Goal: Contribute content: Contribute content

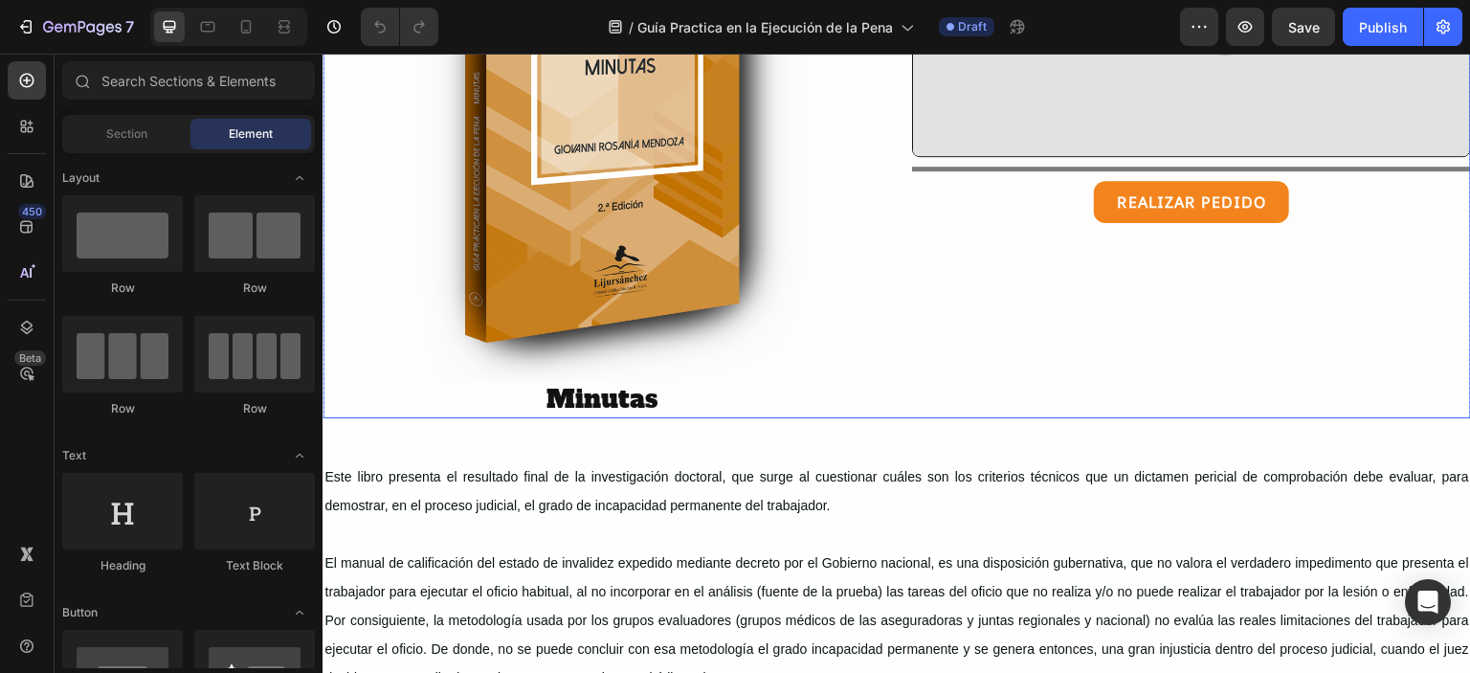
scroll to position [561, 0]
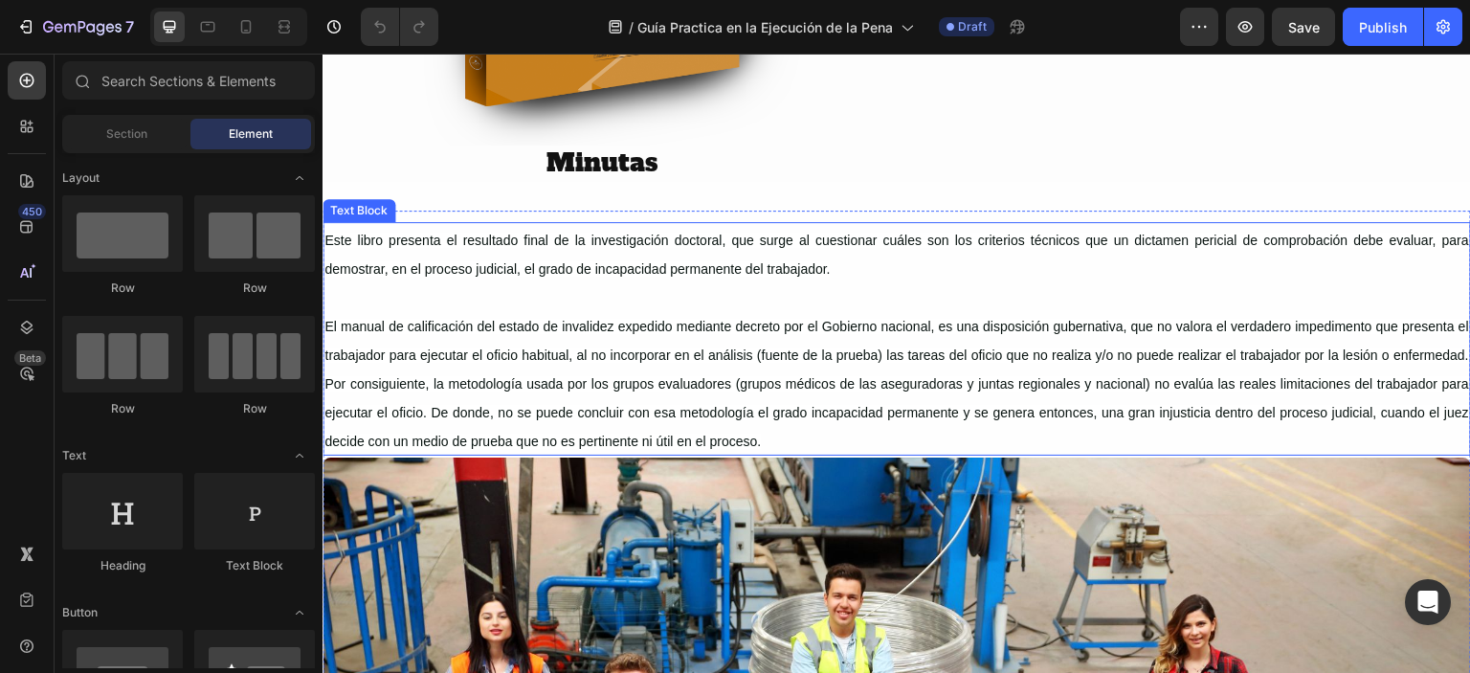
click at [711, 371] on span "El manual de calificación del estado de invalidez expedido mediante decreto po…" at bounding box center [896, 384] width 1145 height 130
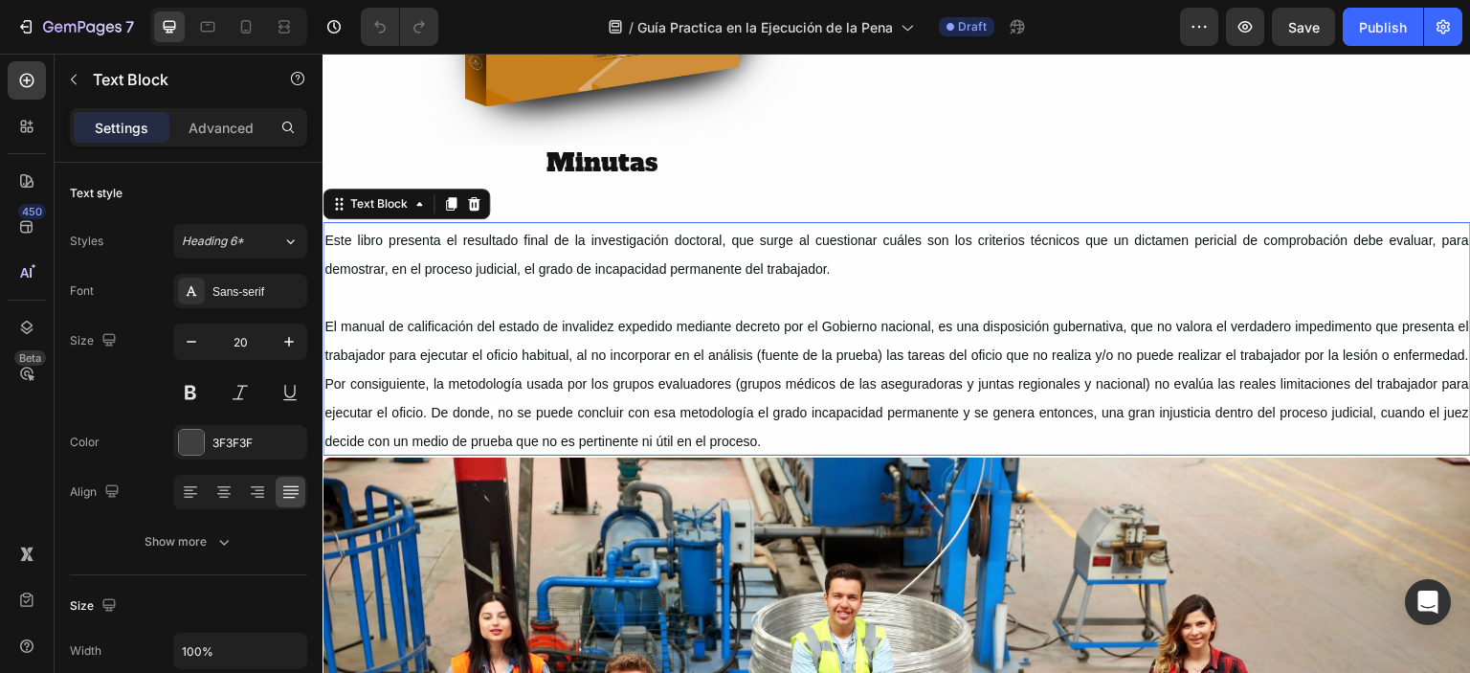
click at [711, 371] on span "El manual de calificación del estado de invalidez expedido mediante decreto po…" at bounding box center [896, 384] width 1145 height 130
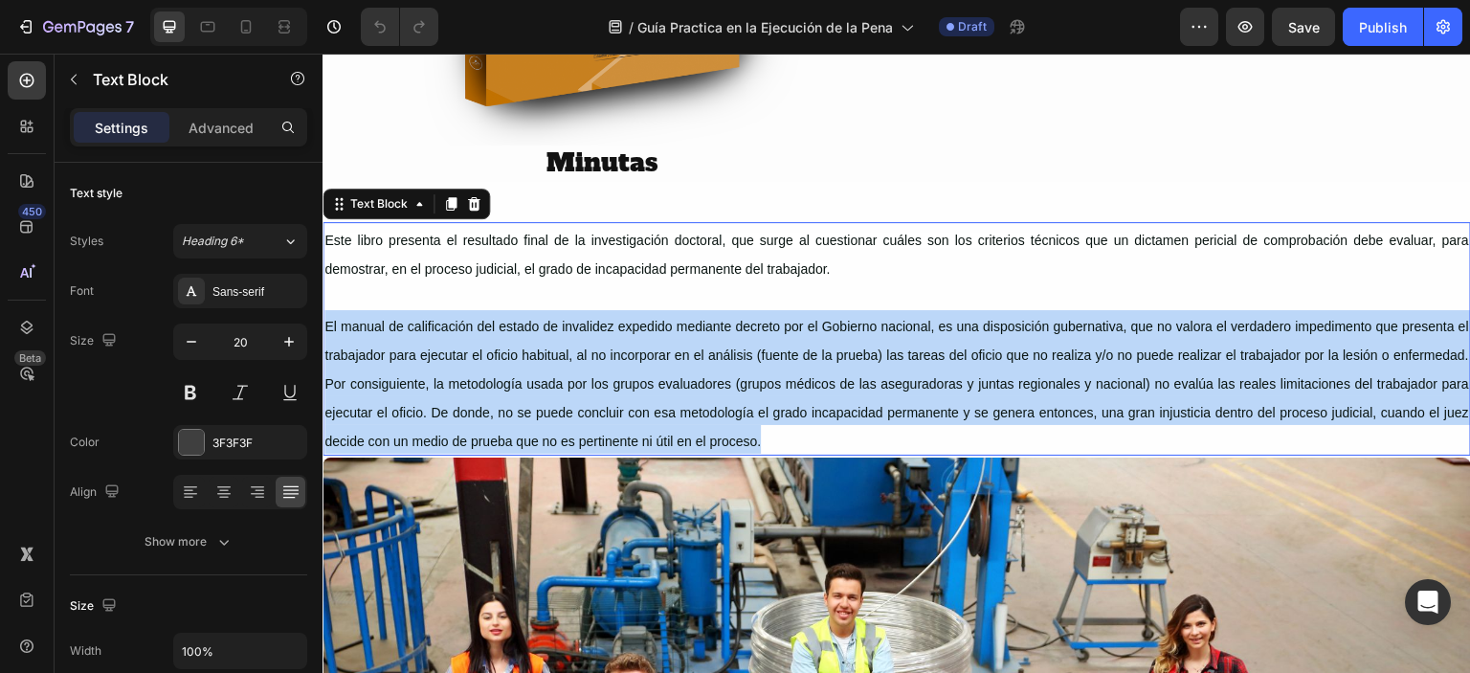
click at [711, 371] on span "El manual de calificación del estado de invalidez expedido mediante decreto po…" at bounding box center [896, 384] width 1145 height 130
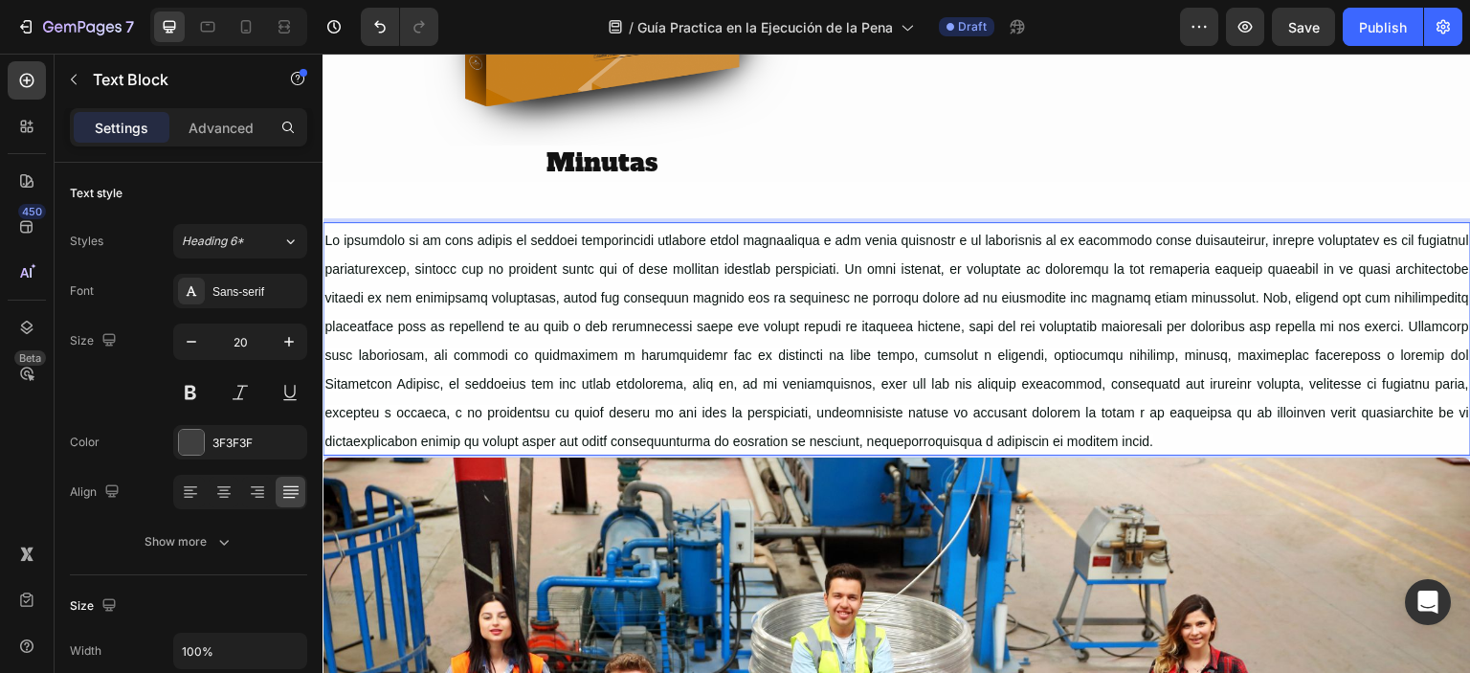
click at [370, 347] on span "Rich Text Editor. Editing area: main" at bounding box center [896, 341] width 1145 height 216
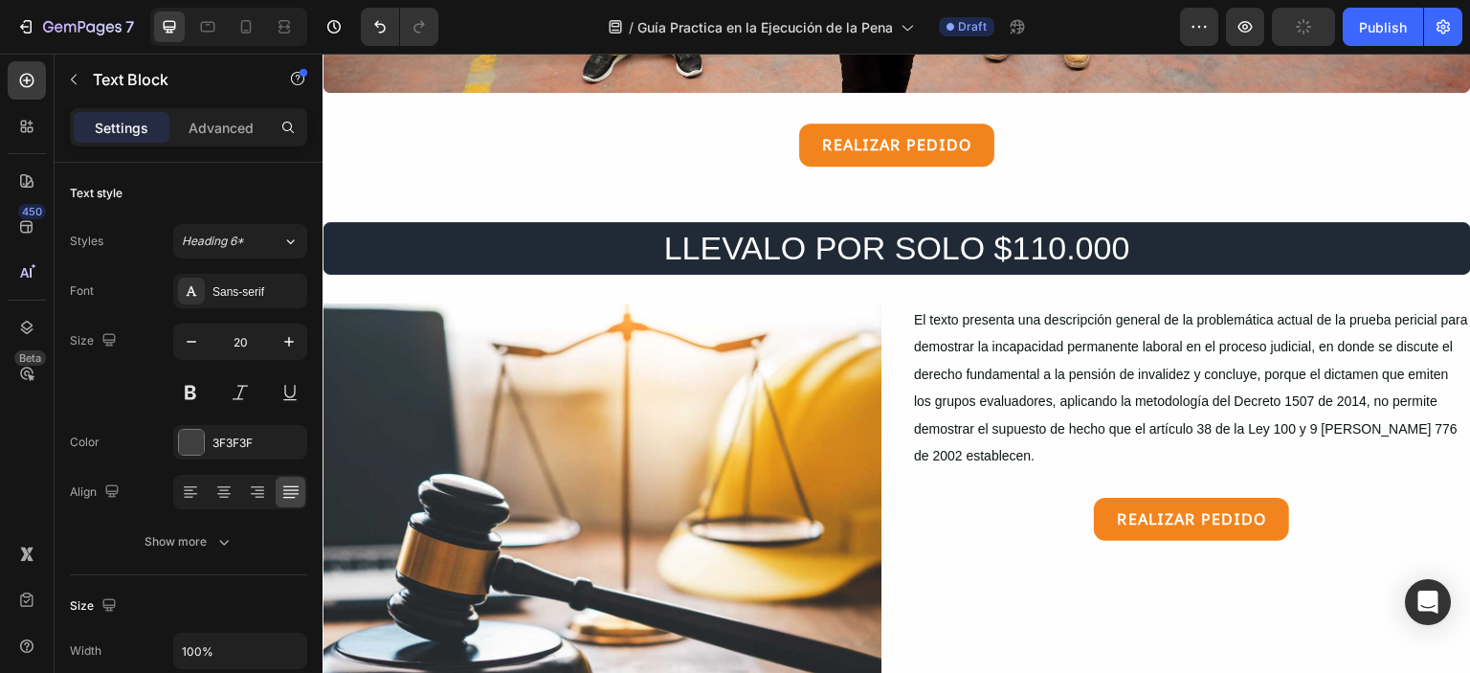
scroll to position [1478, 0]
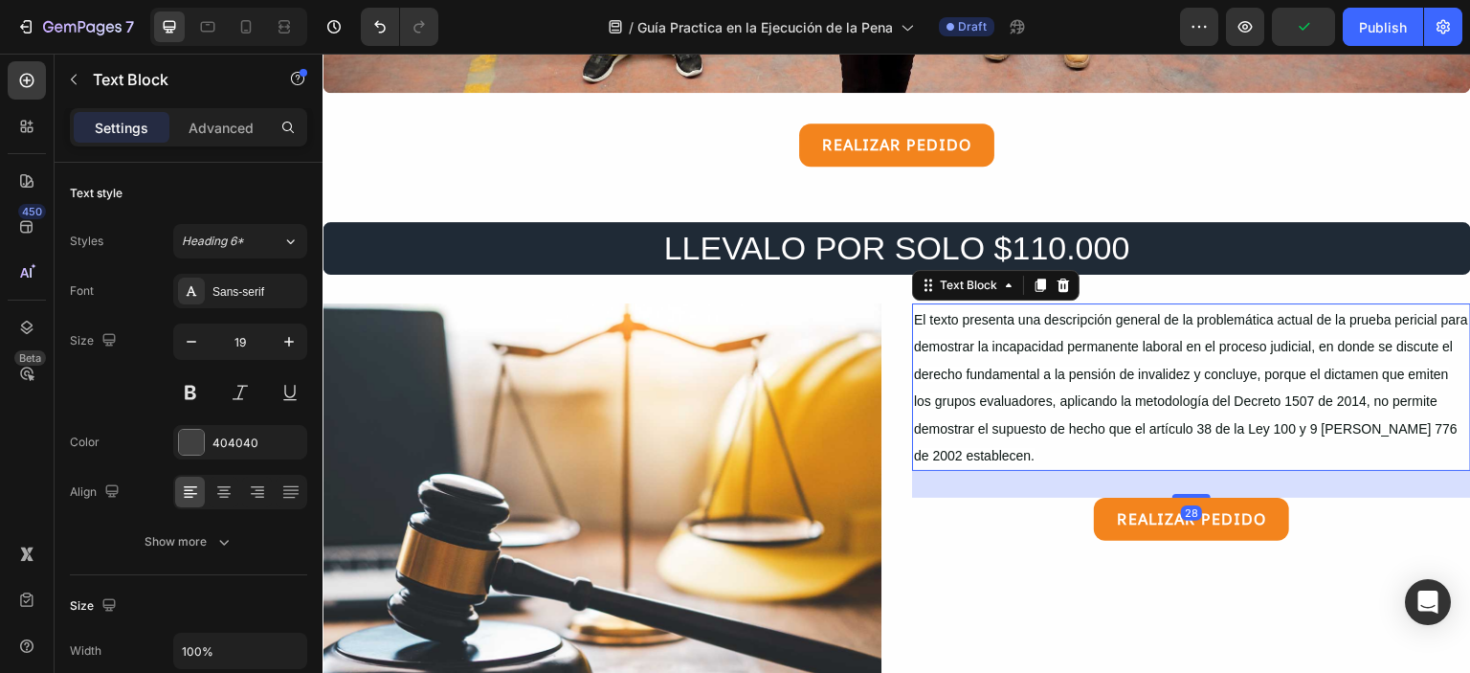
click at [1030, 402] on p "El texto presenta una descripción general de la problemática actual de la pru…" at bounding box center [1191, 387] width 555 height 164
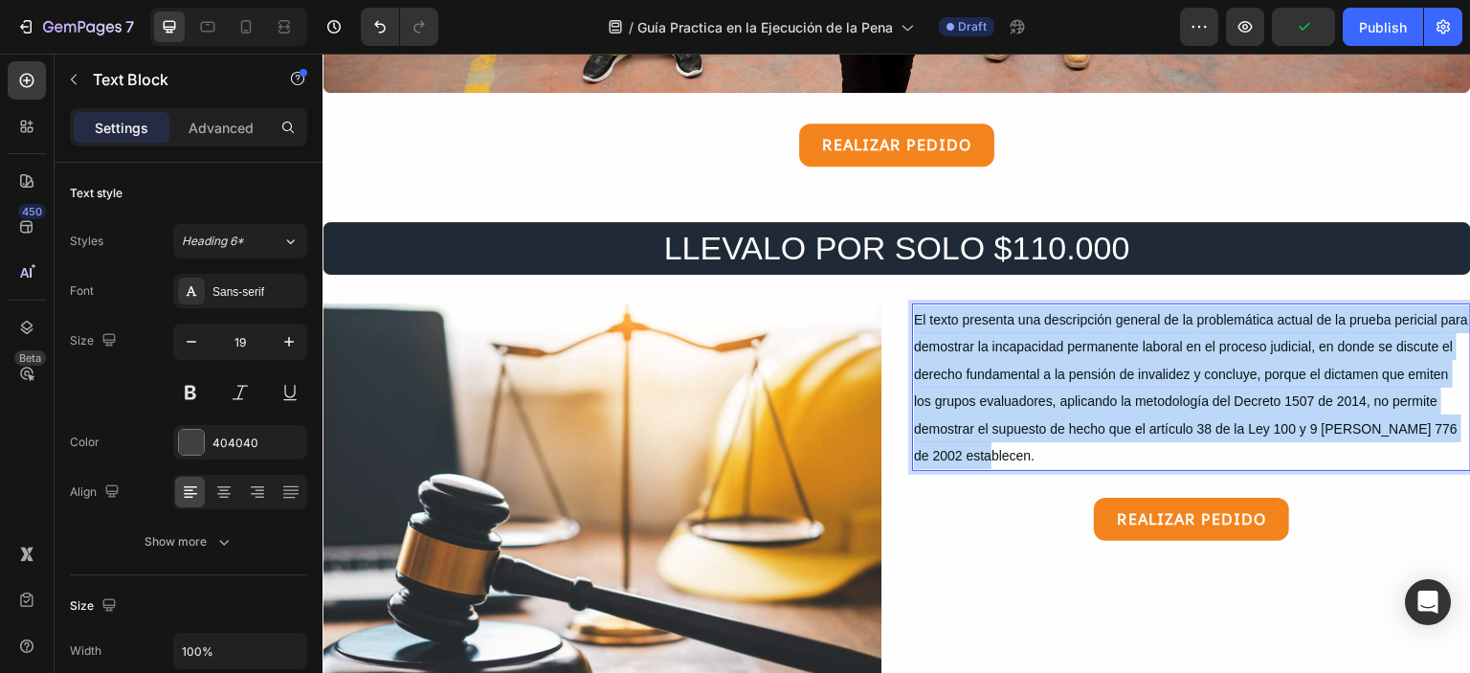
click at [1030, 402] on p "El texto presenta una descripción general de la problemática actual de la pru…" at bounding box center [1191, 387] width 555 height 164
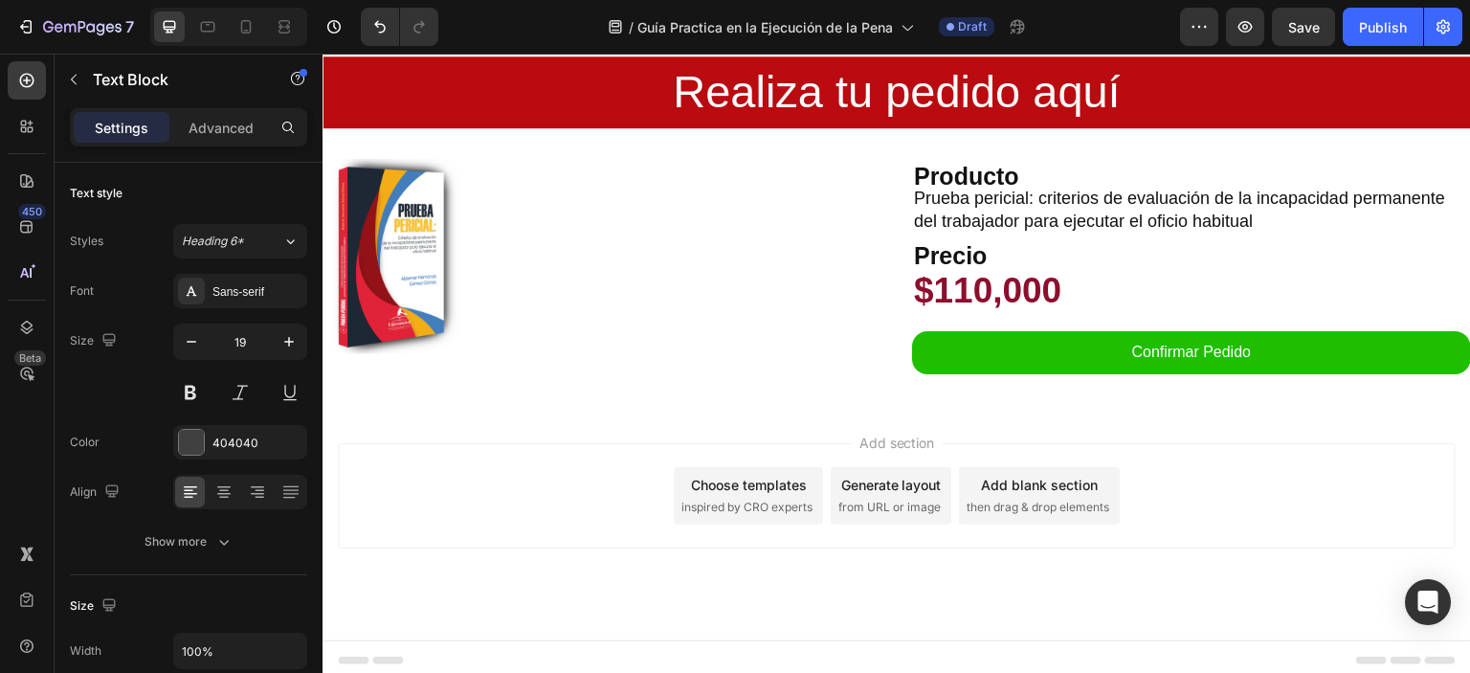
scroll to position [2018, 0]
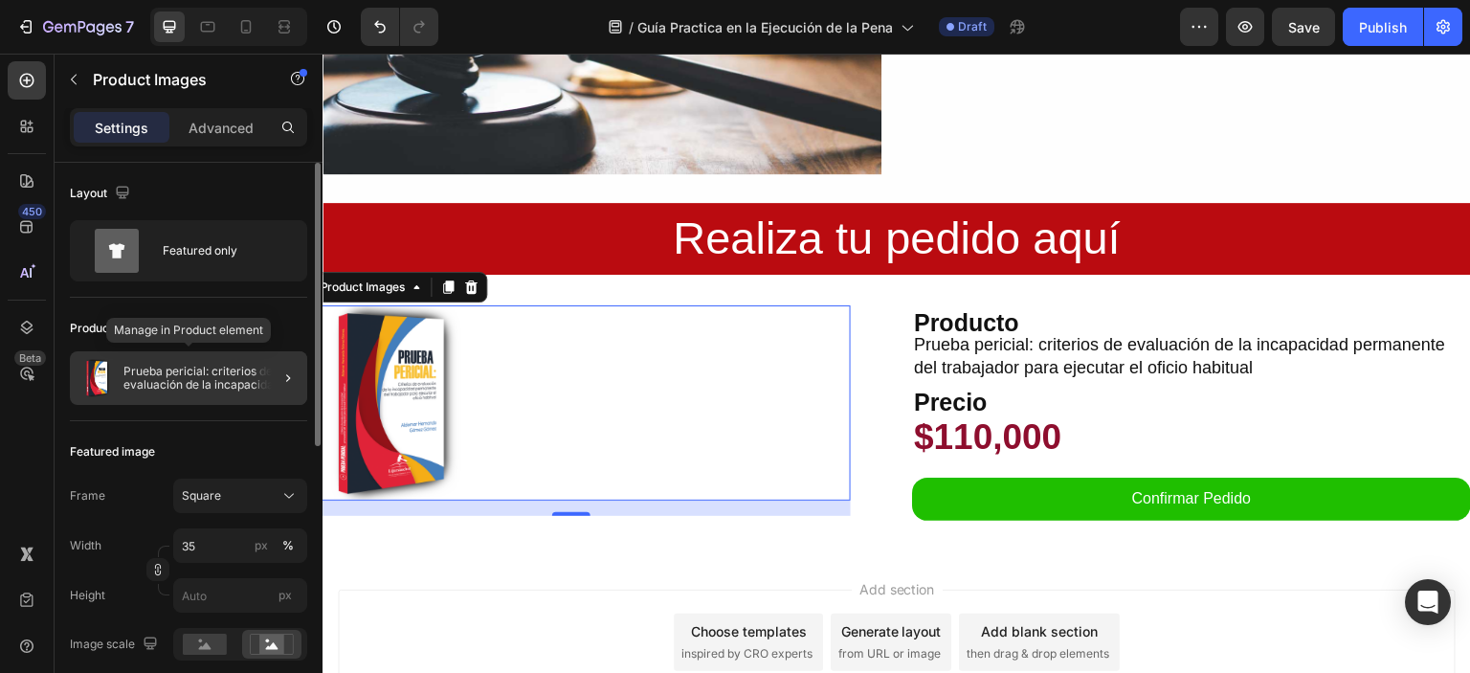
click at [191, 378] on p "Prueba pericial: criterios de evaluación de la incapacidad permanente del traba…" at bounding box center [211, 378] width 176 height 27
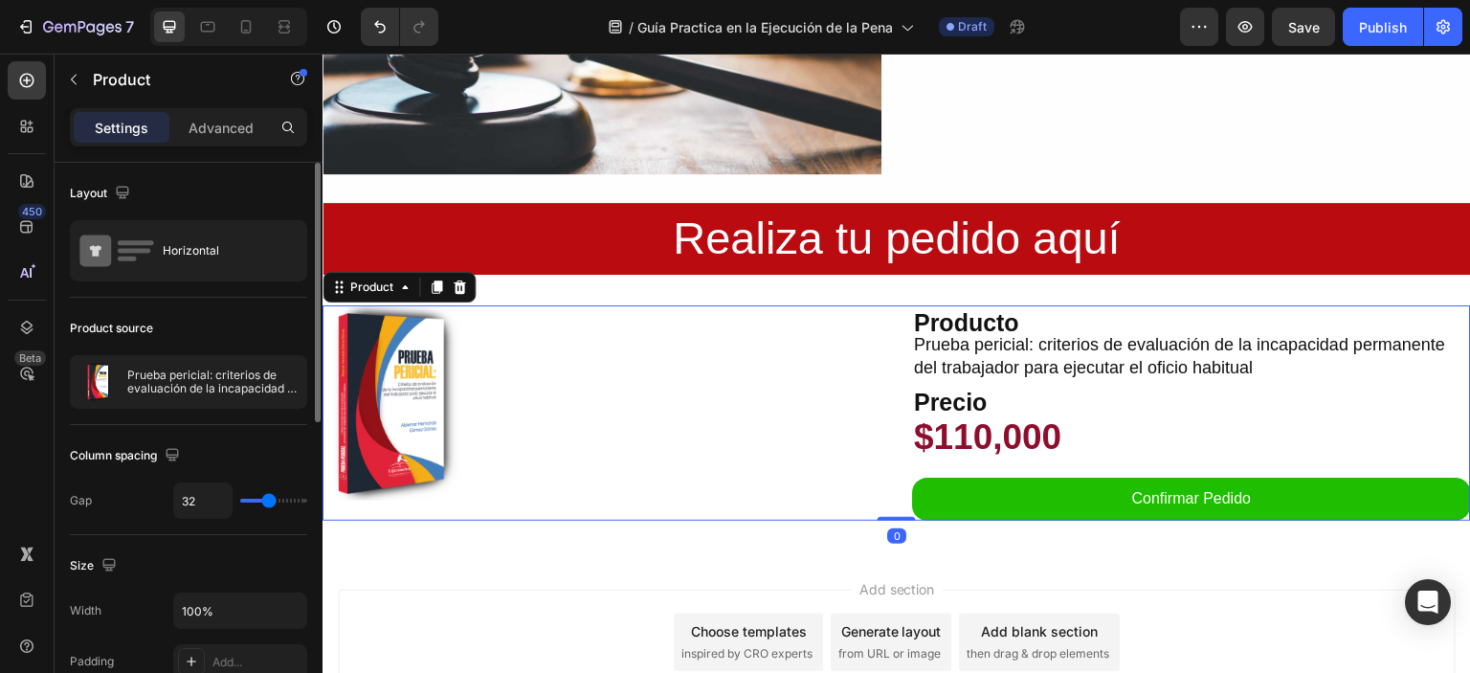
click at [191, 378] on p "Prueba pericial: criterios de evaluación de la incapacidad permanente del traba…" at bounding box center [212, 382] width 171 height 27
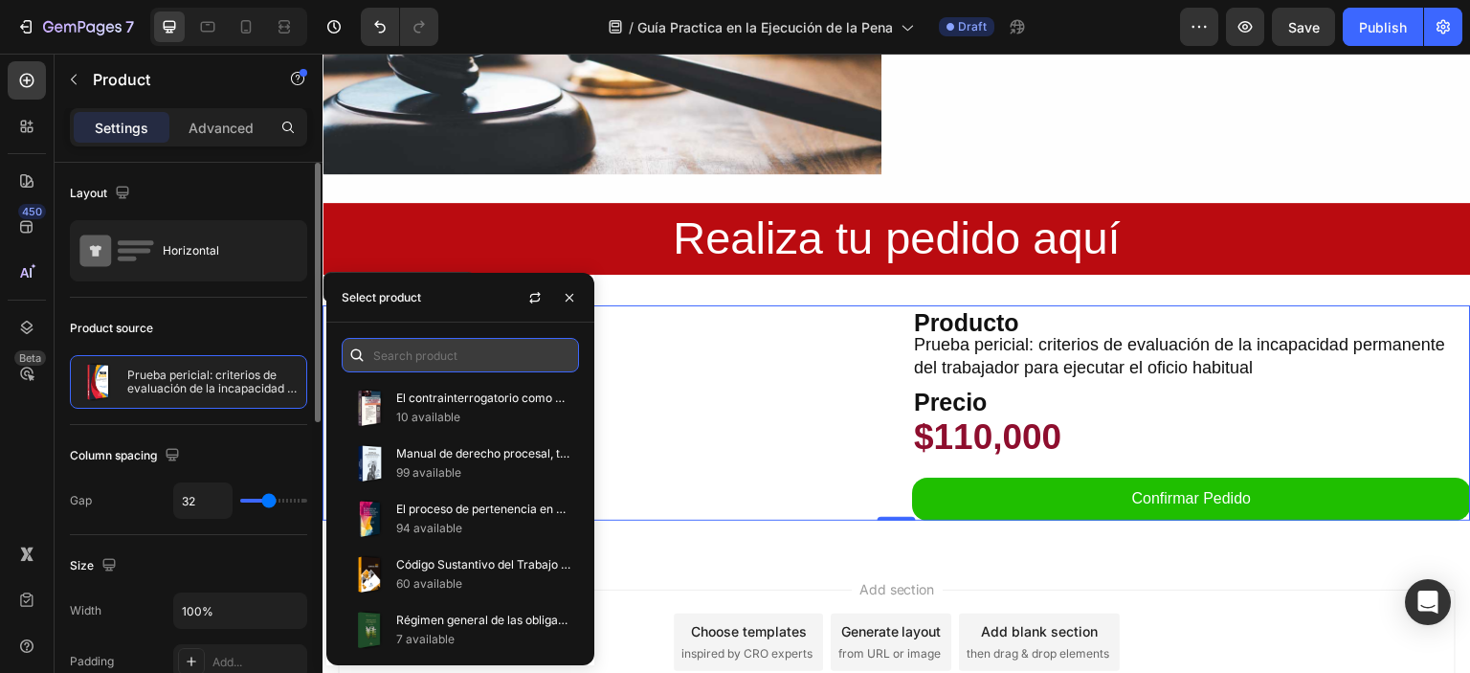
click at [419, 355] on input "text" at bounding box center [460, 355] width 237 height 34
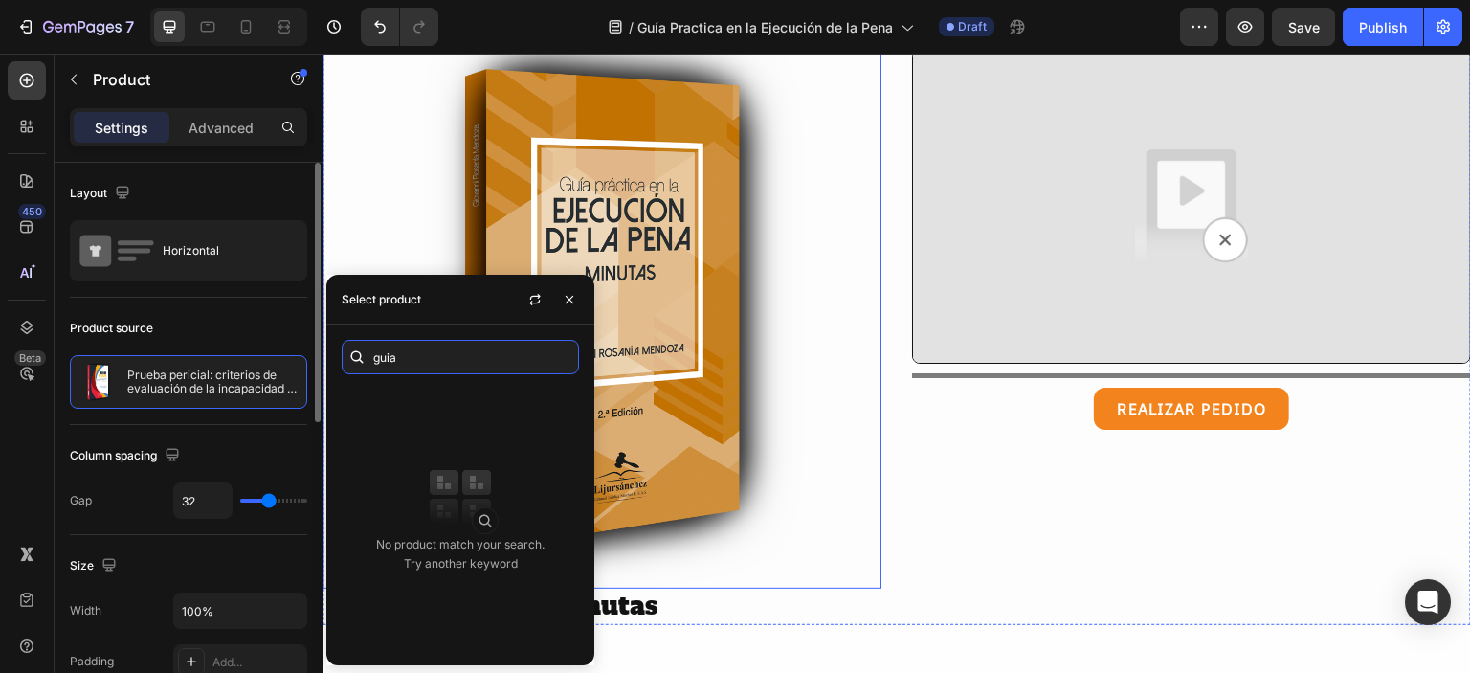
scroll to position [230, 0]
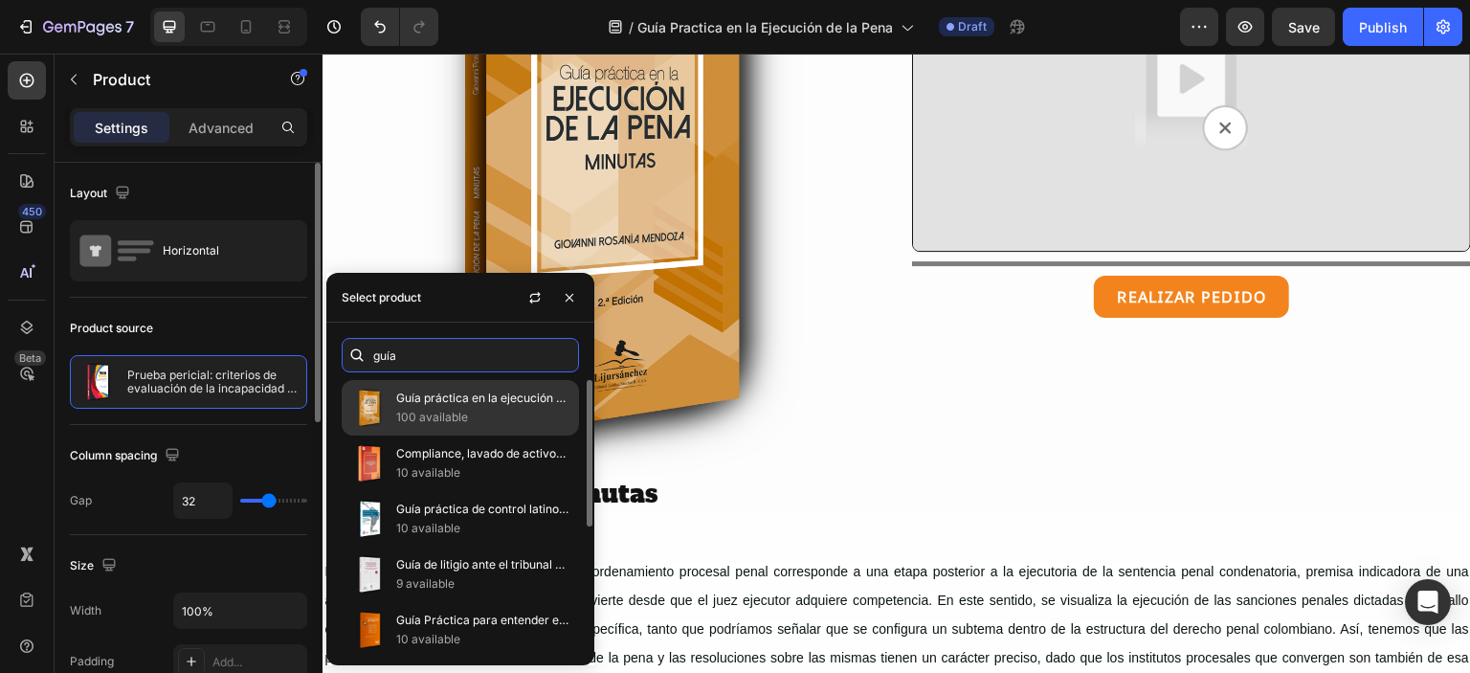
type input "guía"
click at [448, 402] on p "Guía práctica en la ejecución de la pena" at bounding box center [483, 398] width 174 height 19
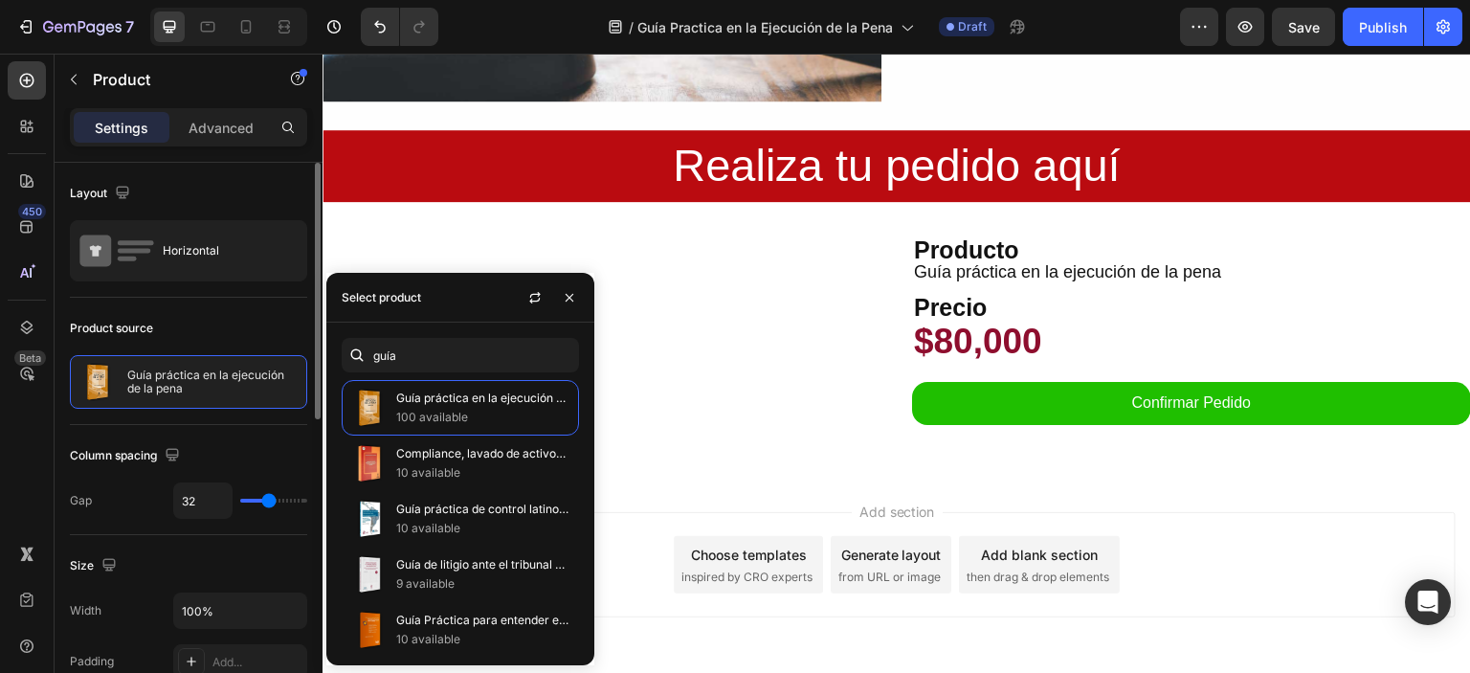
scroll to position [2043, 0]
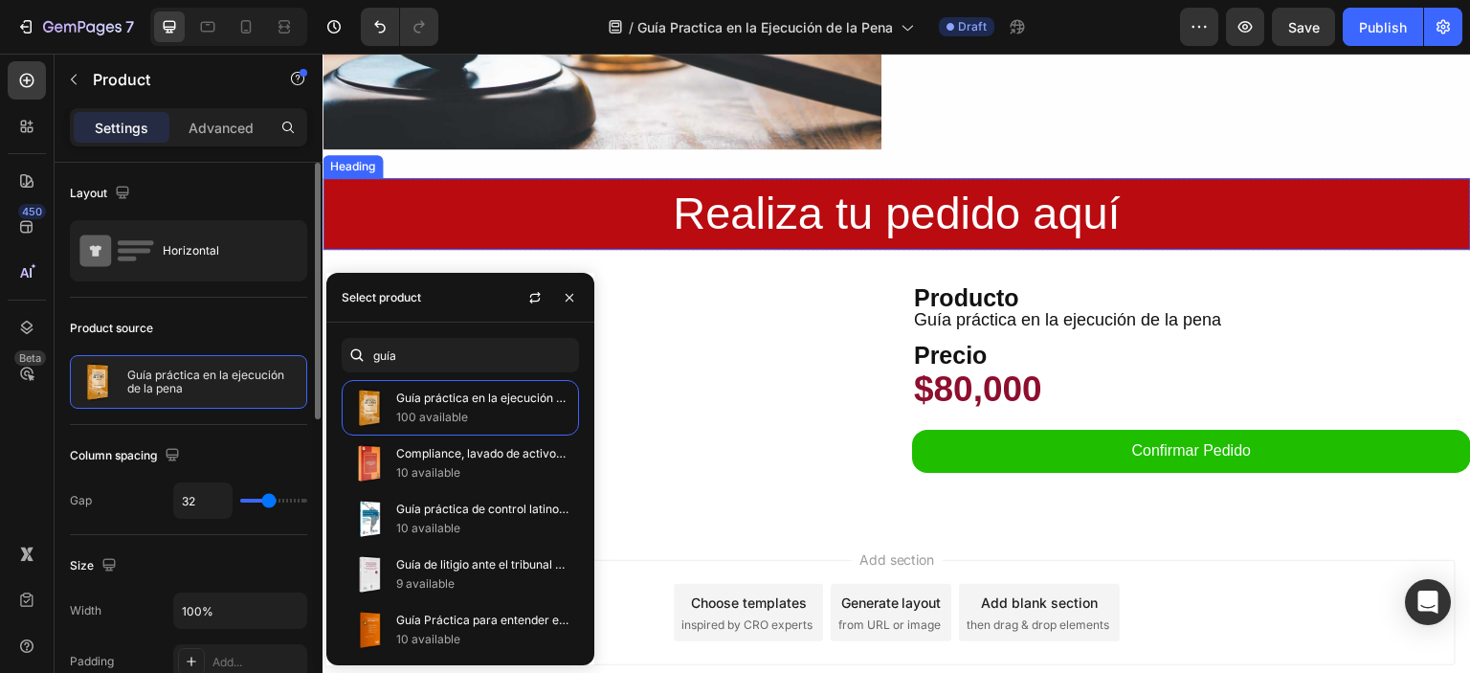
click at [583, 201] on h2 "Realiza tu pedido aquí" at bounding box center [897, 214] width 1149 height 72
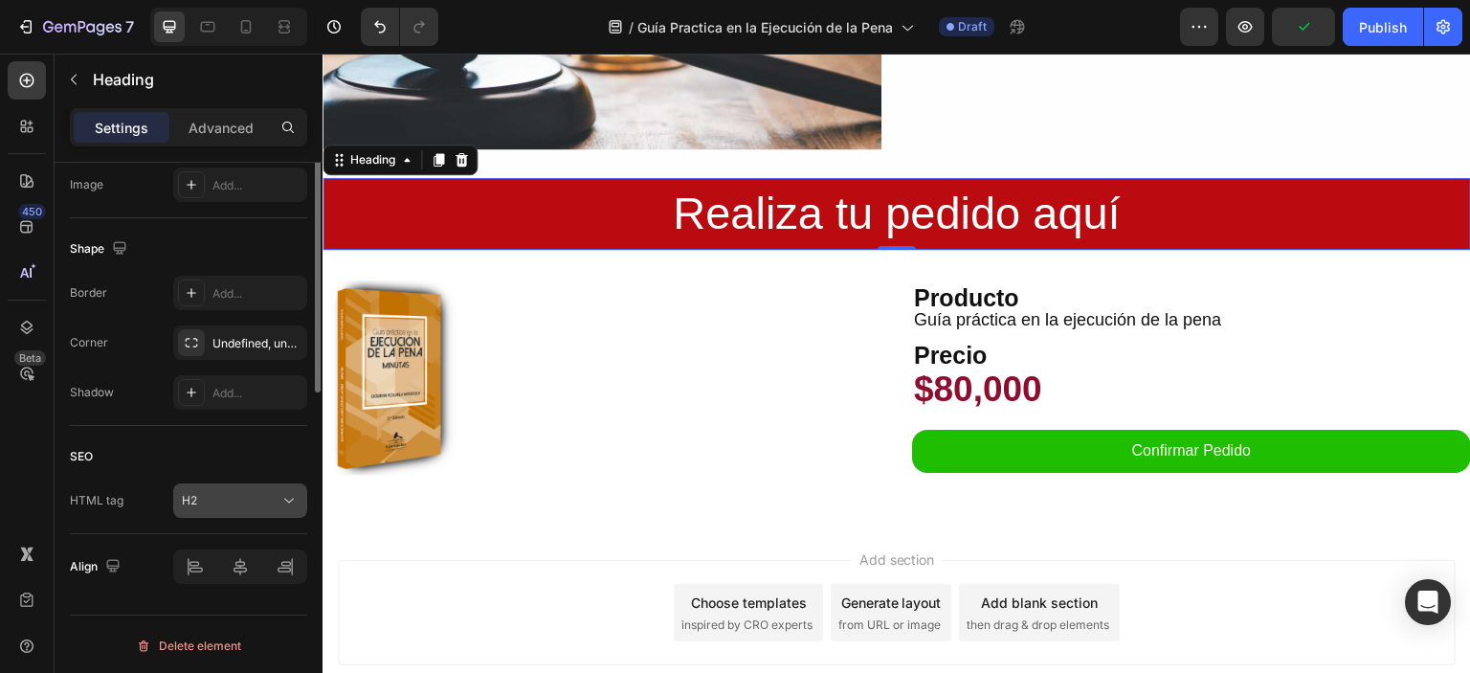
scroll to position [0, 0]
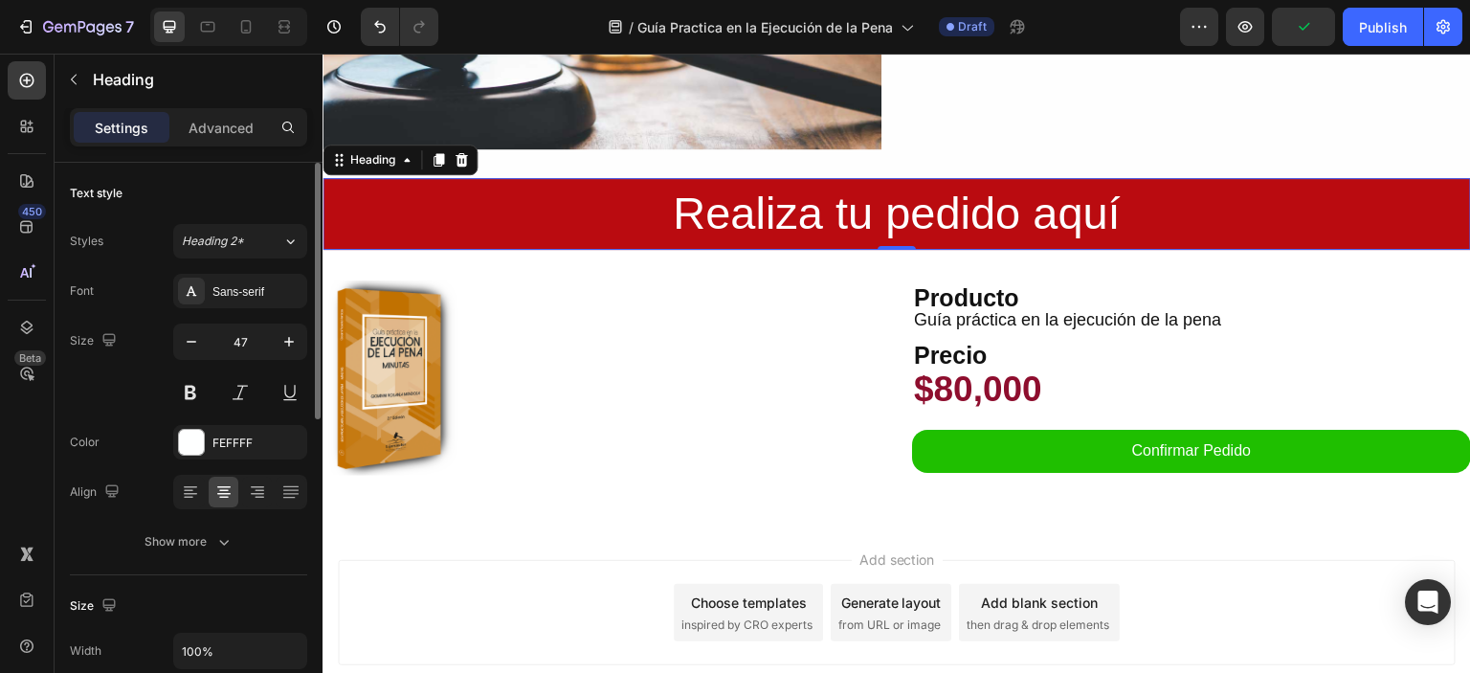
click at [360, 191] on h2 "Realiza tu pedido aquí" at bounding box center [897, 214] width 1149 height 72
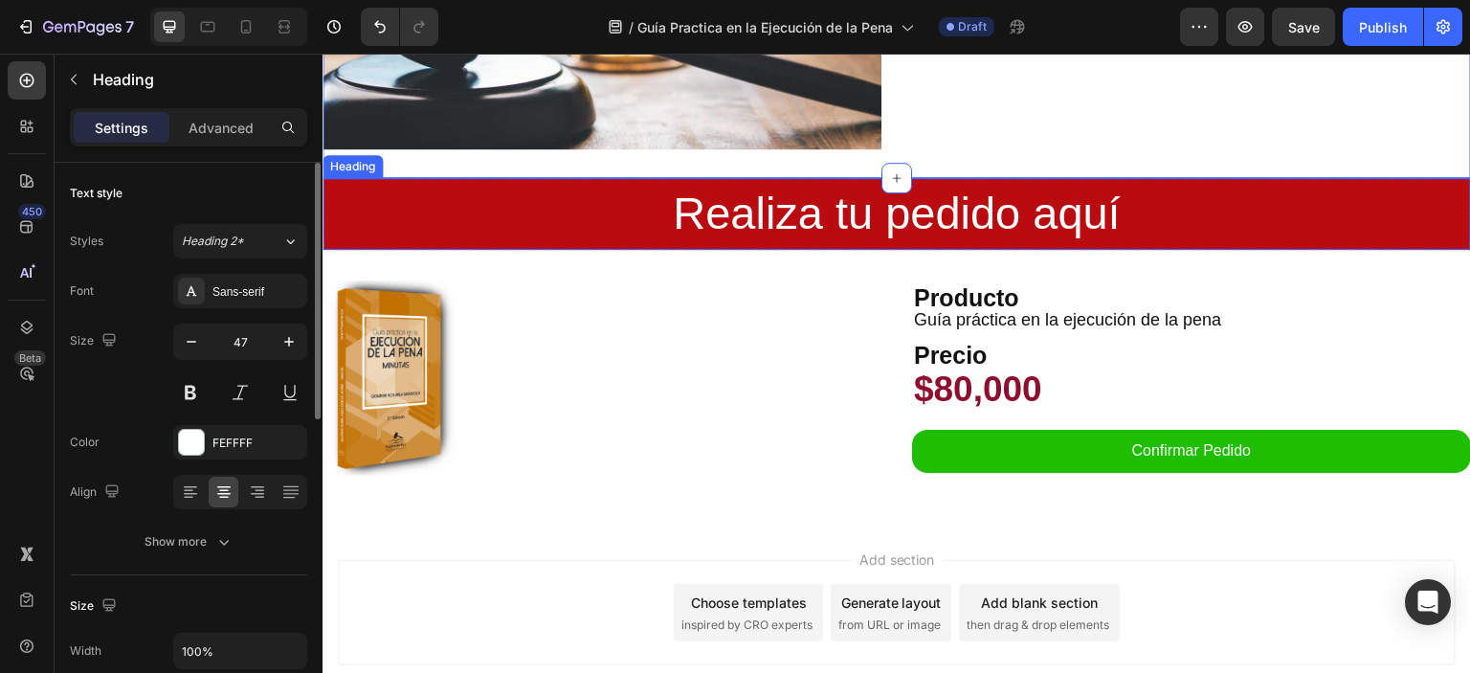
click at [497, 205] on p "Realiza tu pedido aquí" at bounding box center [896, 214] width 1145 height 68
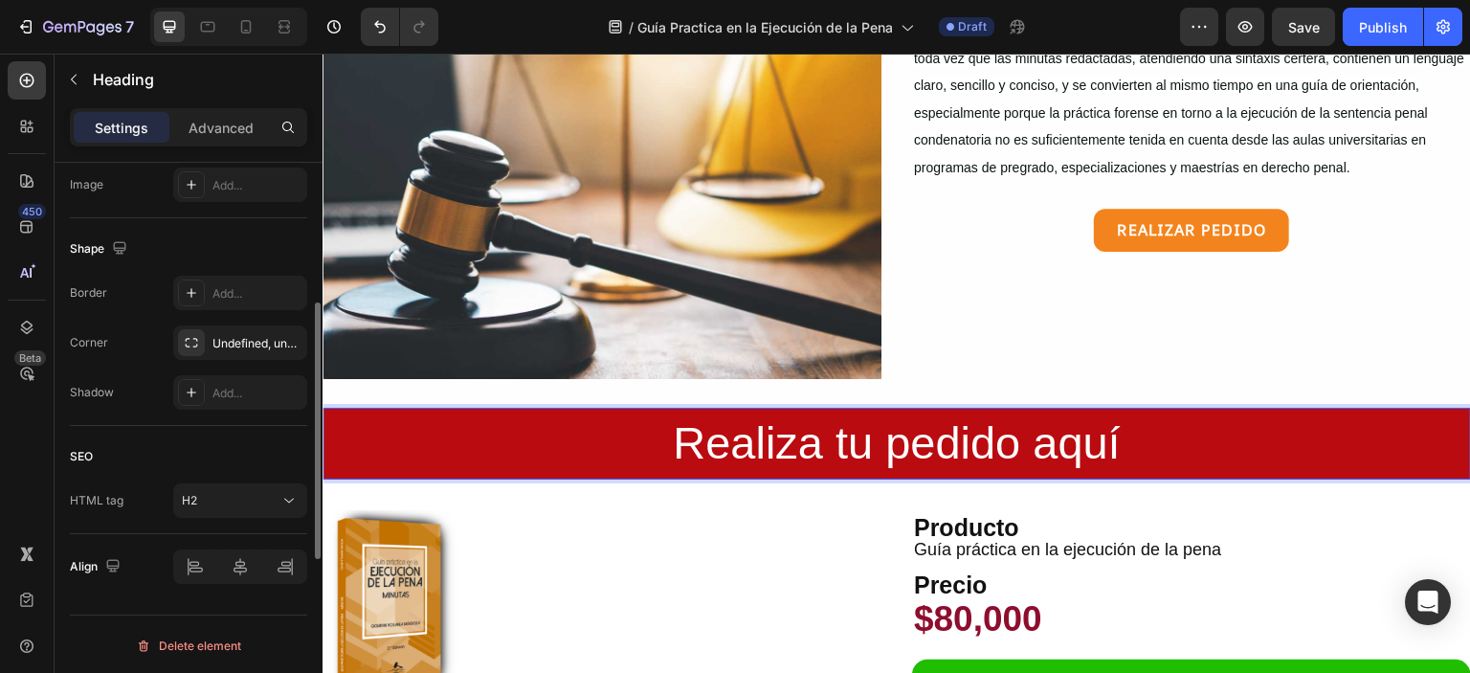
scroll to position [101, 0]
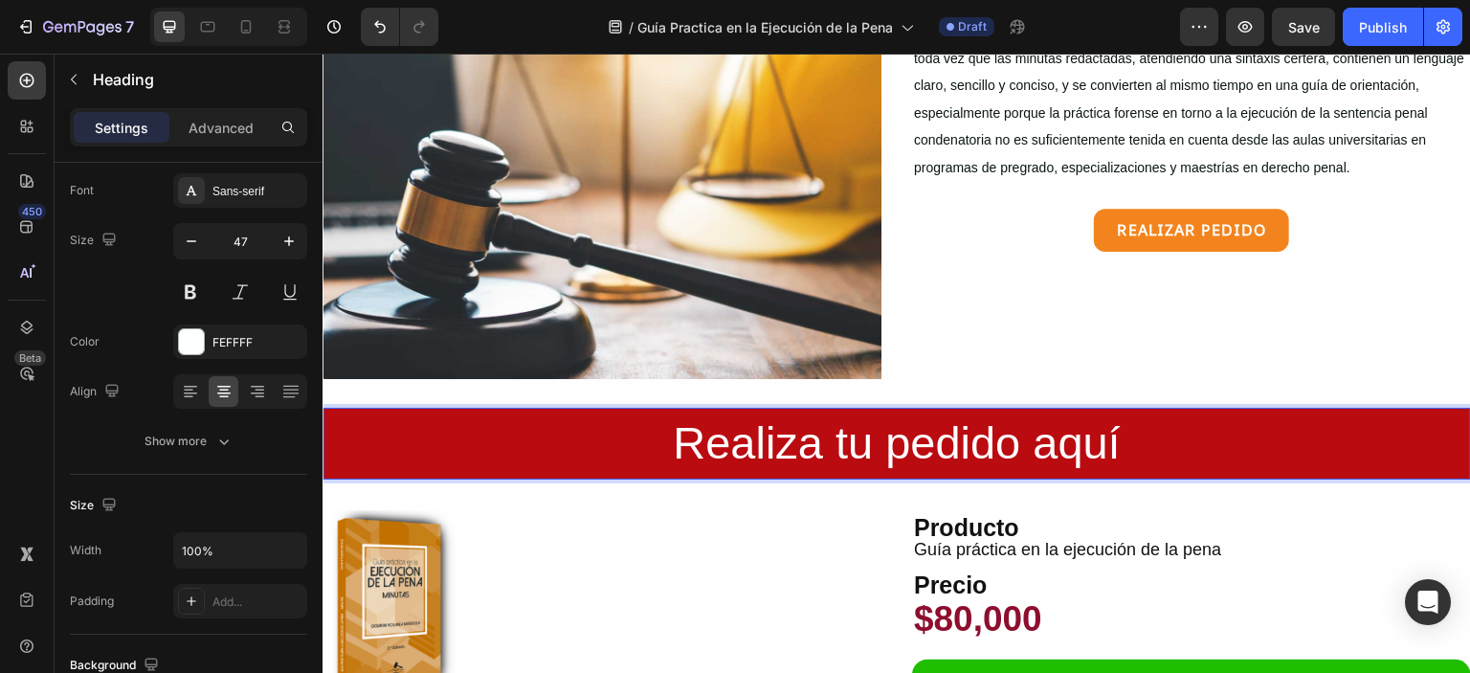
click at [425, 440] on p "Realiza tu pedido aquí" at bounding box center [896, 444] width 1145 height 68
click at [1436, 347] on div "Siguiendo esta distinción, los modelos de solicitudes y providencias que se pre…" at bounding box center [1191, 169] width 559 height 419
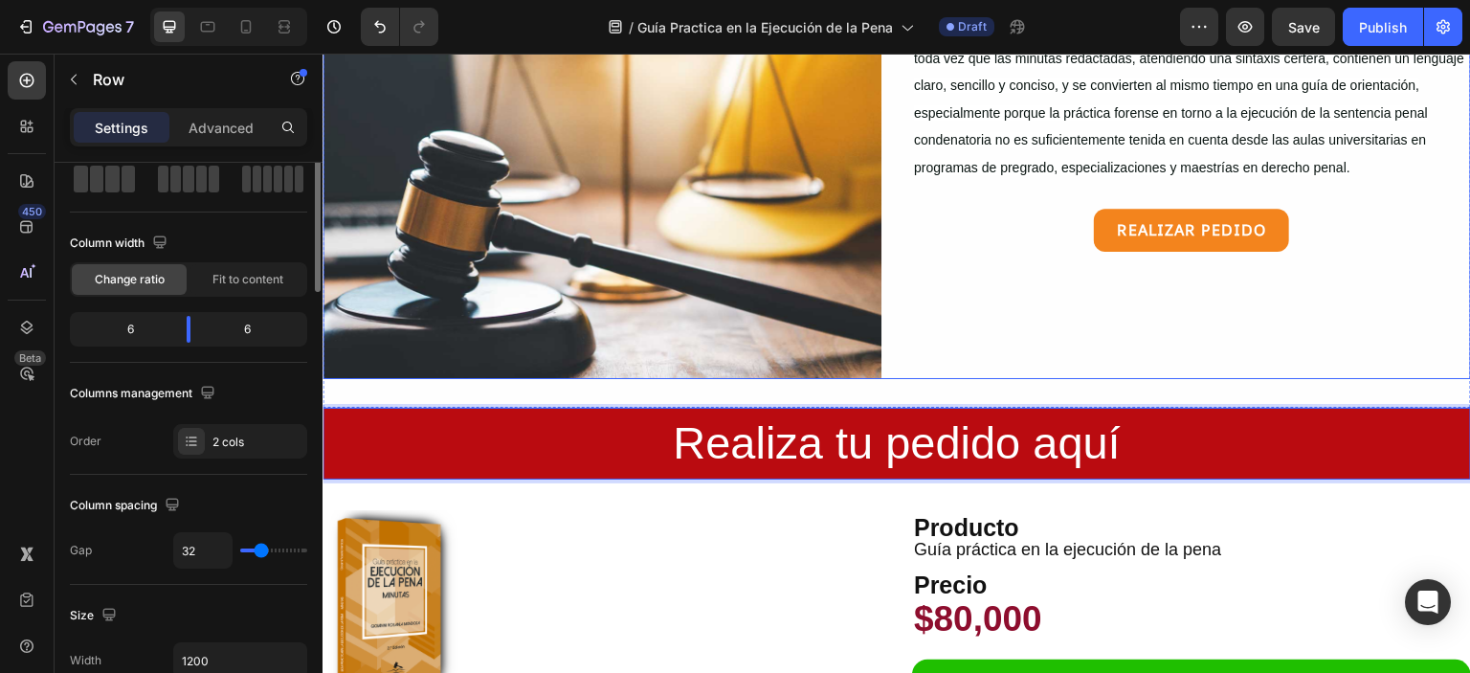
scroll to position [0, 0]
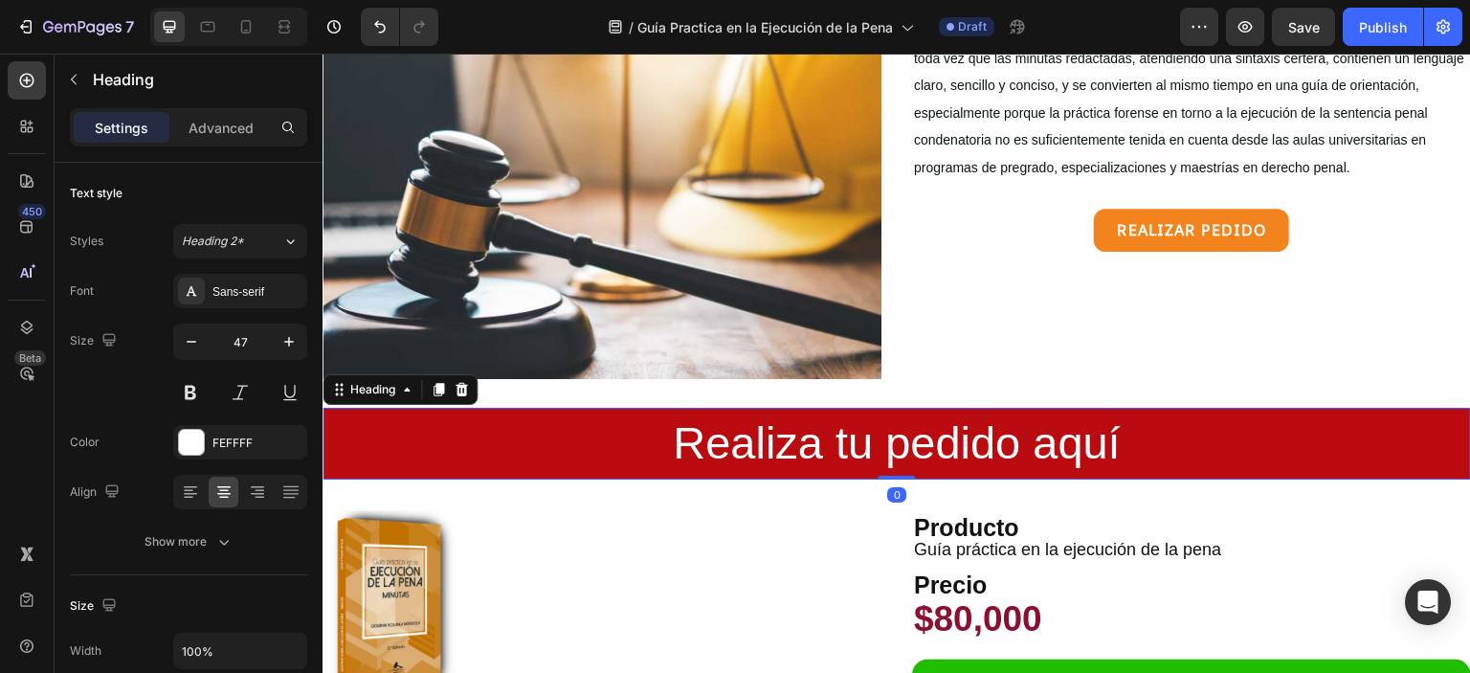
click at [1394, 413] on p "Realiza tu pedido aquí" at bounding box center [896, 444] width 1145 height 68
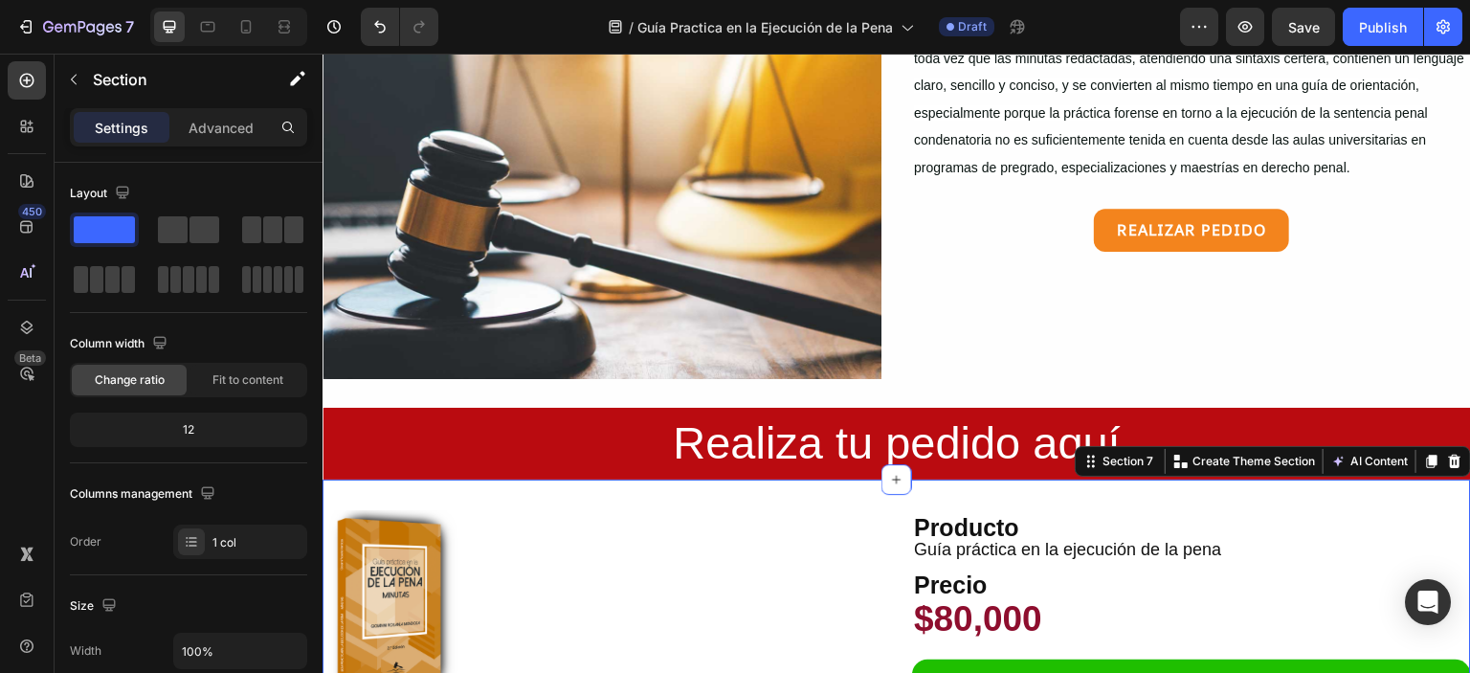
click at [345, 480] on div "Product Images Producto Text Block Guía práctica en la ejecución de la pena Pro…" at bounding box center [897, 616] width 1149 height 272
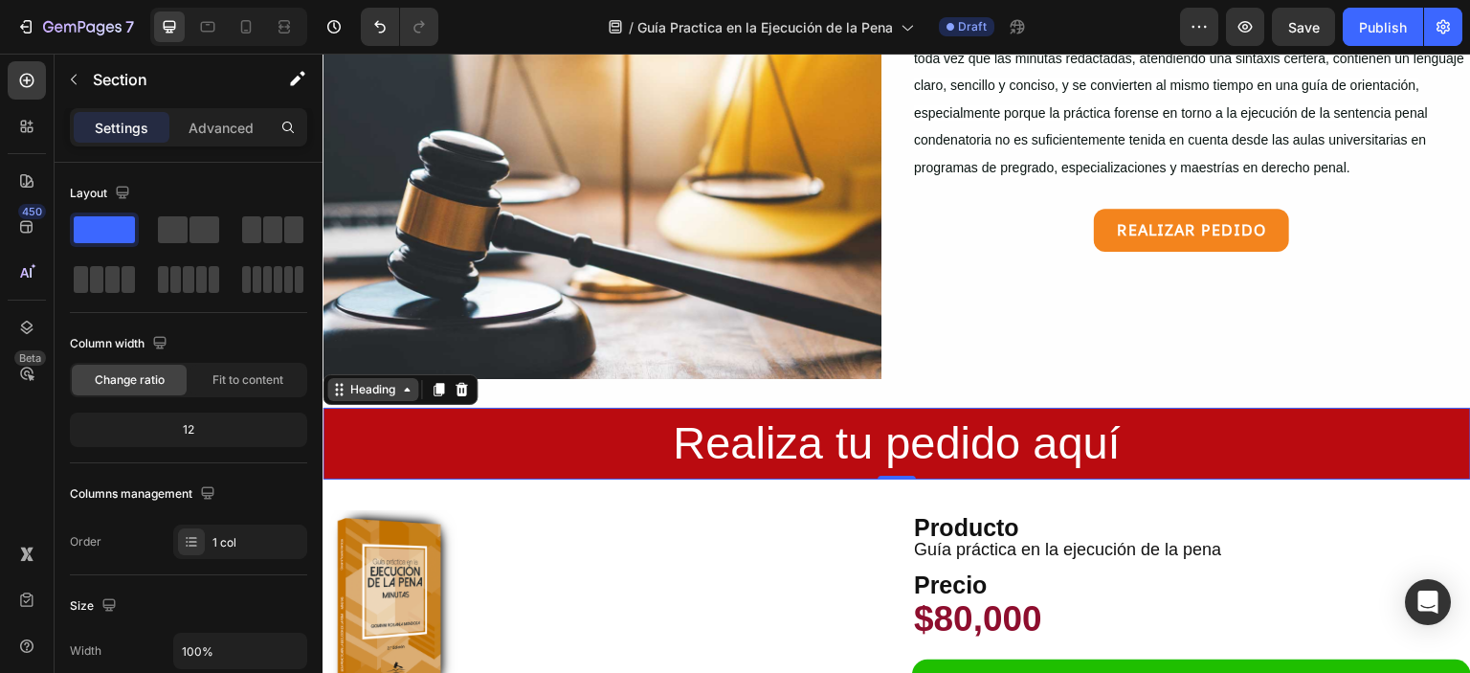
click at [360, 392] on div "Heading" at bounding box center [372, 389] width 91 height 23
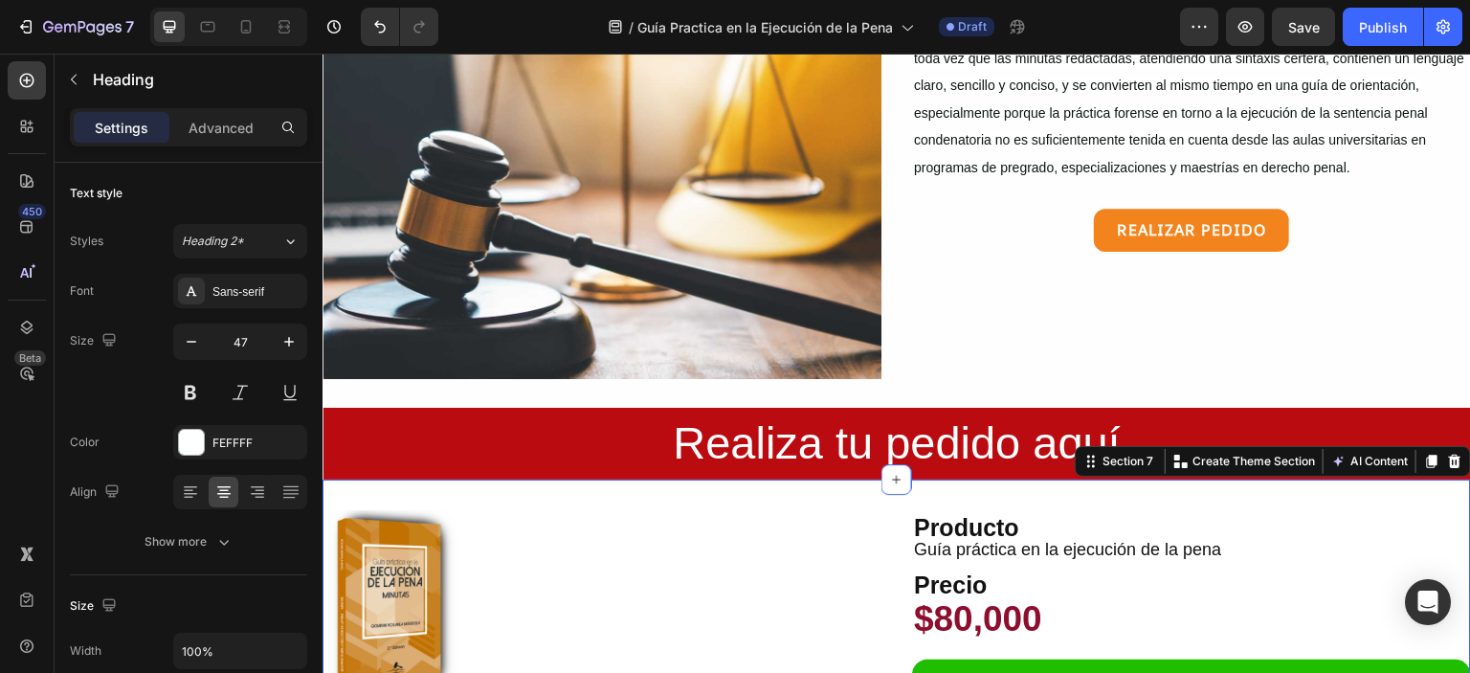
click at [331, 480] on div "Product Images Producto Text Block Guía práctica en la ejecución de la pena Pro…" at bounding box center [897, 616] width 1149 height 272
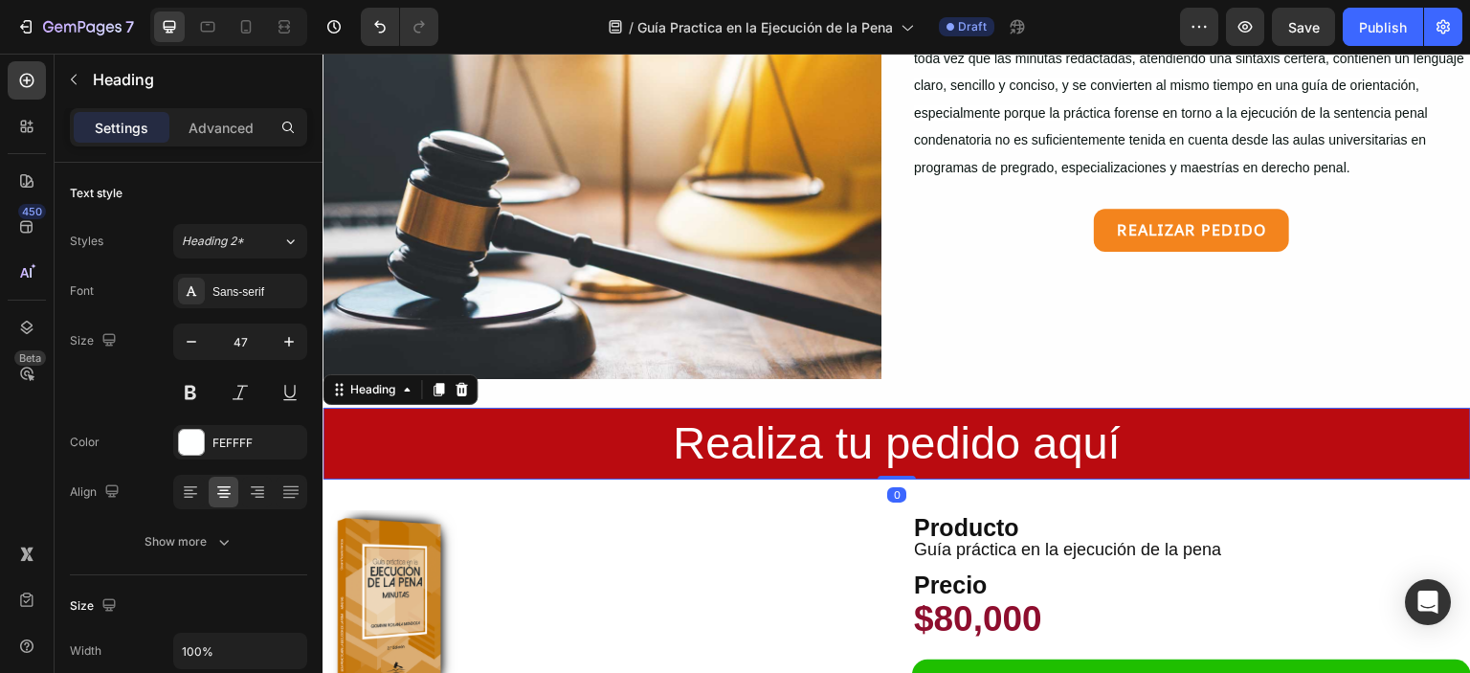
click at [338, 448] on p "Realiza tu pedido aquí" at bounding box center [896, 444] width 1145 height 68
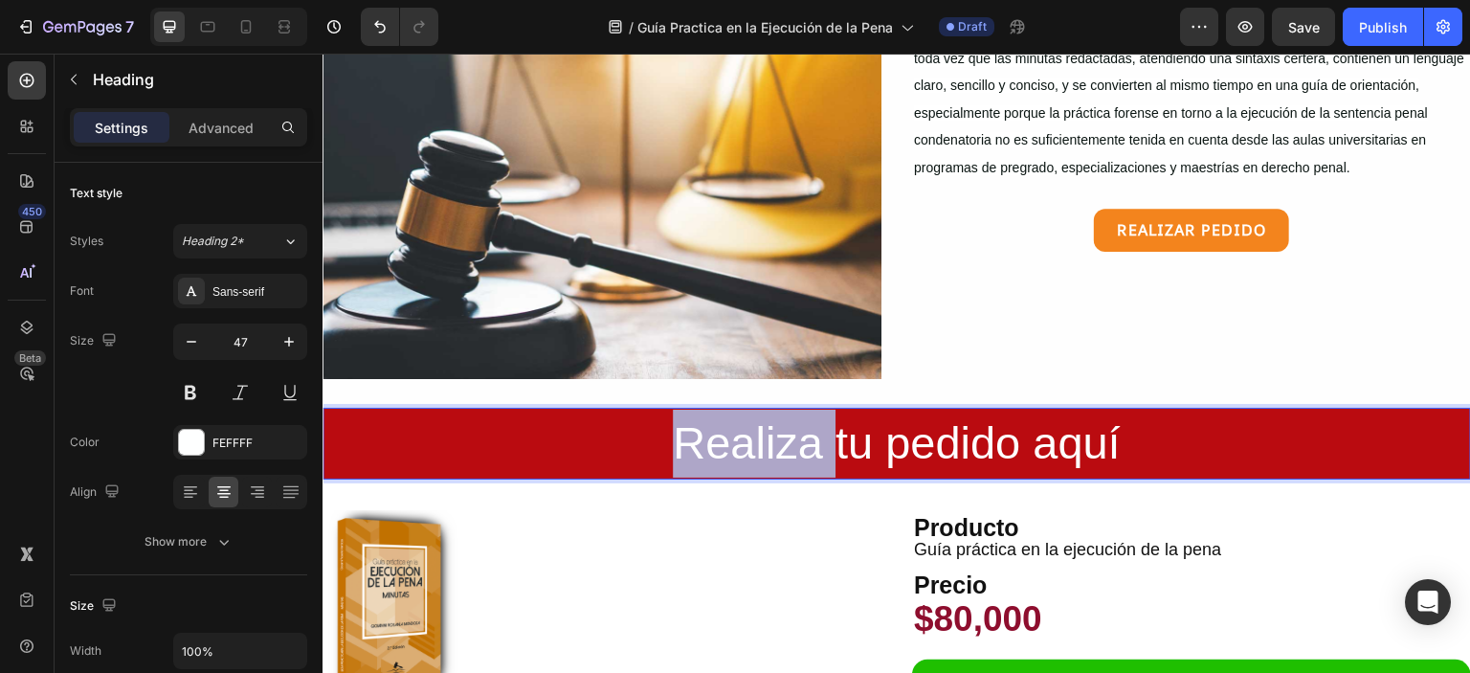
click at [338, 448] on p "Realiza tu pedido aquí" at bounding box center [896, 444] width 1145 height 68
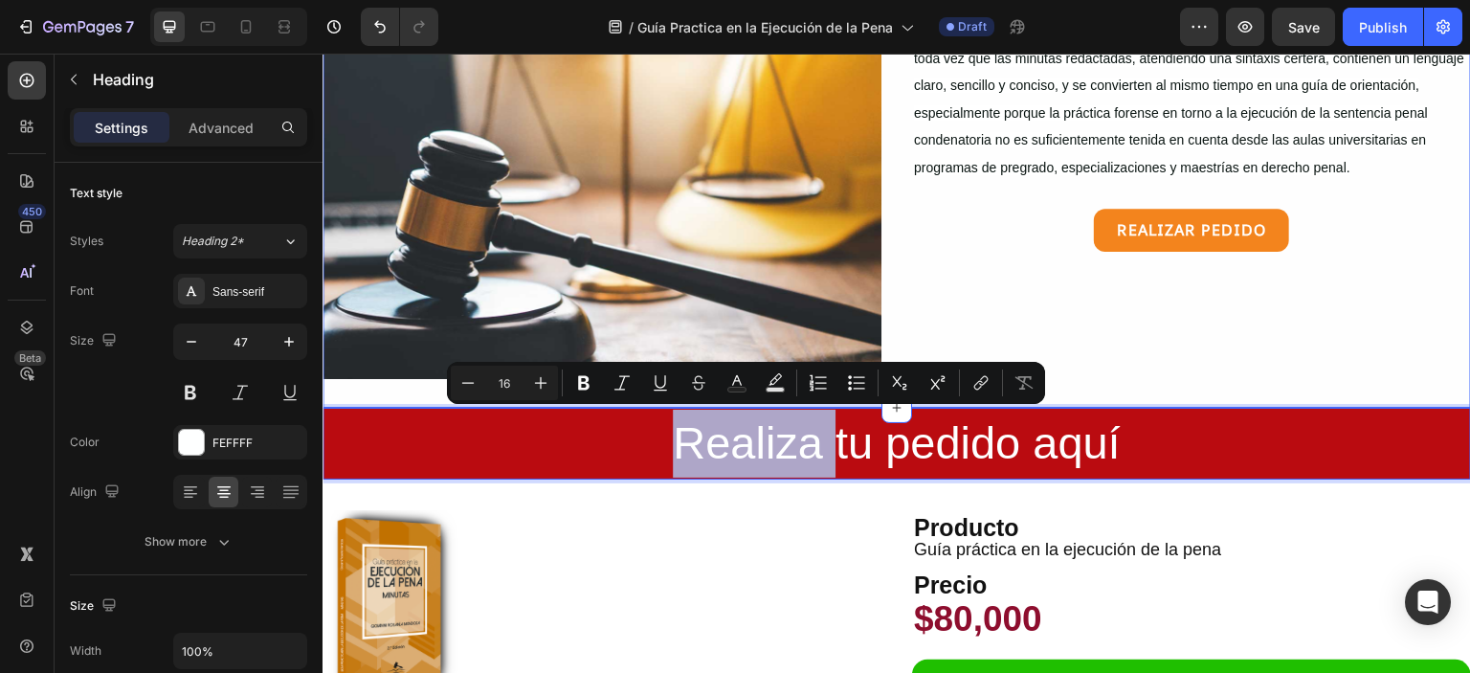
click at [341, 386] on div "Image Siguiendo esta distinción, los modelos de solicitudes y providencias que …" at bounding box center [897, 169] width 1149 height 477
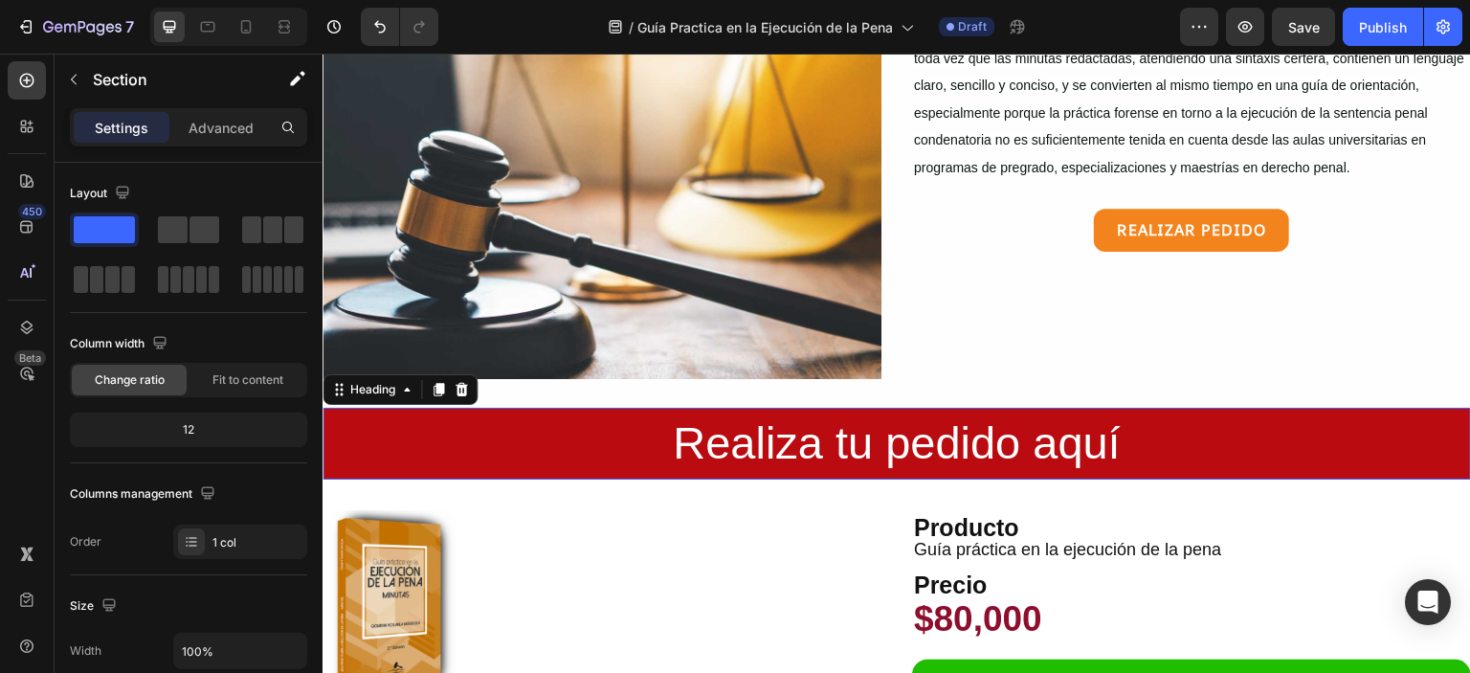
click at [327, 418] on p "Realiza tu pedido aquí" at bounding box center [896, 444] width 1145 height 68
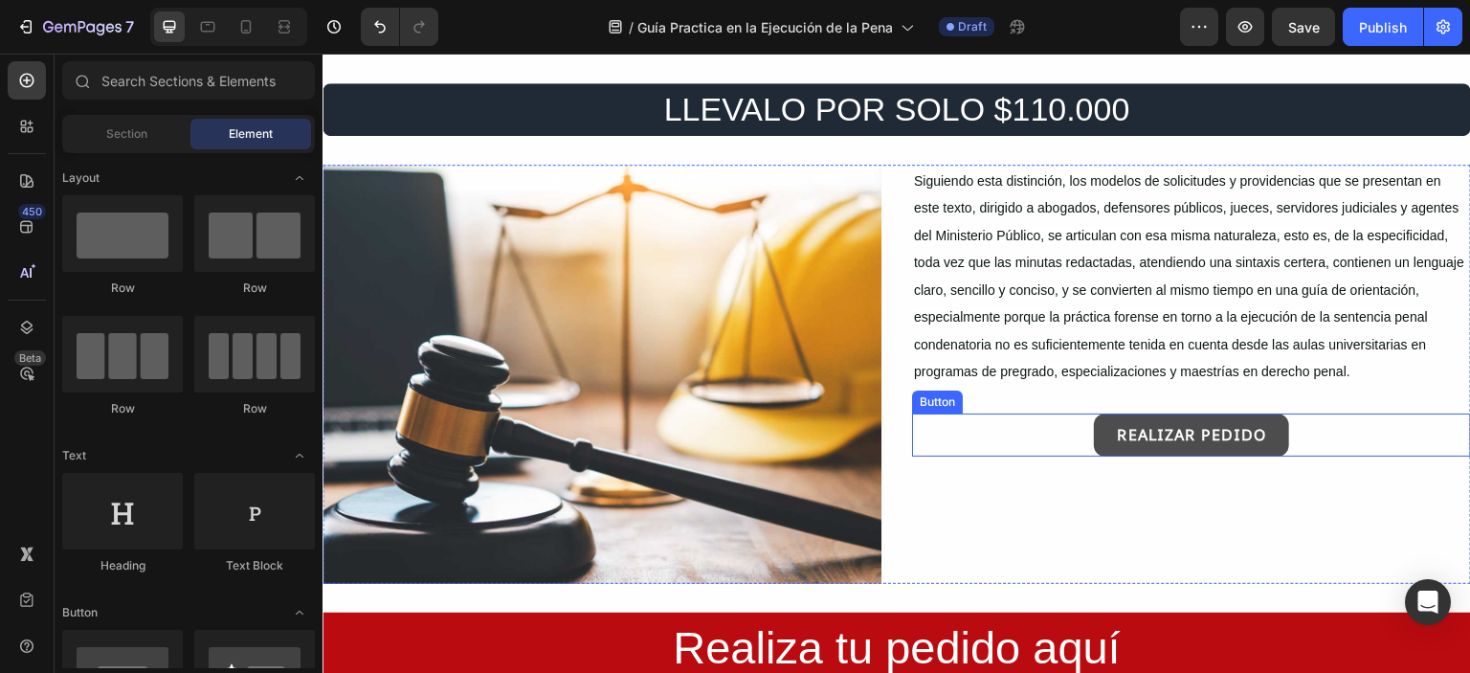
scroll to position [1616, 0]
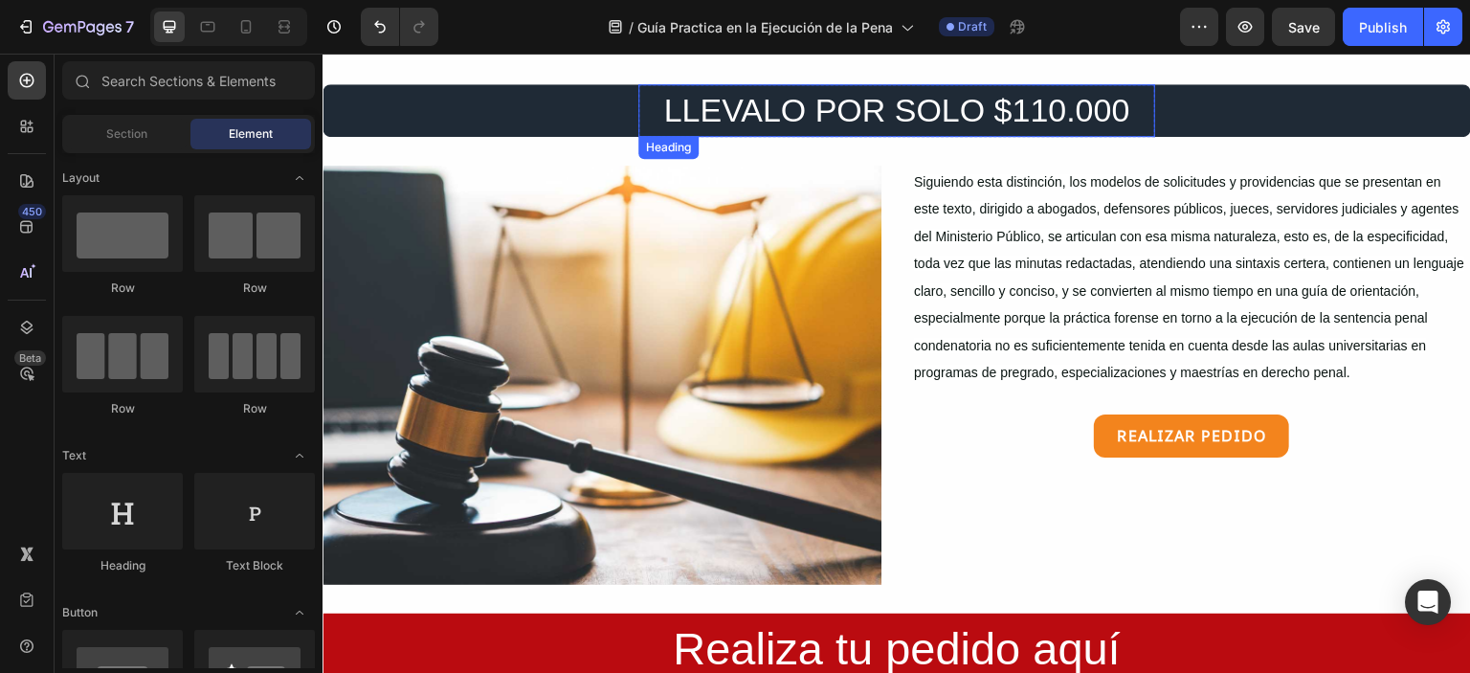
click at [1062, 115] on h2 "LLEVALO POR SOLO $110.000" at bounding box center [896, 110] width 517 height 53
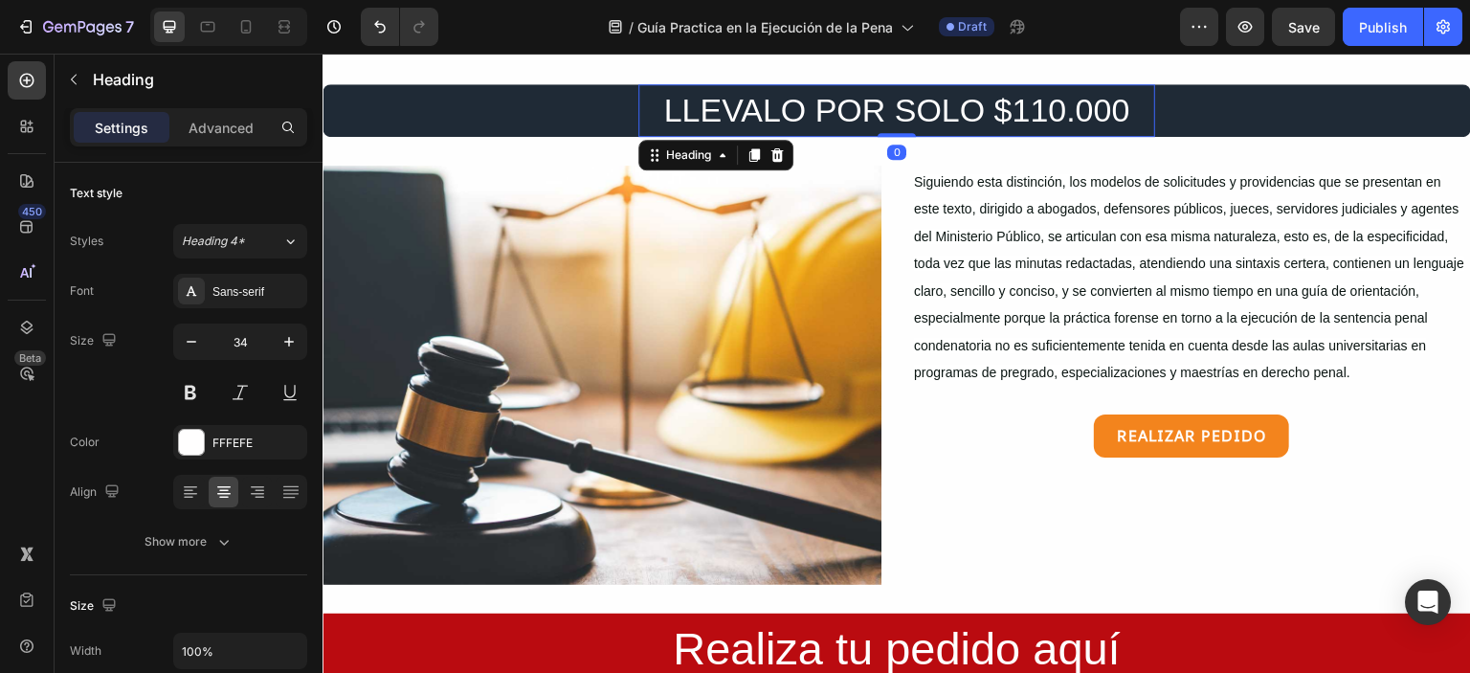
click at [1024, 102] on h2 "LLEVALO POR SOLO $110.000" at bounding box center [896, 110] width 517 height 53
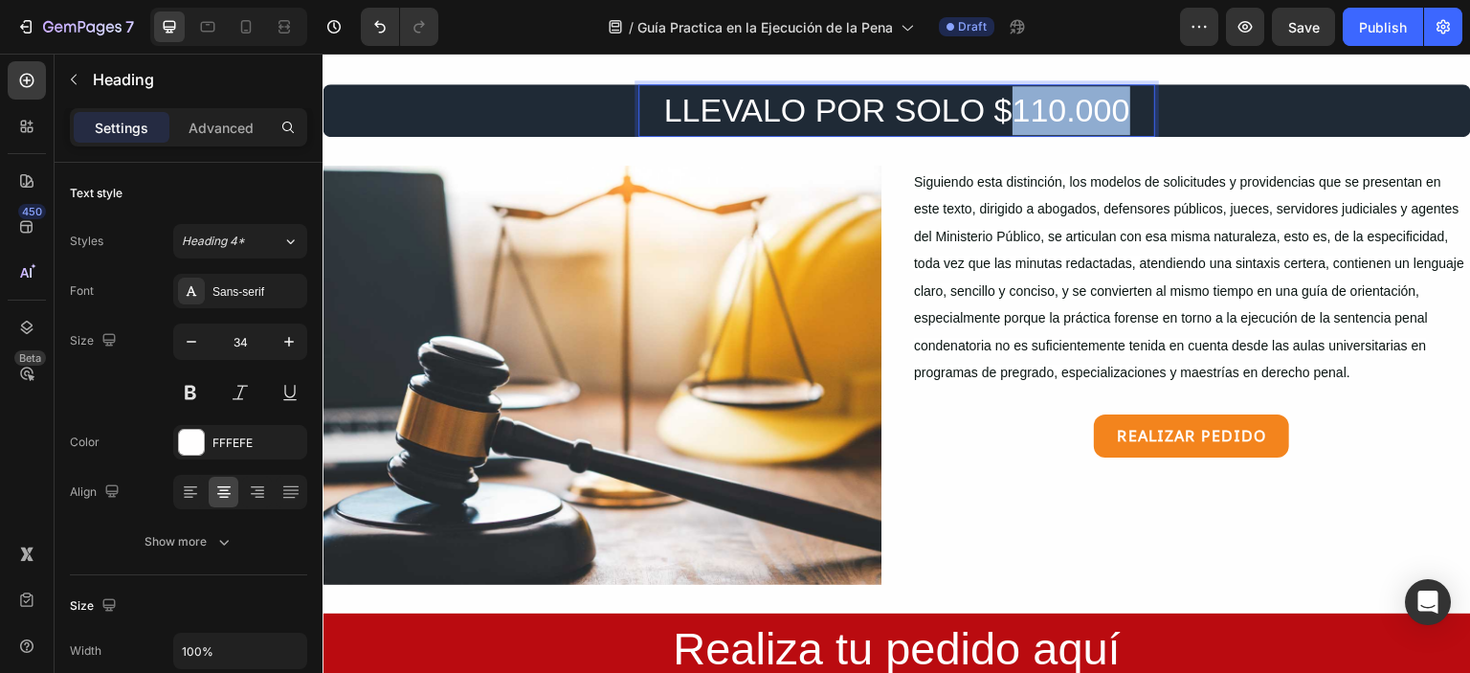
click at [1024, 102] on p "LLEVALO POR SOLO $110.000" at bounding box center [896, 110] width 513 height 49
click at [1012, 108] on p "LLEVALO POR SOLO $80.000" at bounding box center [896, 110] width 513 height 49
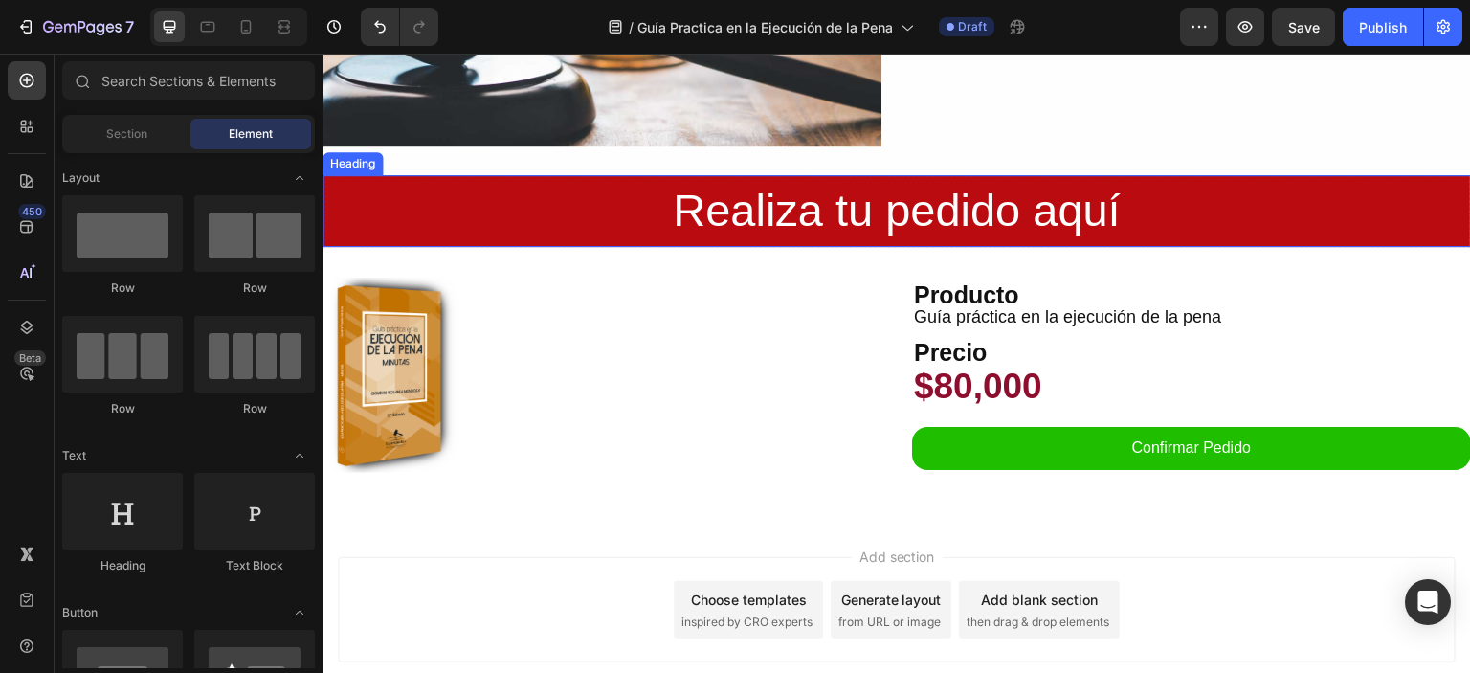
scroll to position [2109, 0]
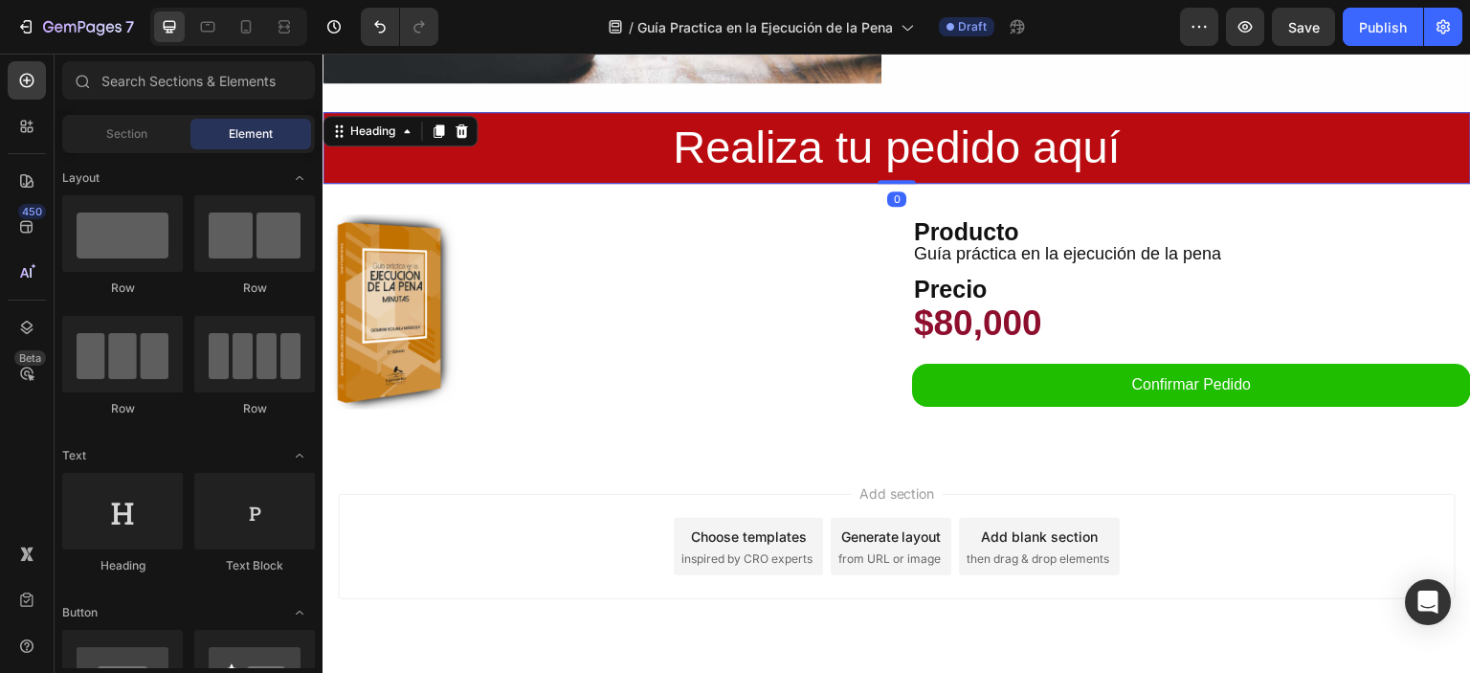
click at [752, 112] on h2 "Realiza tu pedido aquí" at bounding box center [897, 148] width 1149 height 72
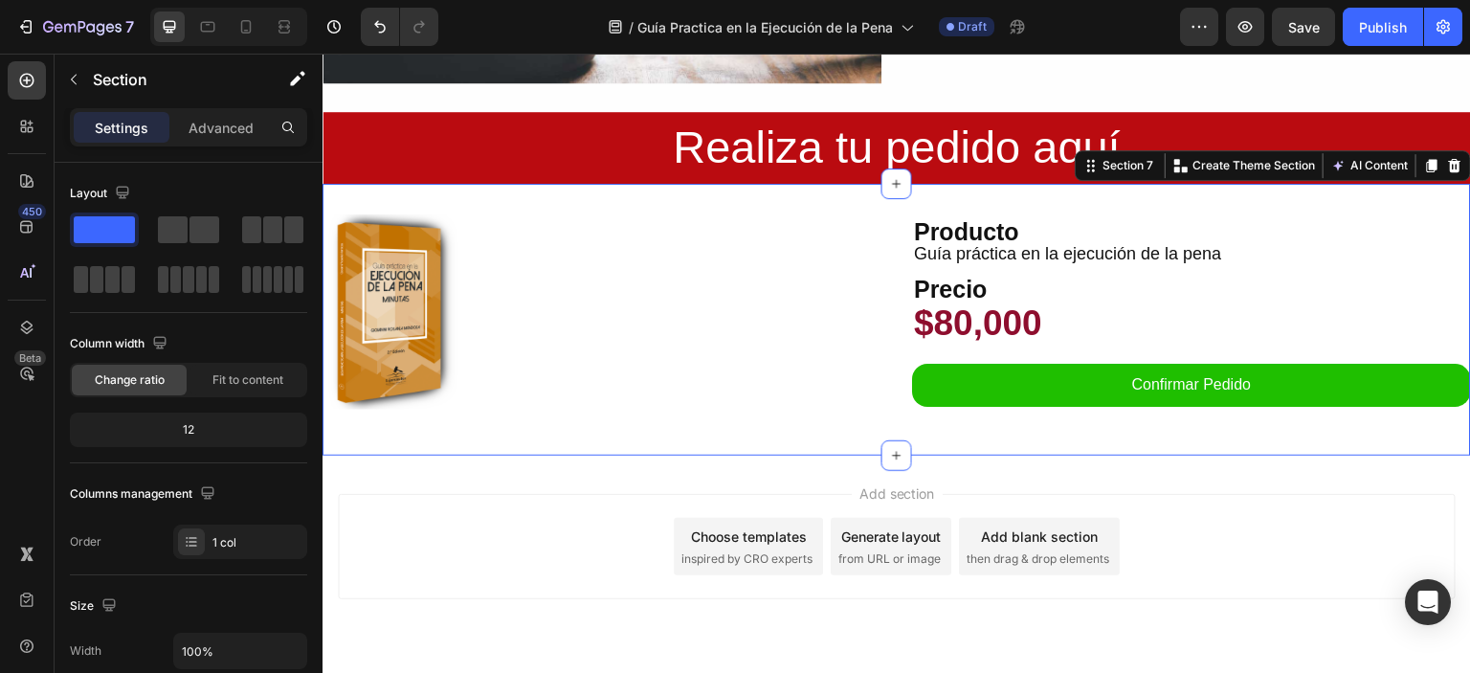
click at [524, 184] on div "Product Images Producto Text Block Guía práctica en la ejecución de la pena Pro…" at bounding box center [897, 320] width 1149 height 272
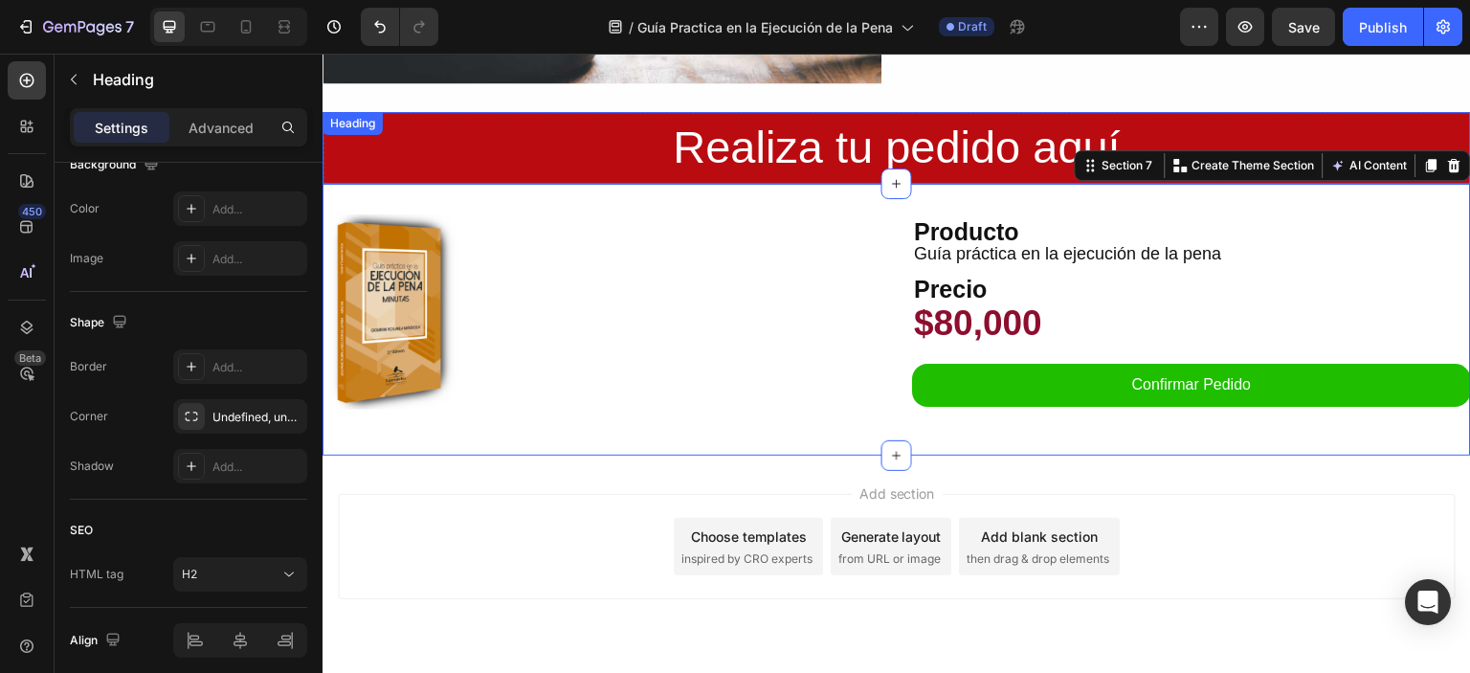
scroll to position [0, 0]
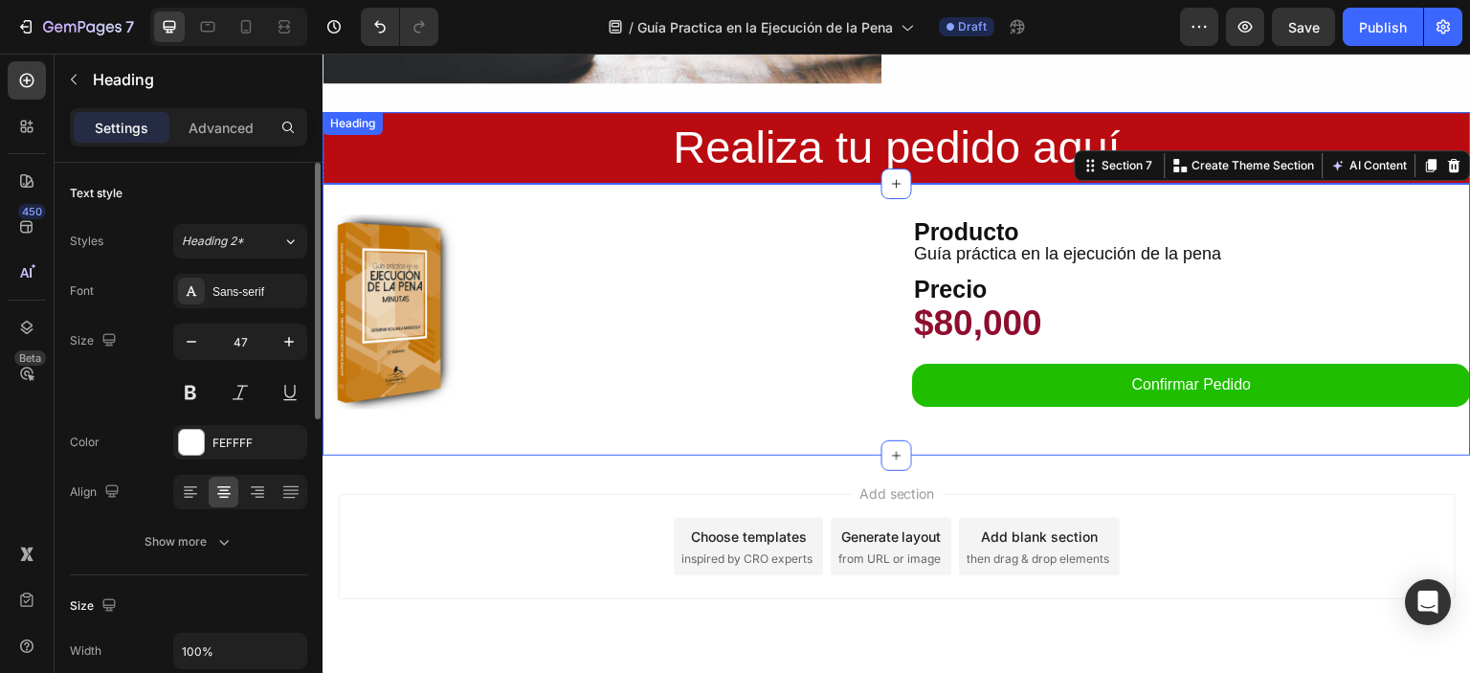
click at [399, 112] on div "Realiza tu pedido aquí Heading" at bounding box center [897, 148] width 1149 height 72
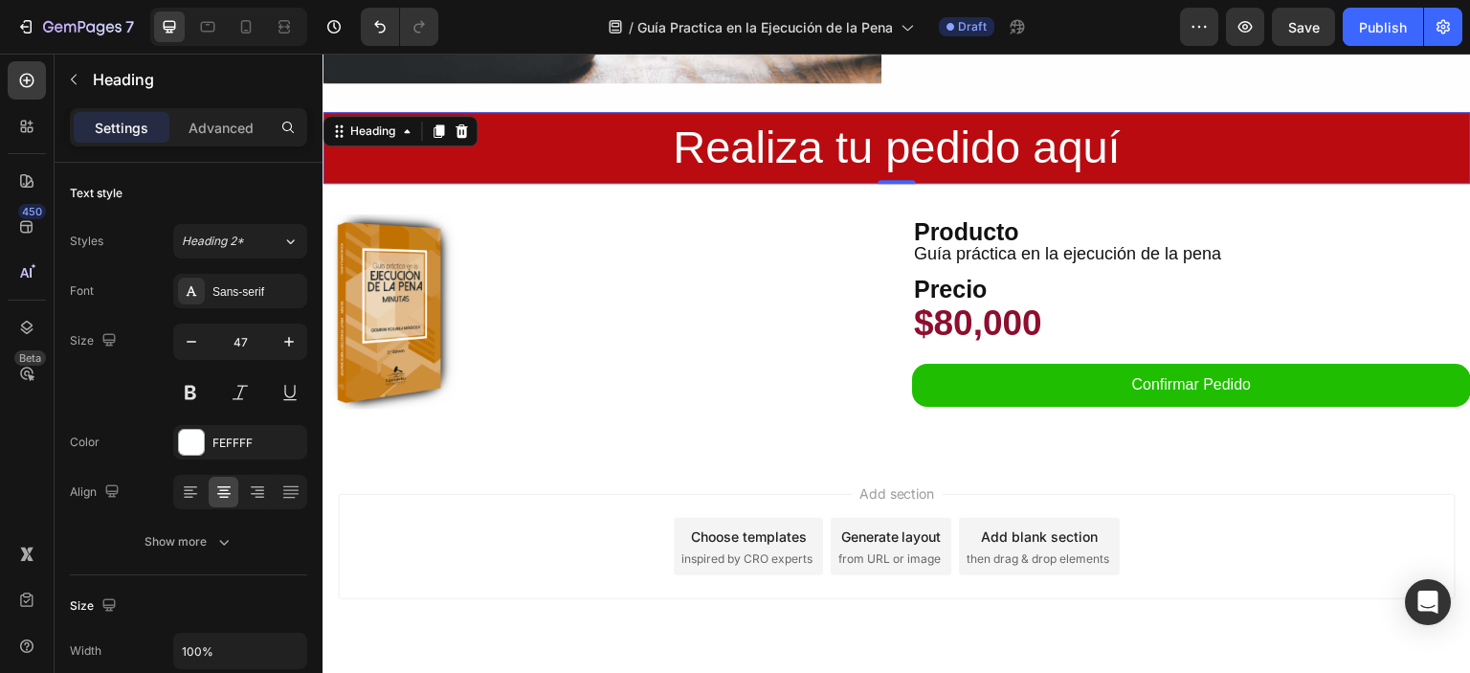
click at [516, 113] on h2 "Realiza tu pedido aquí" at bounding box center [897, 148] width 1149 height 72
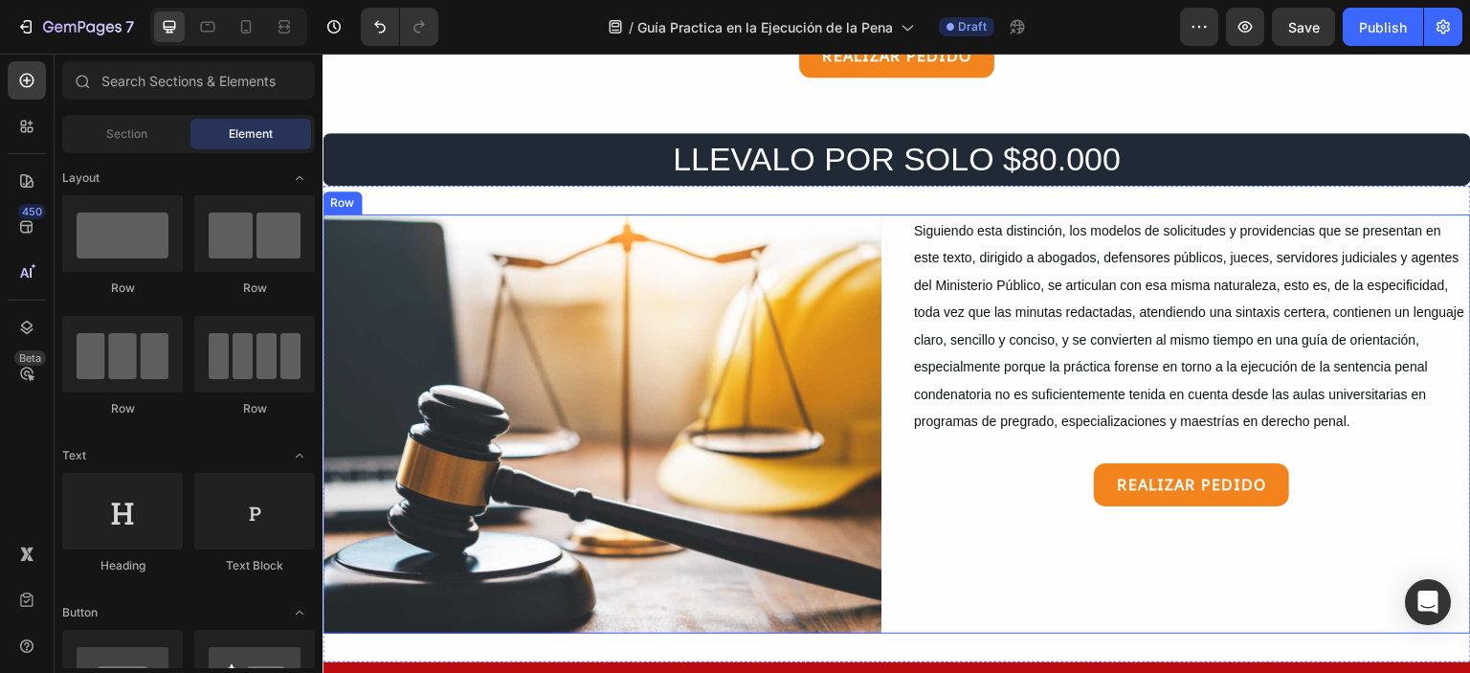
scroll to position [2026, 0]
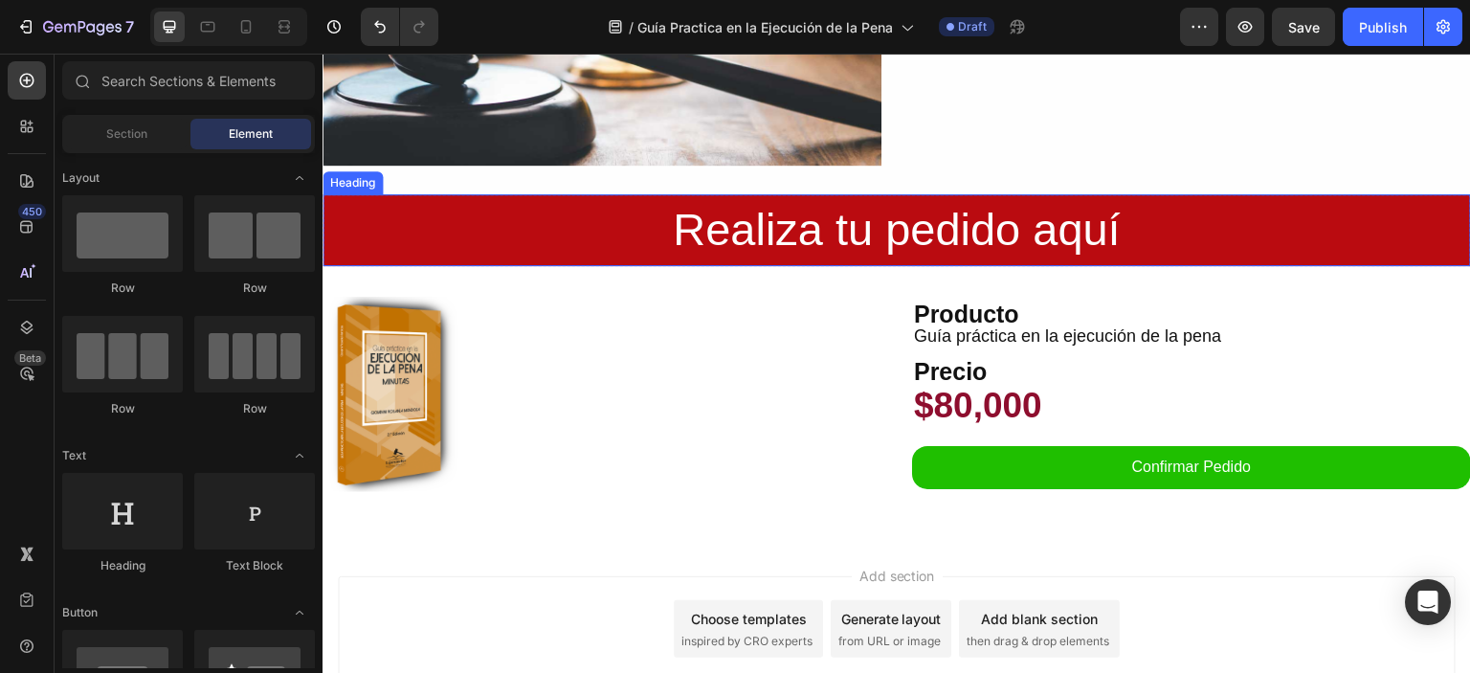
click at [1408, 206] on p "Realiza tu pedido aquí" at bounding box center [896, 230] width 1145 height 68
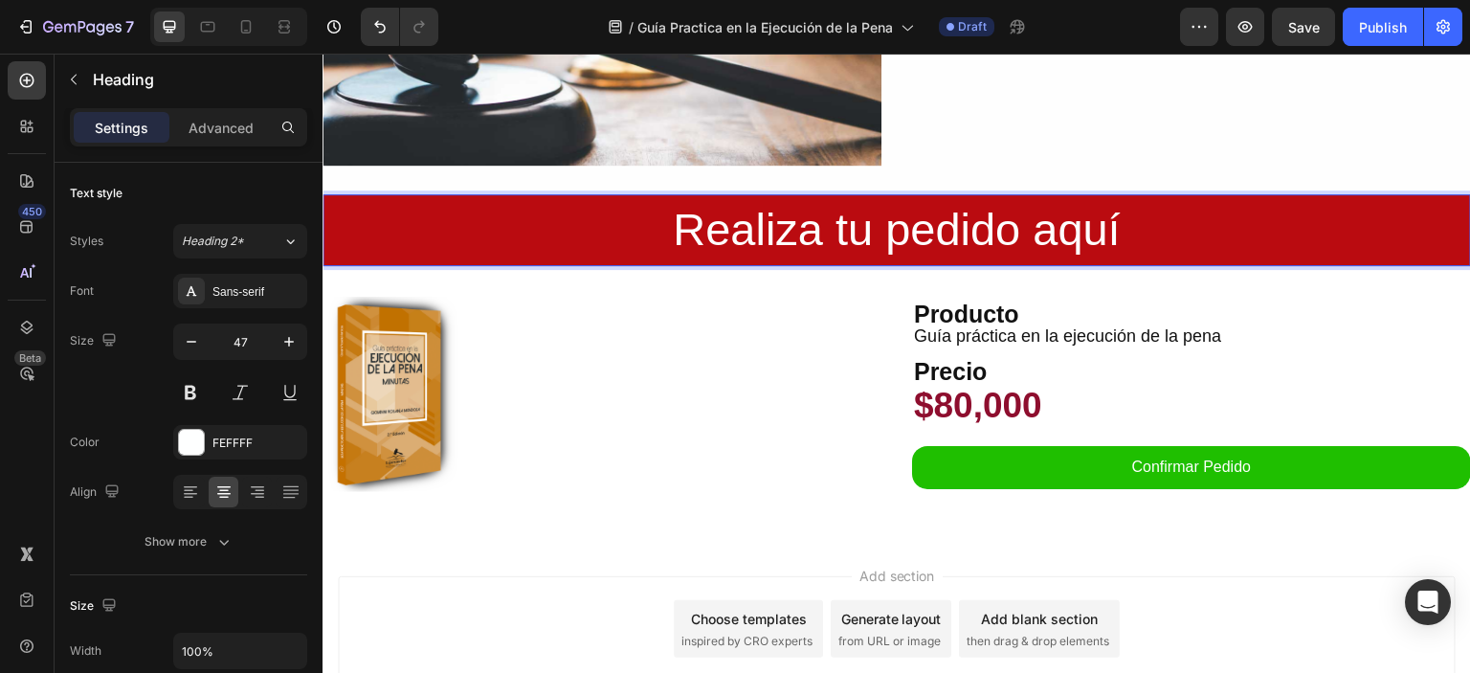
click at [344, 256] on p "Realiza tu pedido aquí" at bounding box center [896, 230] width 1145 height 68
click at [1106, 246] on p "Realiza tu pedido aquí" at bounding box center [896, 230] width 1145 height 68
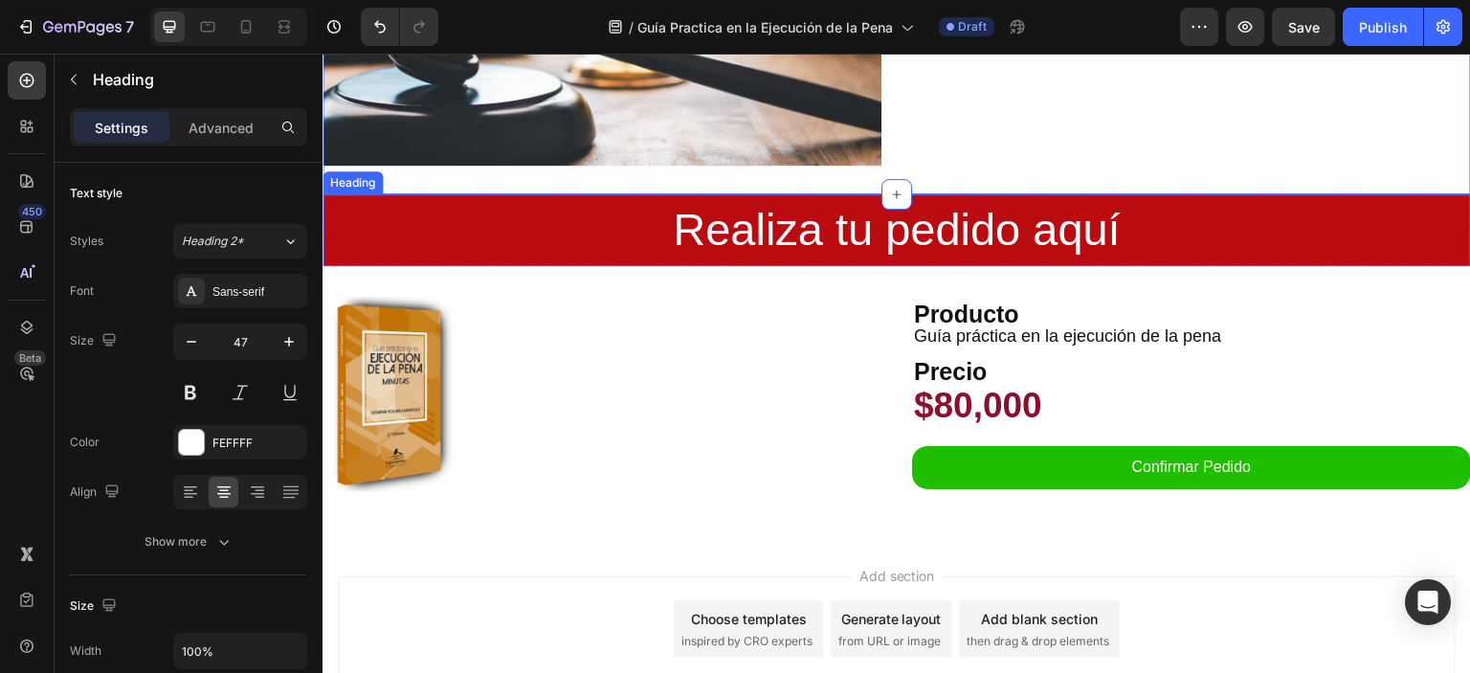
click at [944, 196] on p "Realiza tu pedido aquí" at bounding box center [896, 230] width 1145 height 68
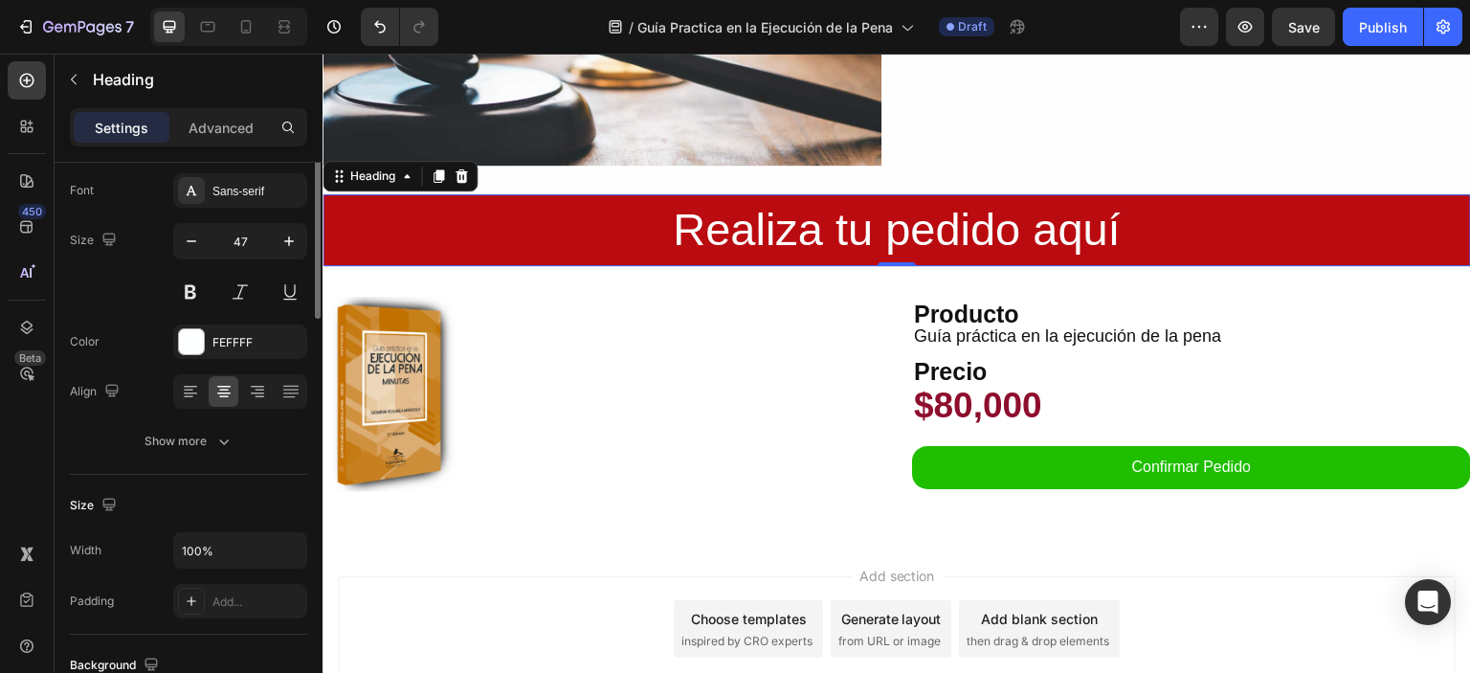
scroll to position [0, 0]
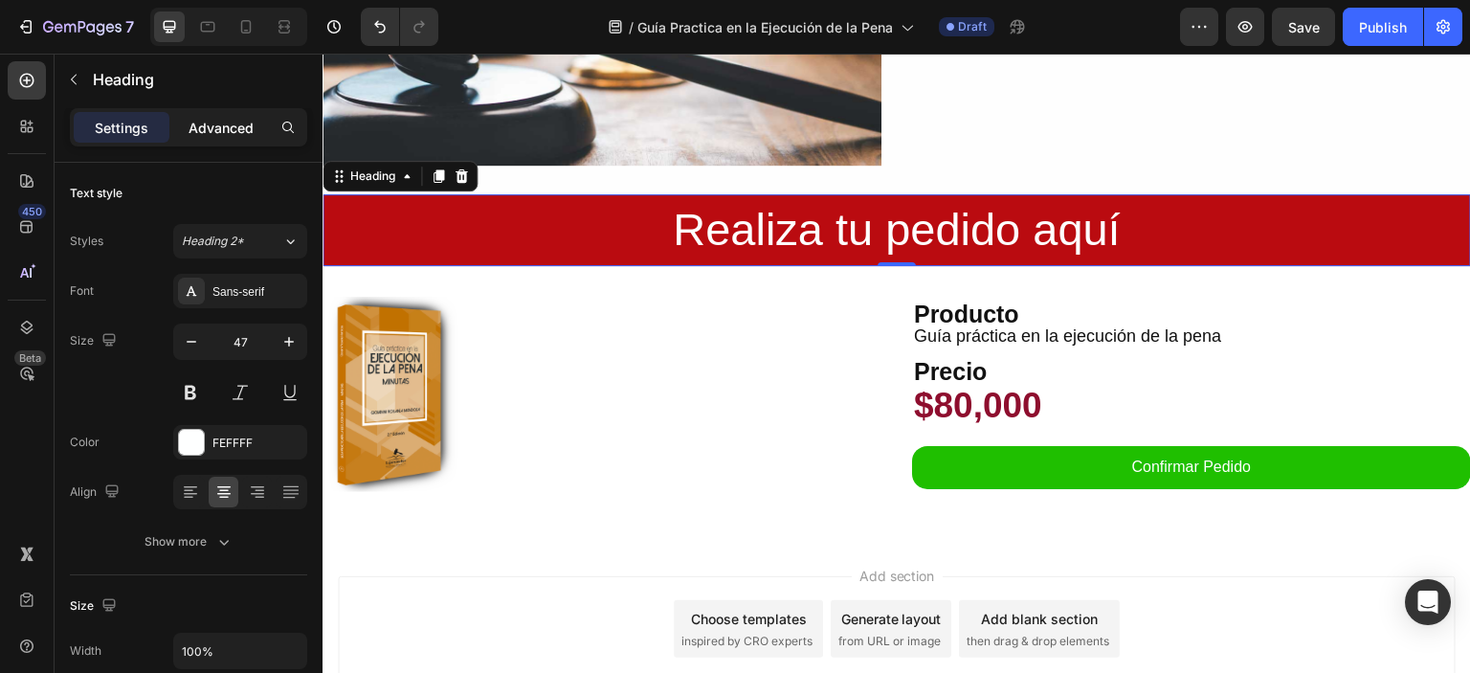
click at [238, 131] on p "Advanced" at bounding box center [221, 128] width 65 height 20
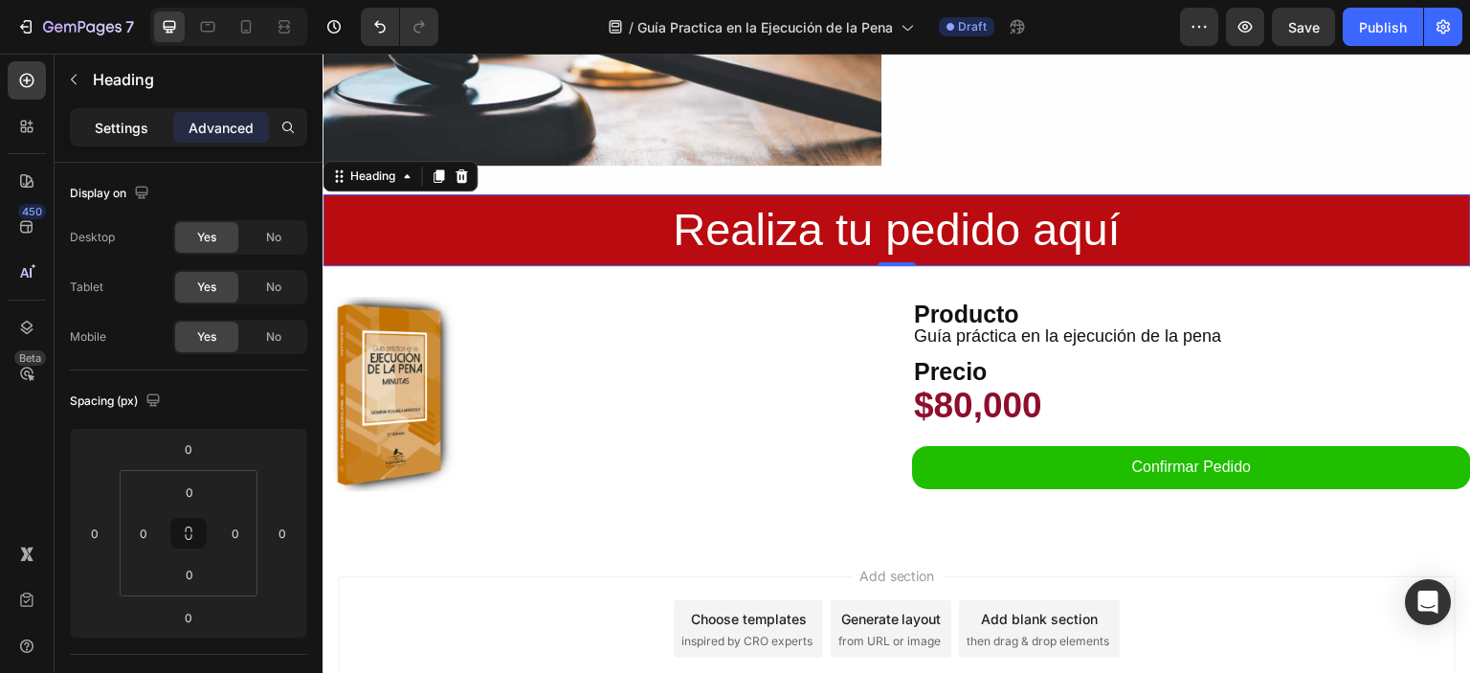
click at [130, 131] on p "Settings" at bounding box center [122, 128] width 54 height 20
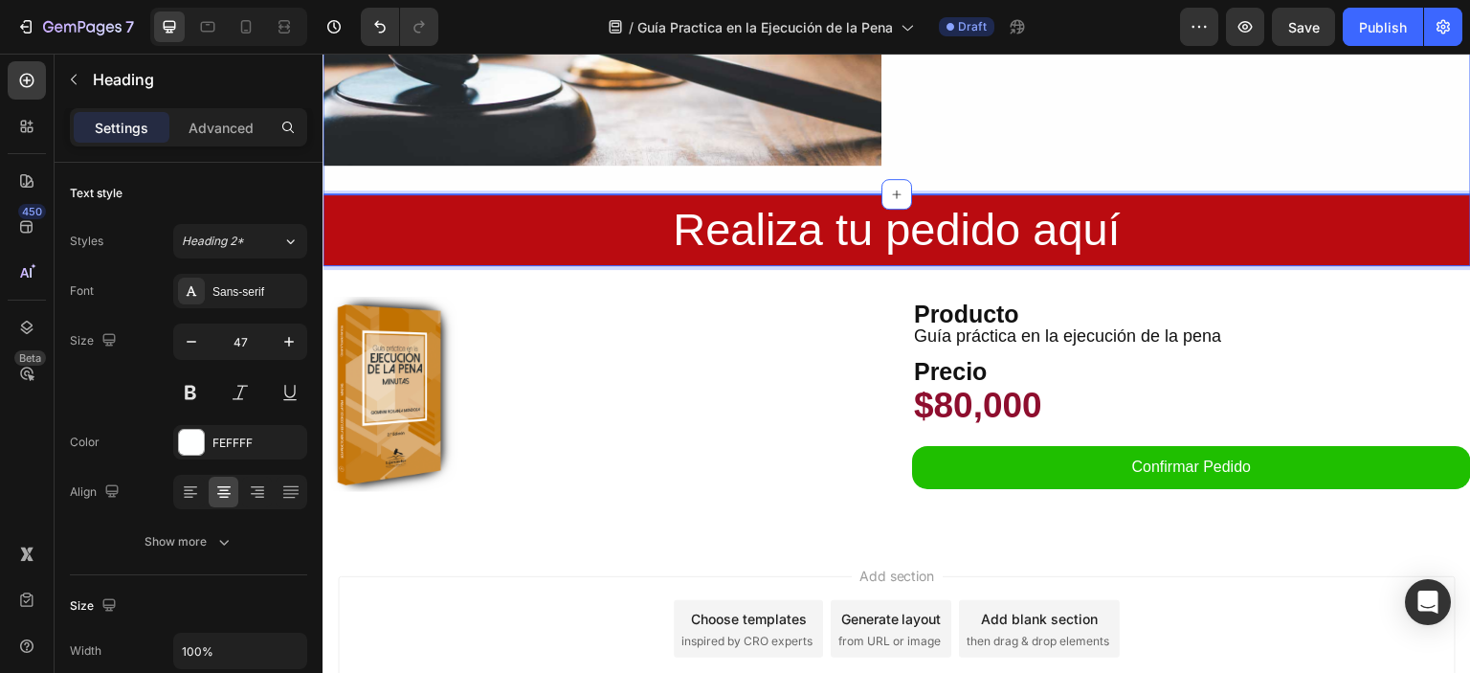
click at [944, 196] on p "Realiza tu pedido aquí" at bounding box center [896, 230] width 1145 height 68
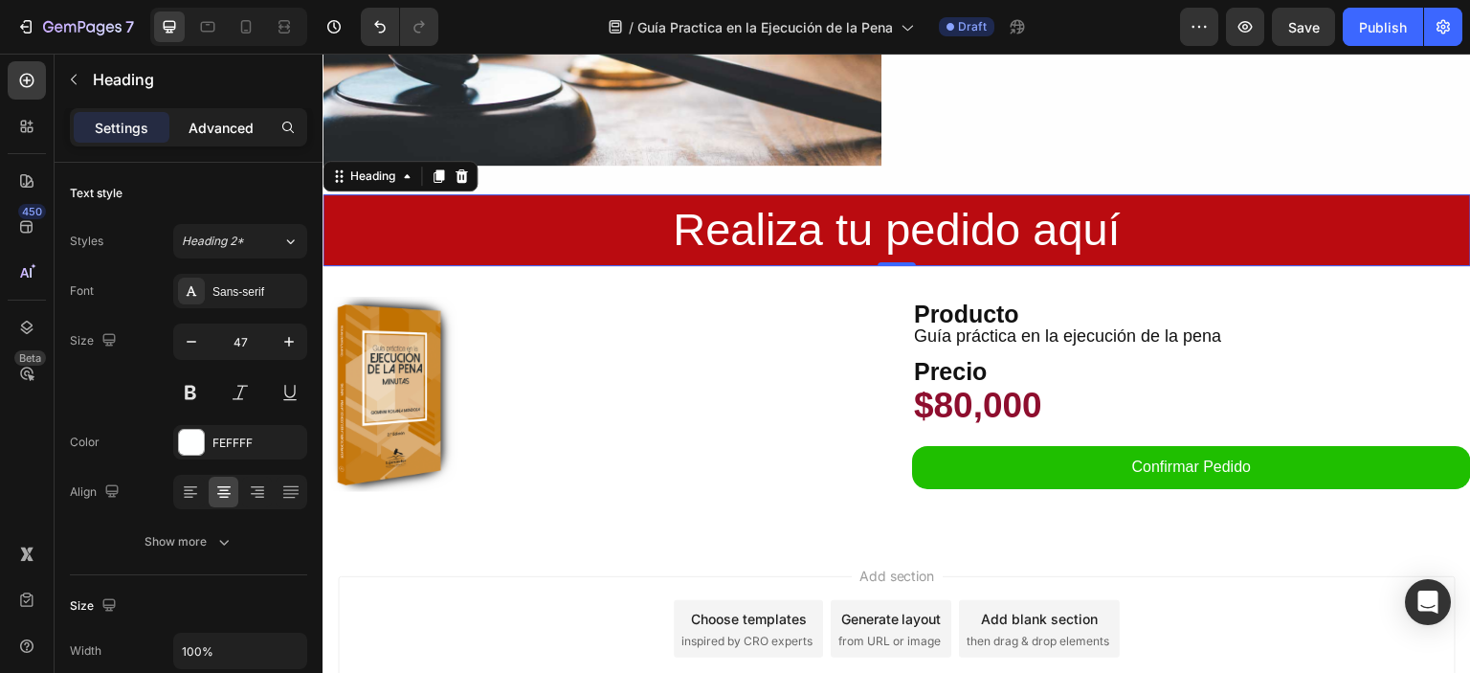
click at [219, 133] on p "Advanced" at bounding box center [221, 128] width 65 height 20
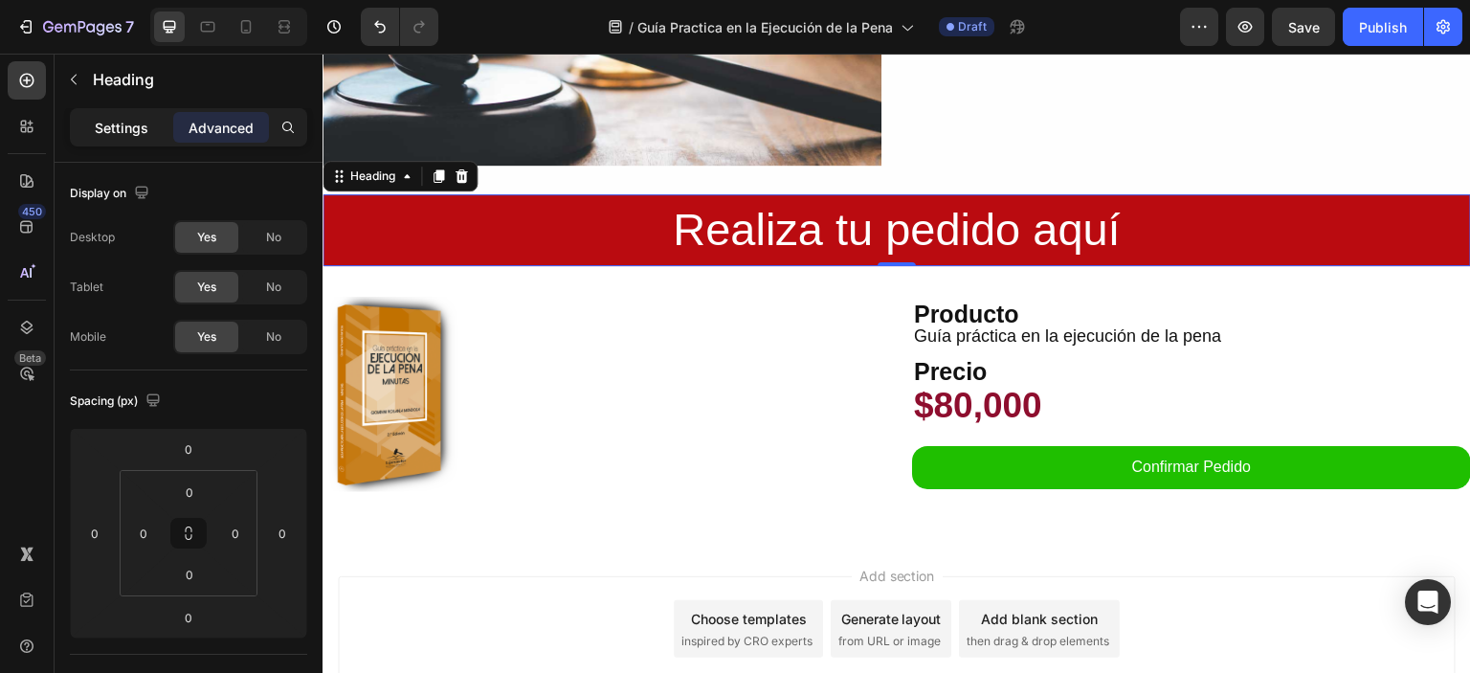
click at [106, 118] on p "Settings" at bounding box center [122, 128] width 54 height 20
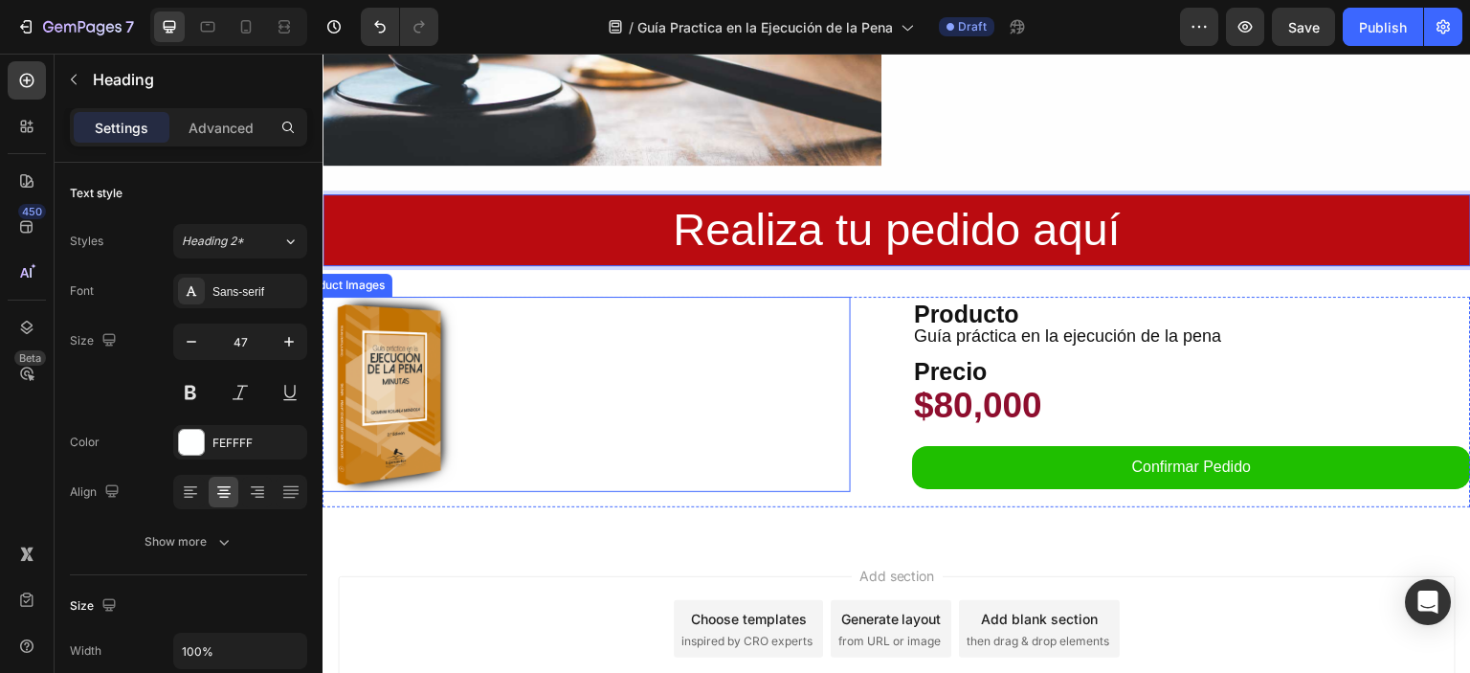
click at [820, 310] on div at bounding box center [571, 394] width 559 height 195
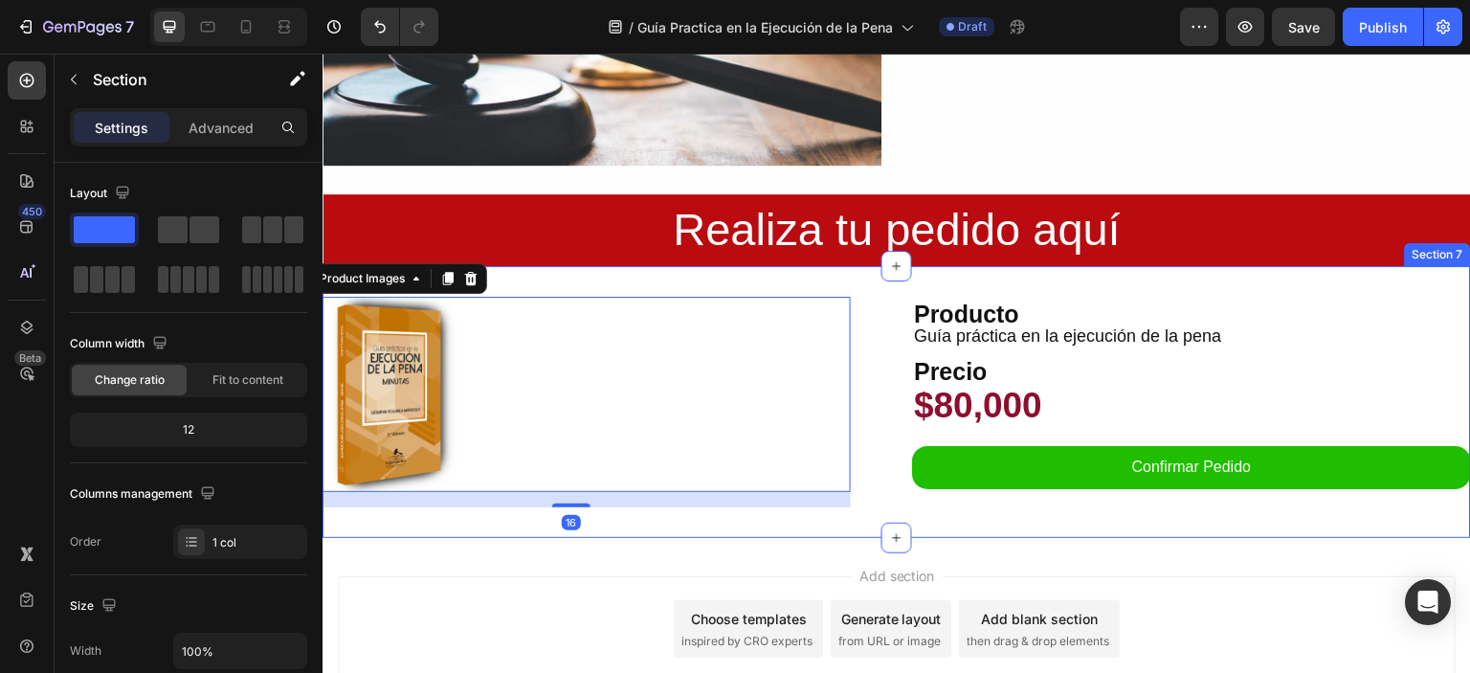
click at [837, 271] on div "Product Images 16 Producto Text Block Guía práctica en la ejecución de la pena …" at bounding box center [897, 402] width 1149 height 272
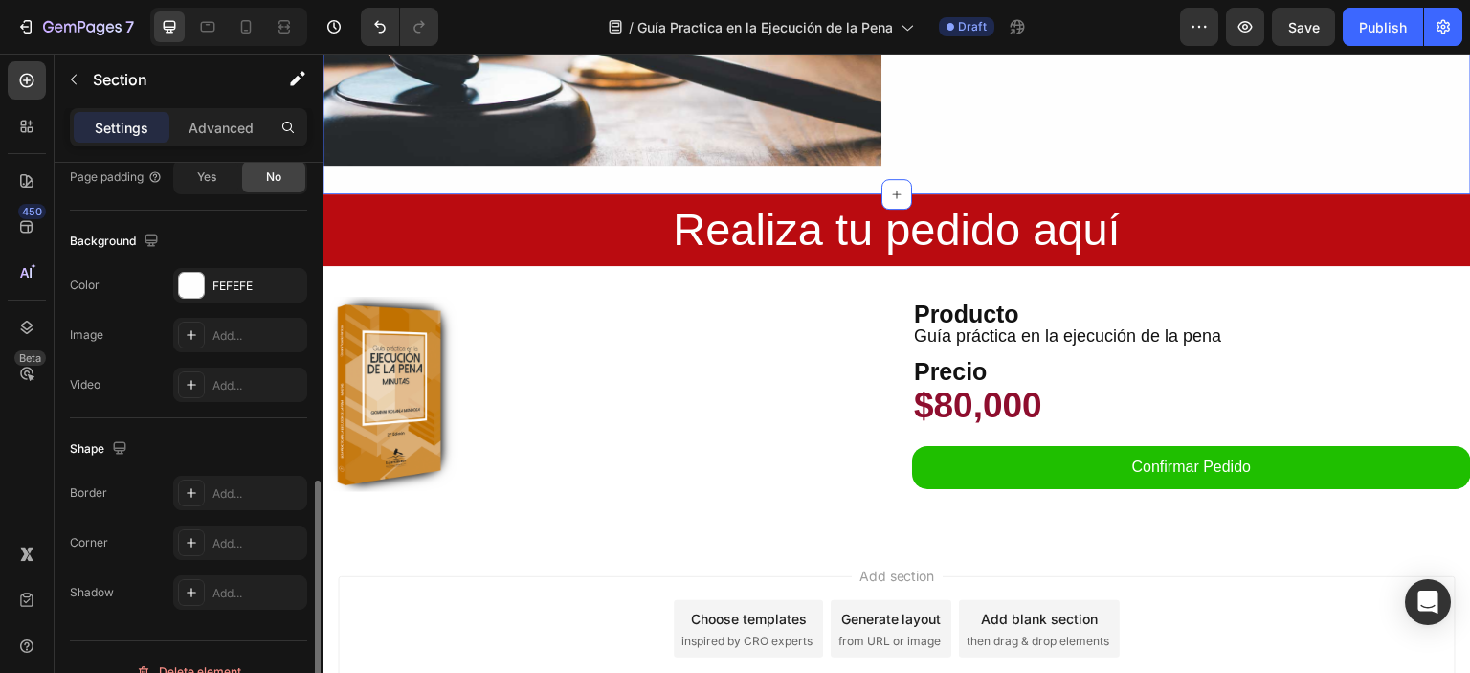
scroll to position [601, 0]
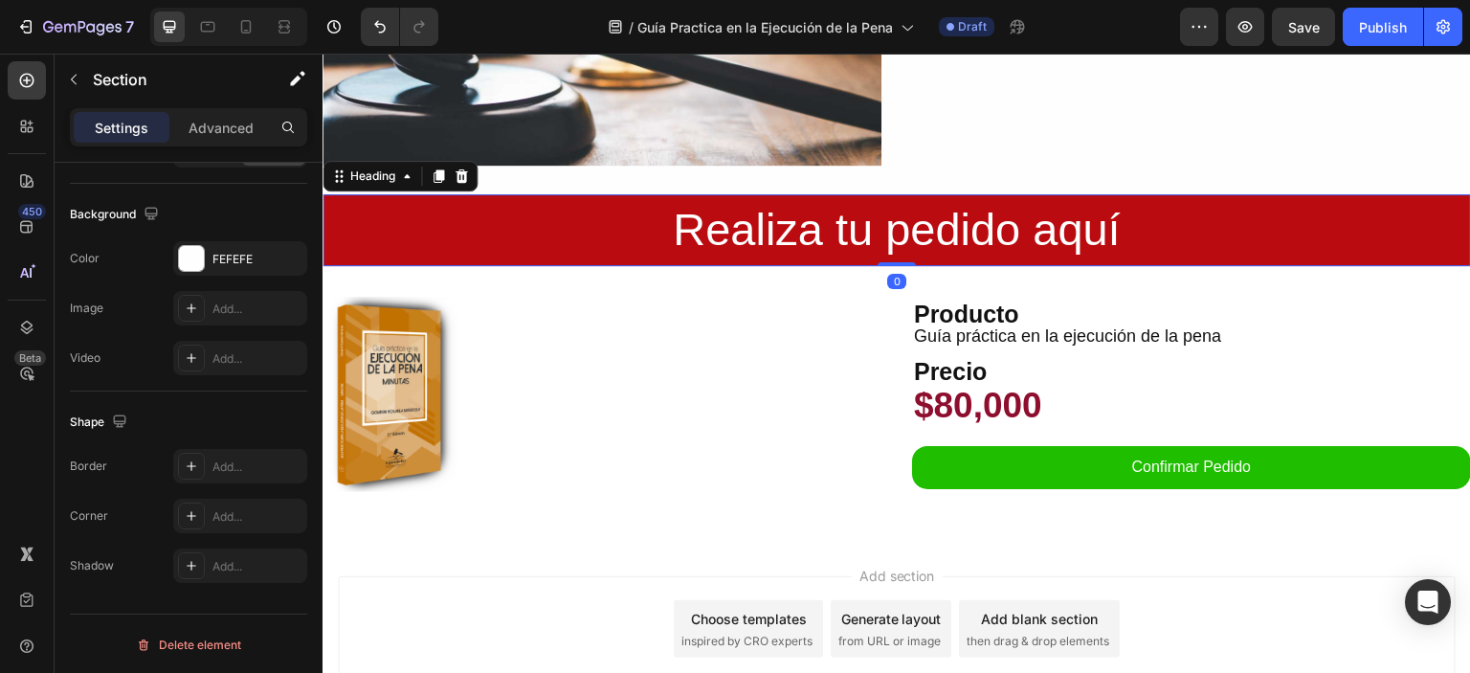
click at [346, 206] on p "Realiza tu pedido aquí" at bounding box center [896, 230] width 1145 height 68
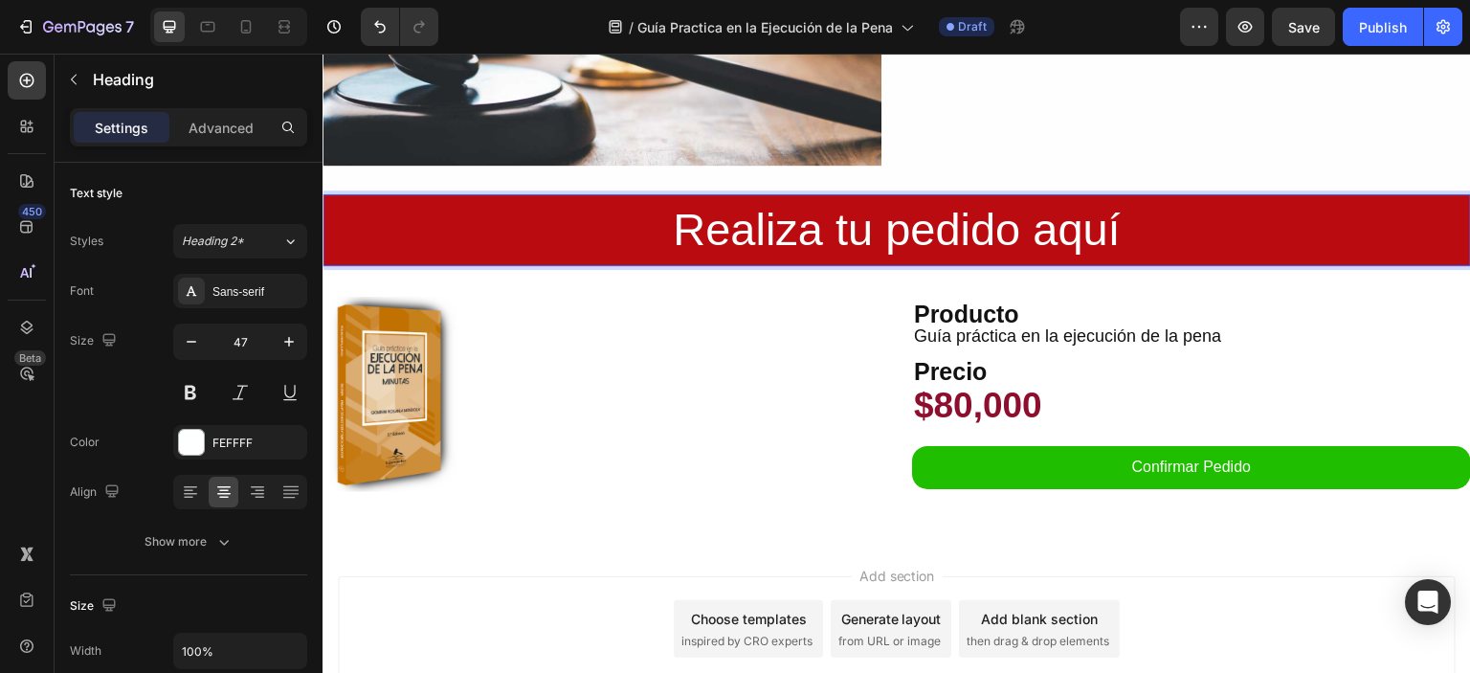
click at [335, 196] on p "Realiza tu pedido aquí" at bounding box center [896, 230] width 1145 height 68
click at [676, 196] on p "Realiza tu pedido aquí" at bounding box center [896, 230] width 1145 height 68
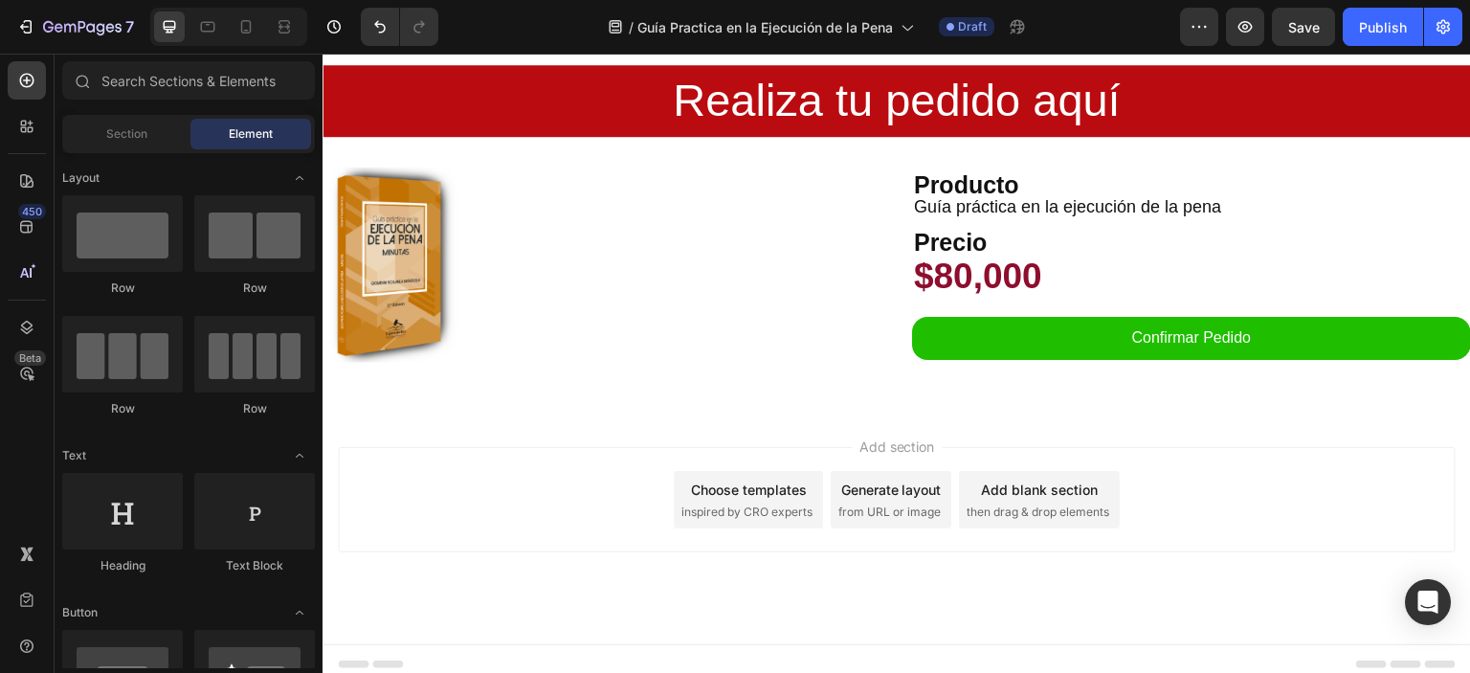
scroll to position [2157, 0]
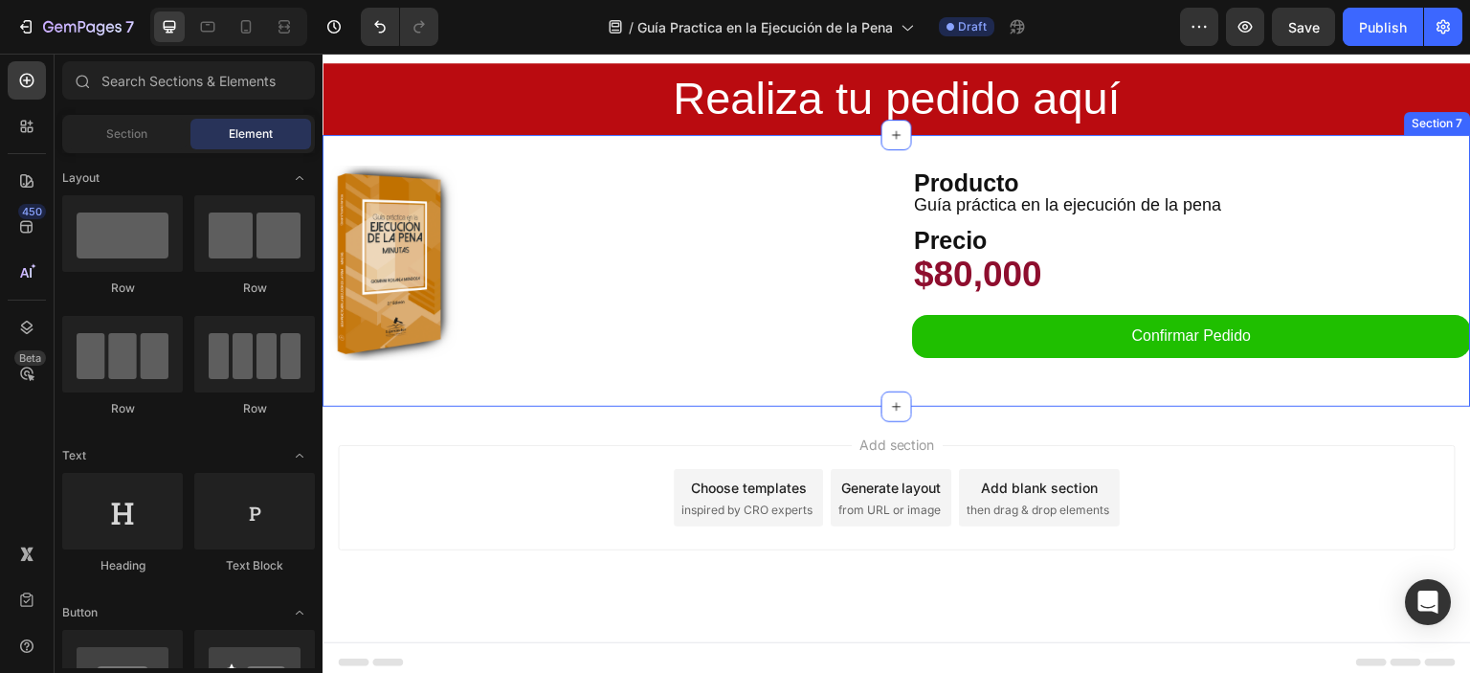
click at [1432, 123] on div "Section 7" at bounding box center [1438, 123] width 66 height 23
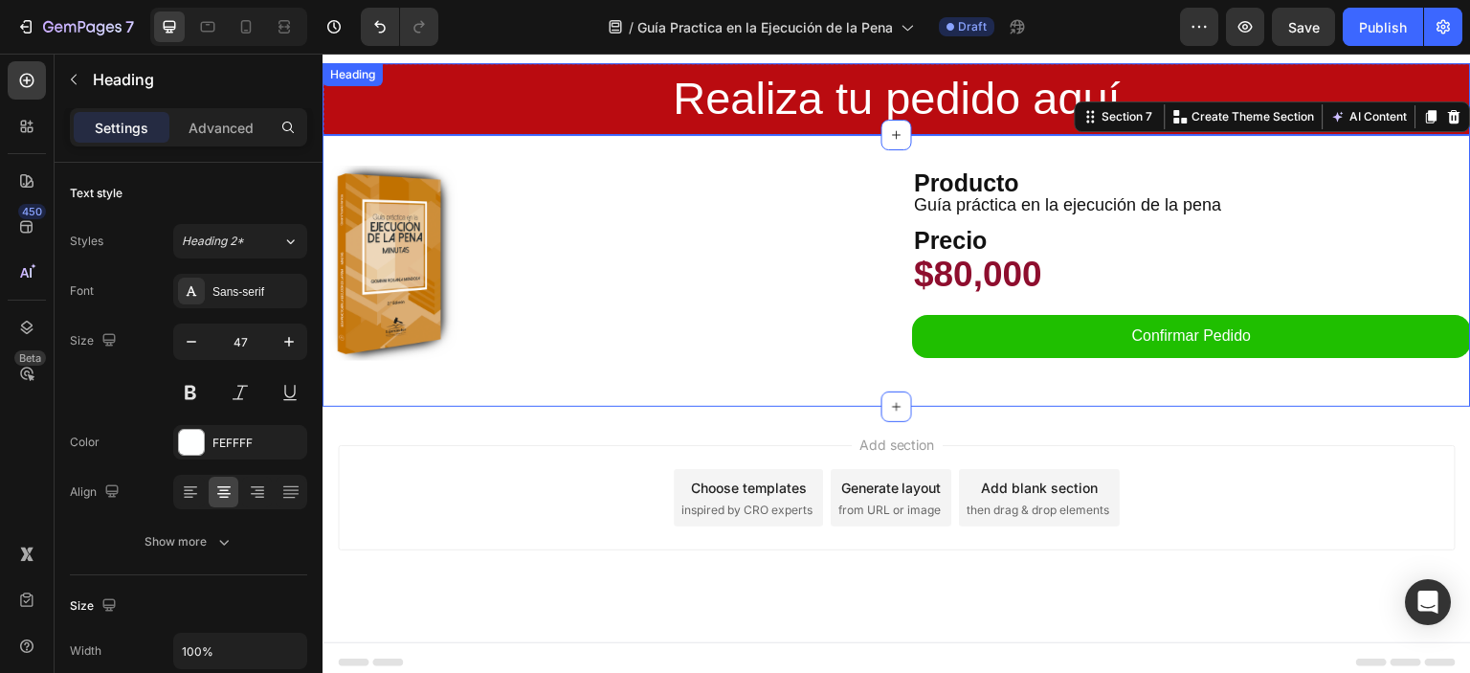
click at [1432, 79] on h2 "Realiza tu pedido aquí" at bounding box center [897, 99] width 1149 height 72
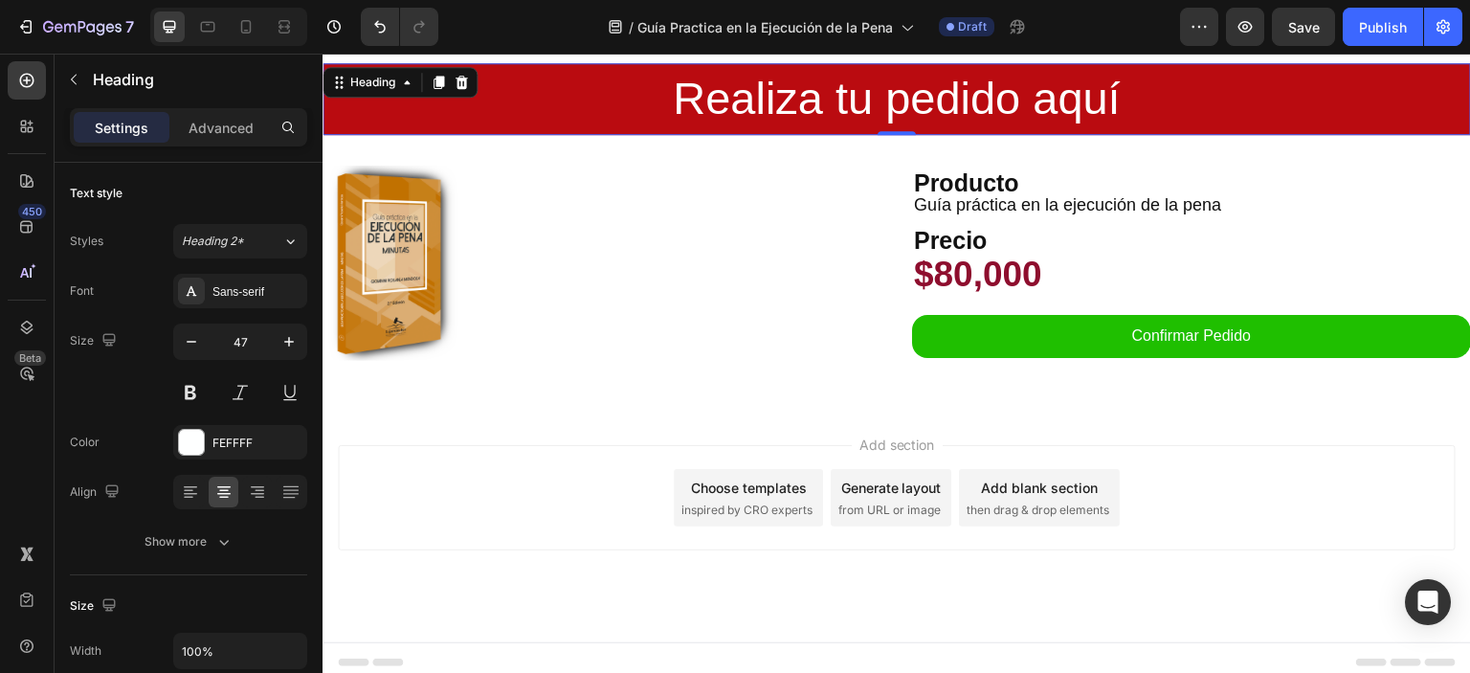
click at [1450, 65] on h2 "Realiza tu pedido aquí" at bounding box center [897, 99] width 1149 height 72
click at [1450, 65] on p "Realiza tu pedido aquí" at bounding box center [896, 99] width 1145 height 68
click at [873, 102] on p "Realiza tu pedido aquí" at bounding box center [896, 99] width 1145 height 68
click at [352, 69] on p "Realiza tu pedido aquí" at bounding box center [896, 99] width 1145 height 68
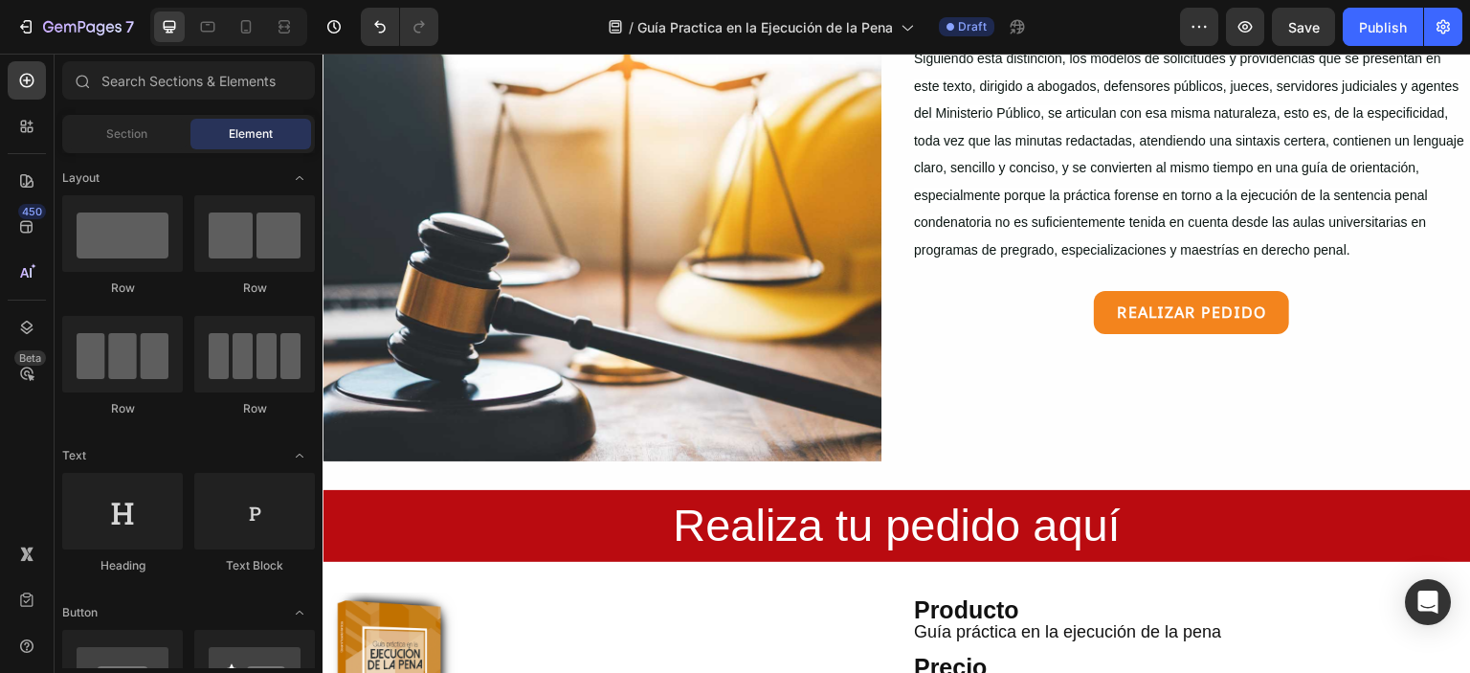
scroll to position [1942, 0]
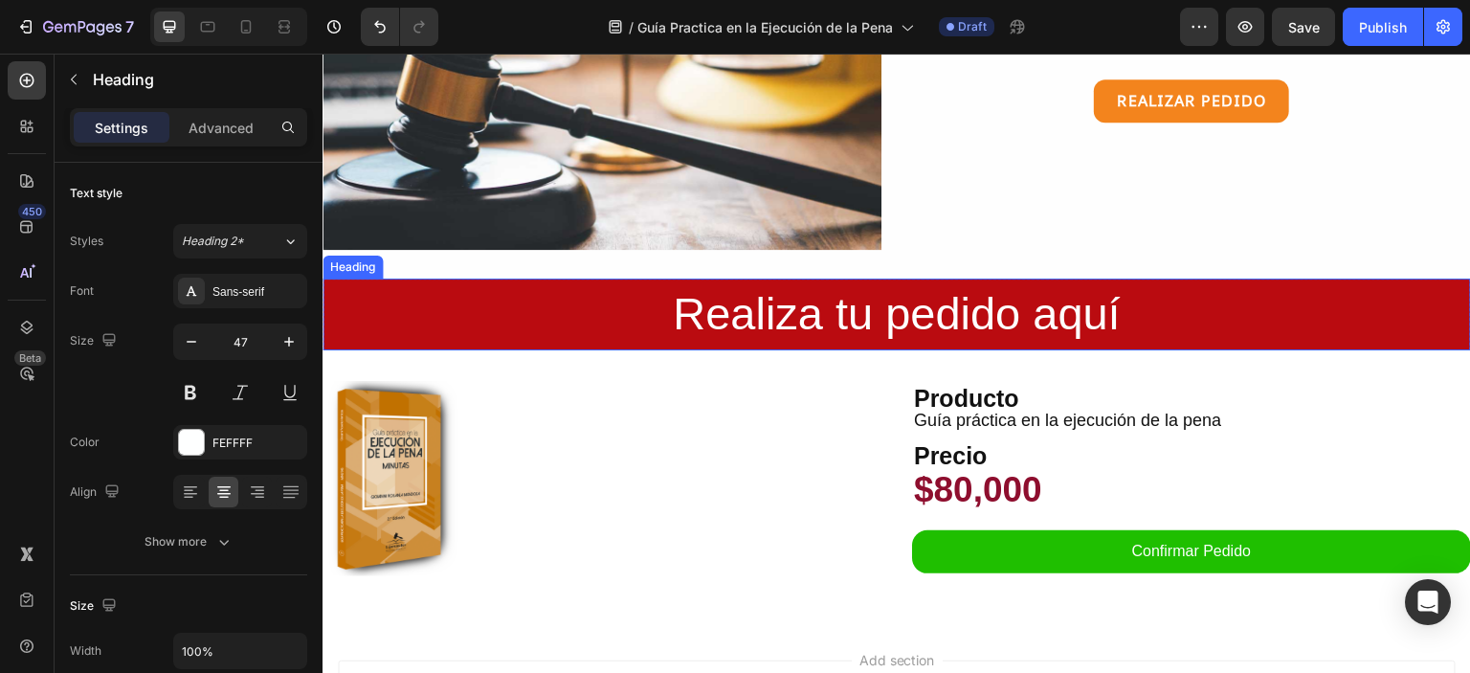
click at [345, 283] on h2 "Realiza tu pedido aquí" at bounding box center [897, 315] width 1149 height 72
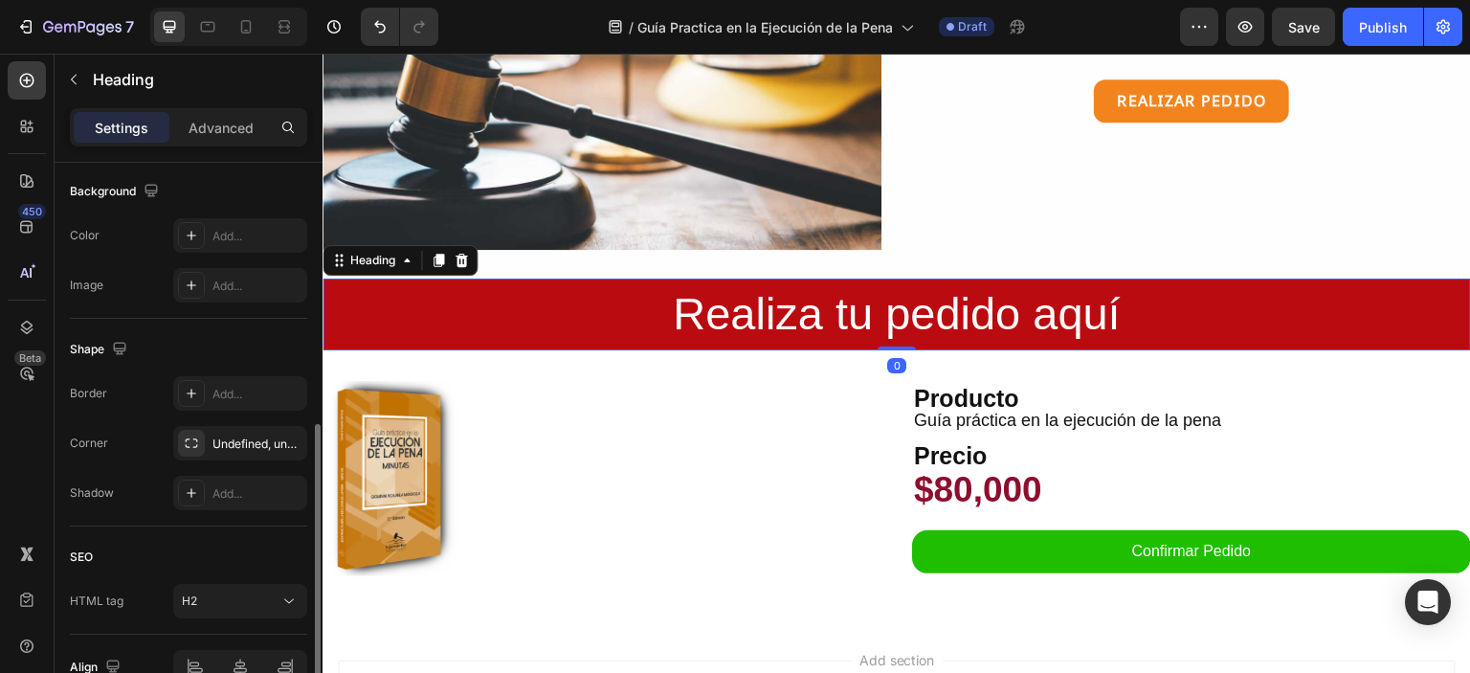
scroll to position [675, 0]
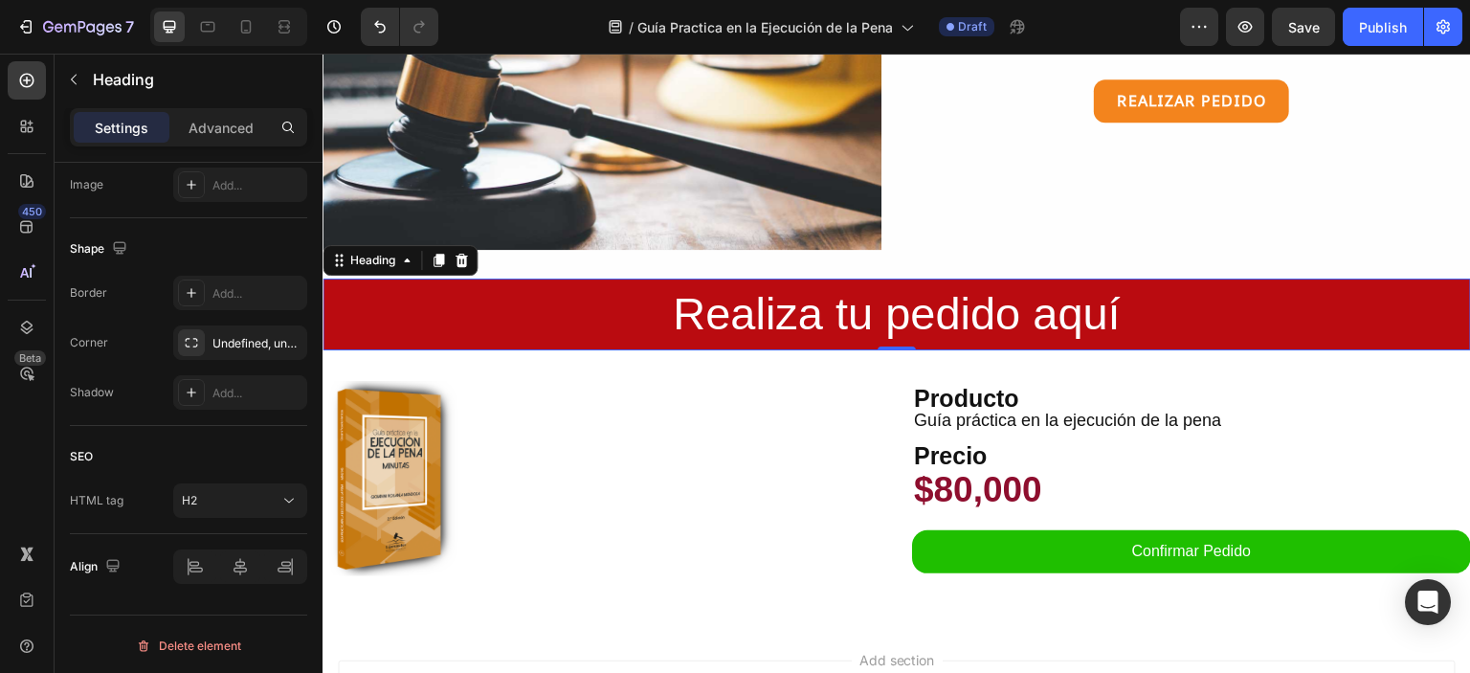
click at [361, 340] on h2 "Realiza tu pedido aquí" at bounding box center [897, 315] width 1149 height 72
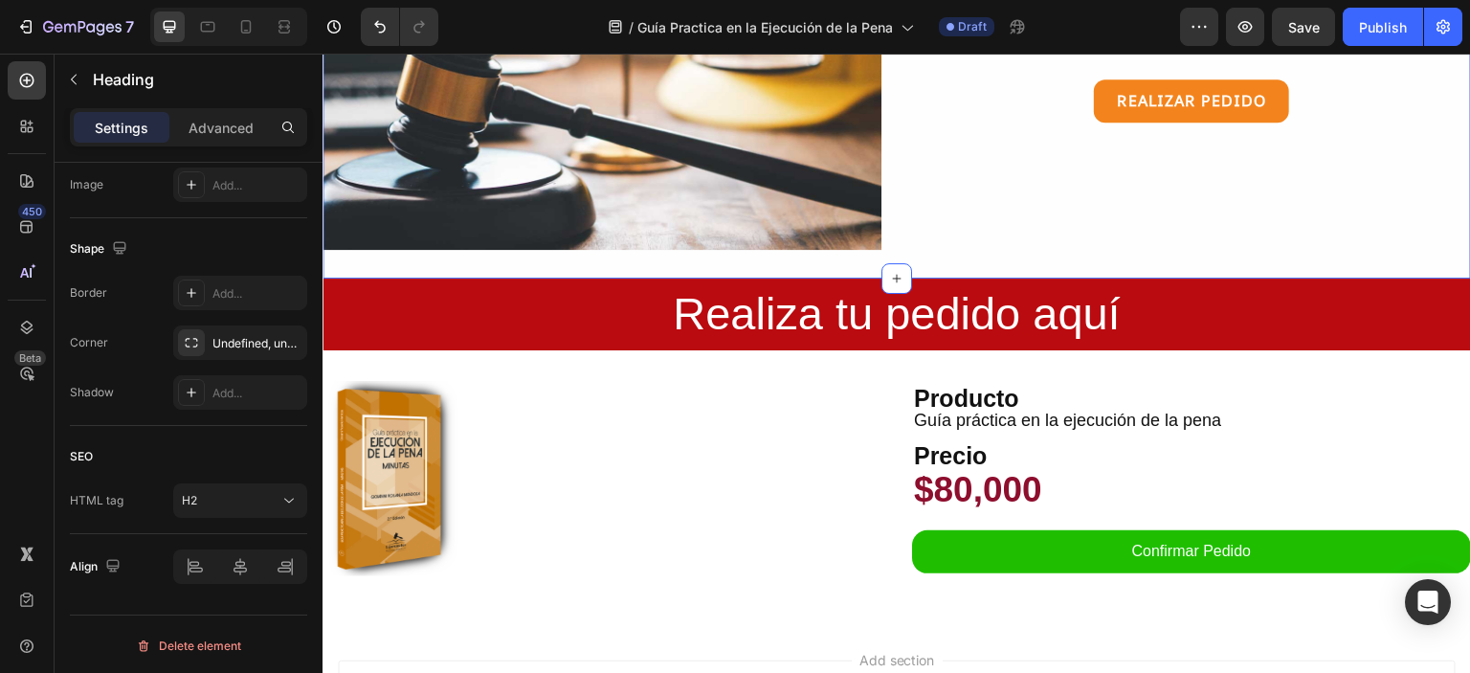
click at [421, 258] on div "Image Siguiendo esta distinción, los modelos de solicitudes y providencias que …" at bounding box center [897, 40] width 1149 height 477
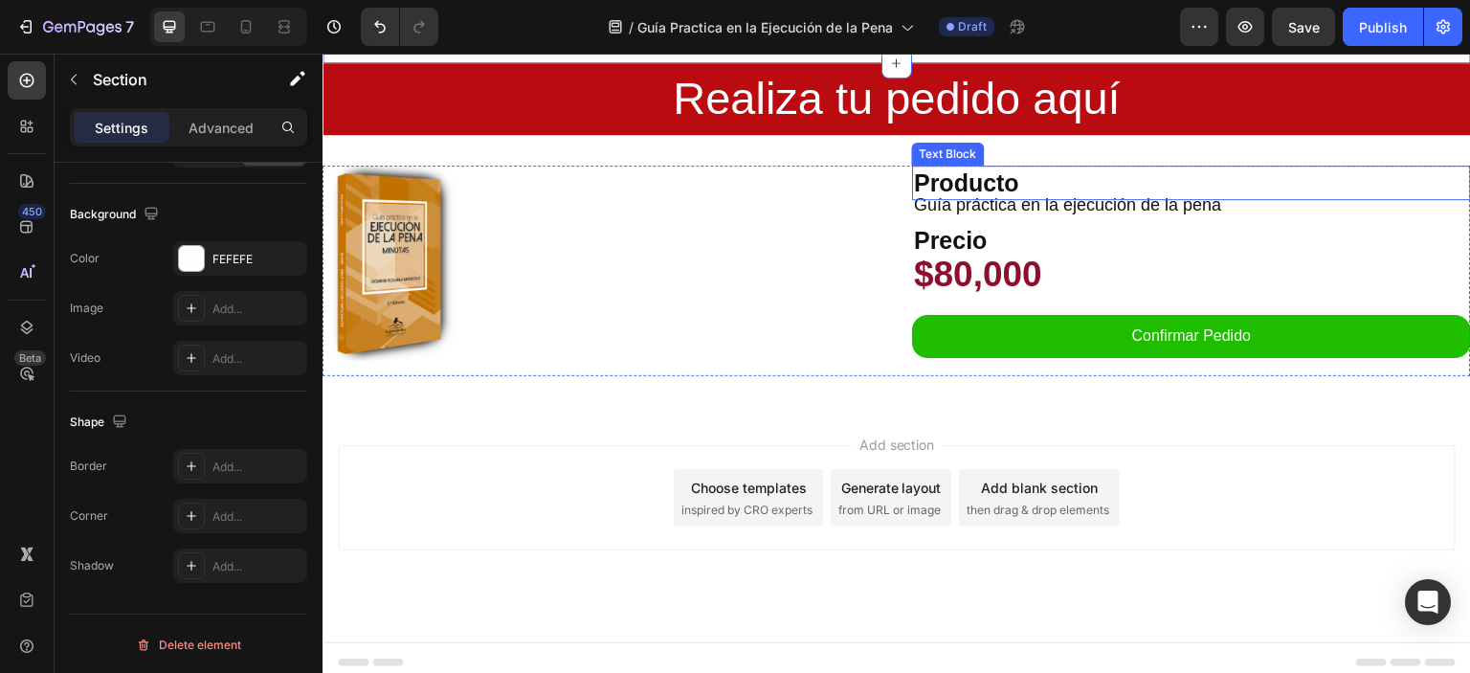
scroll to position [1928, 0]
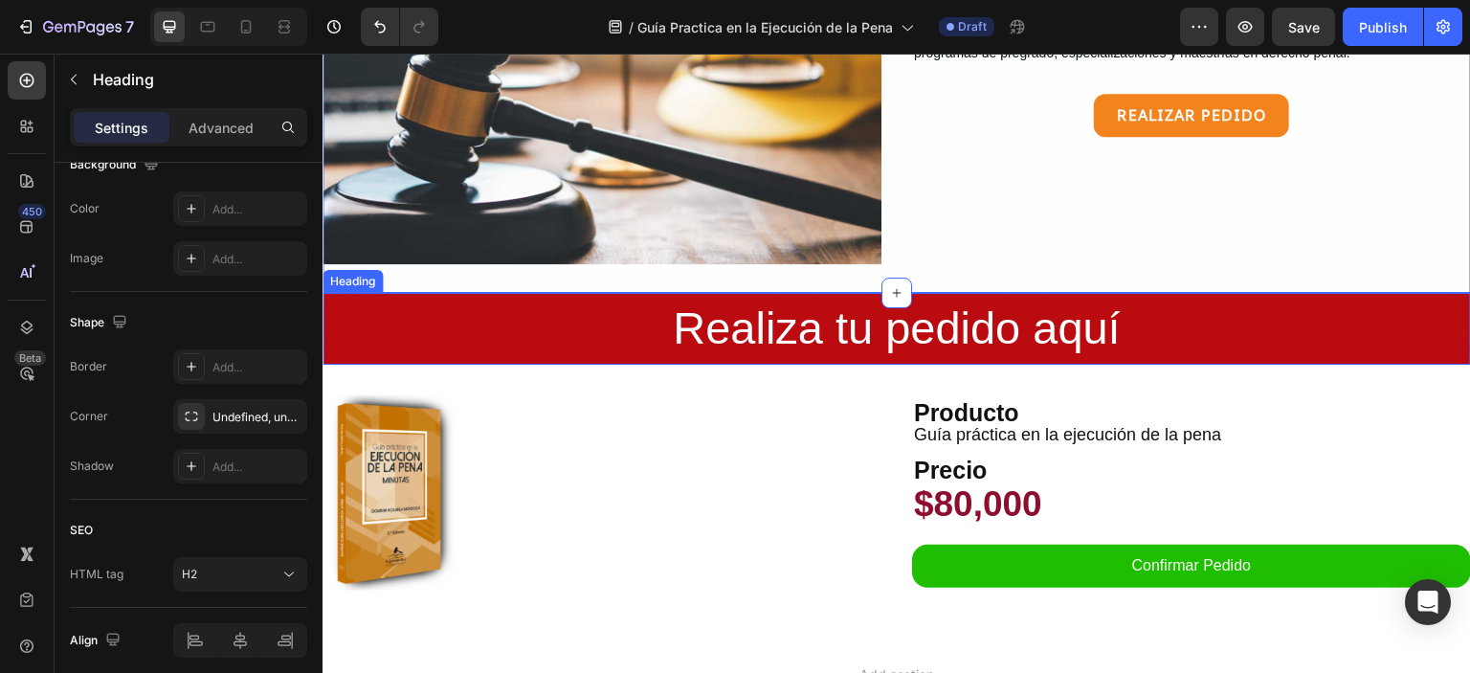
click at [1435, 293] on h2 "Realiza tu pedido aquí" at bounding box center [897, 329] width 1149 height 72
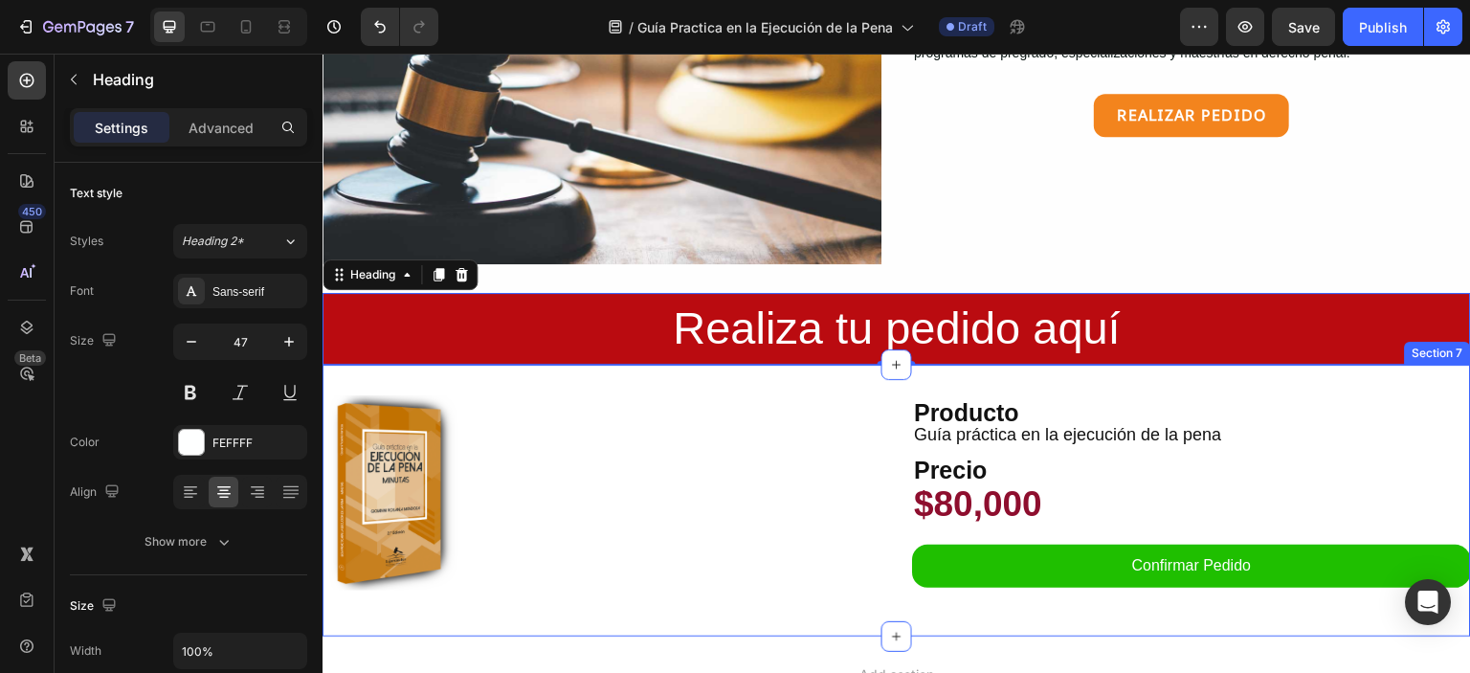
click at [549, 365] on div "Product Images Producto Text Block Guía práctica en la ejecución de la pena Pro…" at bounding box center [897, 501] width 1149 height 272
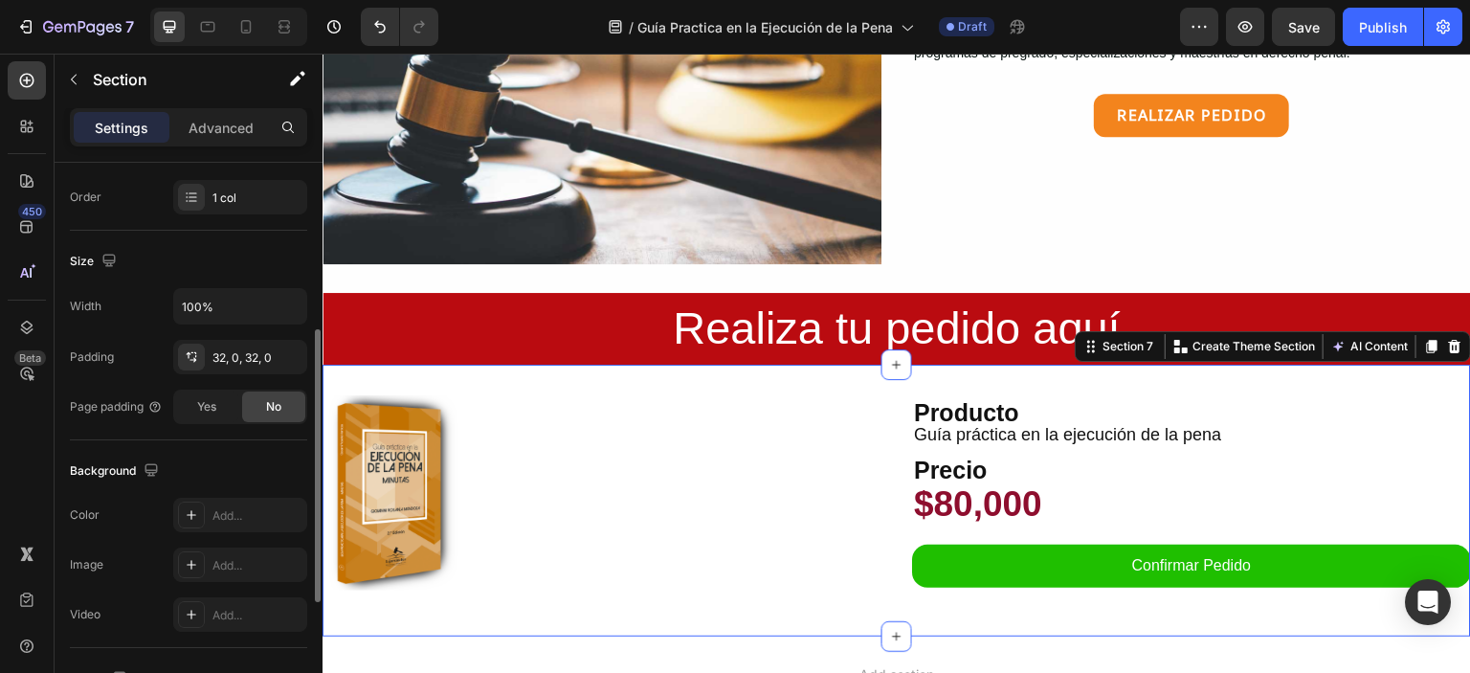
scroll to position [601, 0]
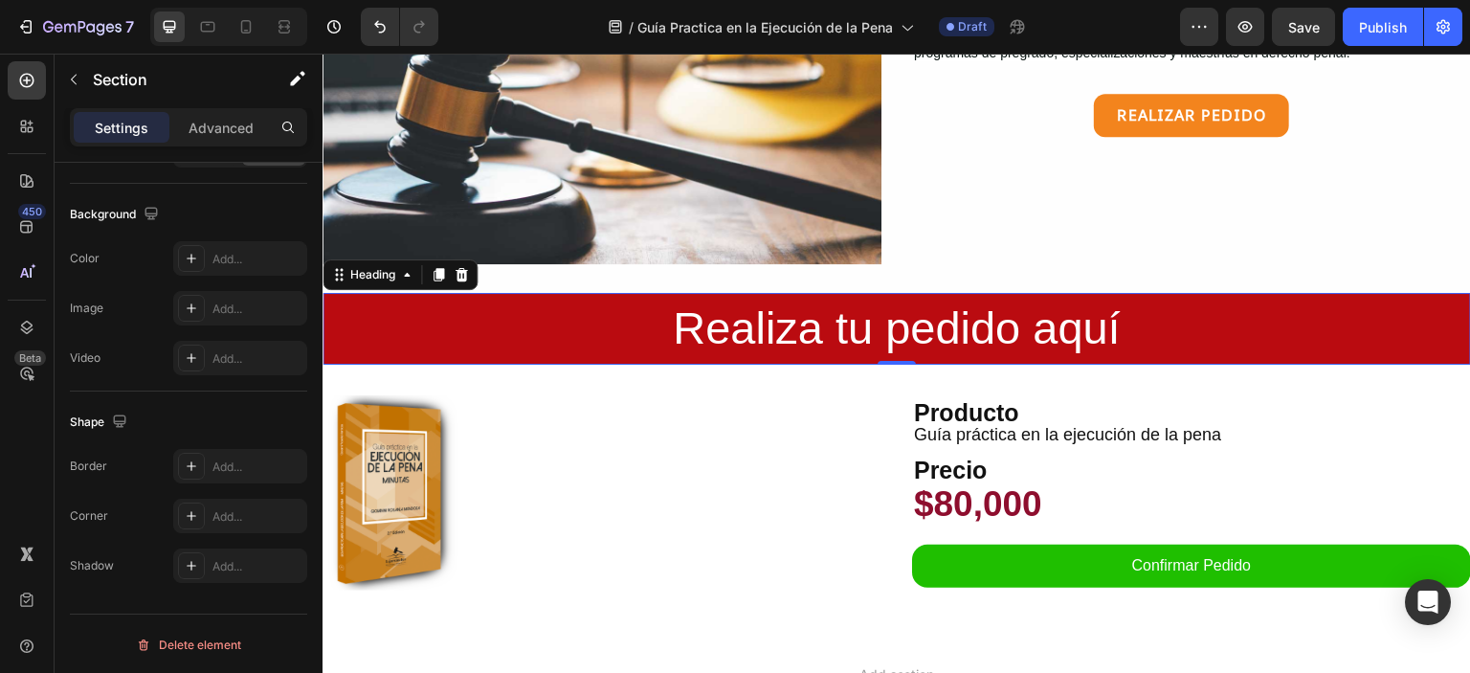
click at [1177, 298] on p "Realiza tu pedido aquí" at bounding box center [896, 329] width 1145 height 68
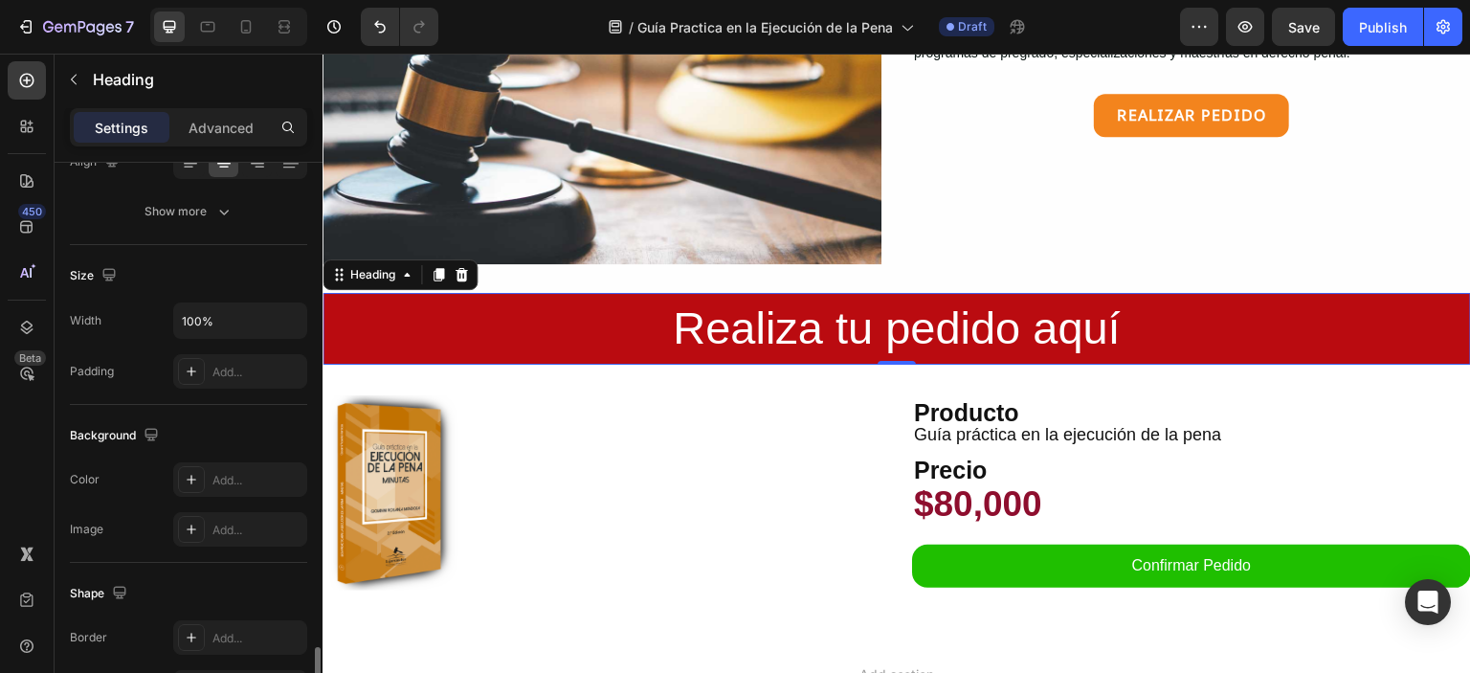
scroll to position [0, 0]
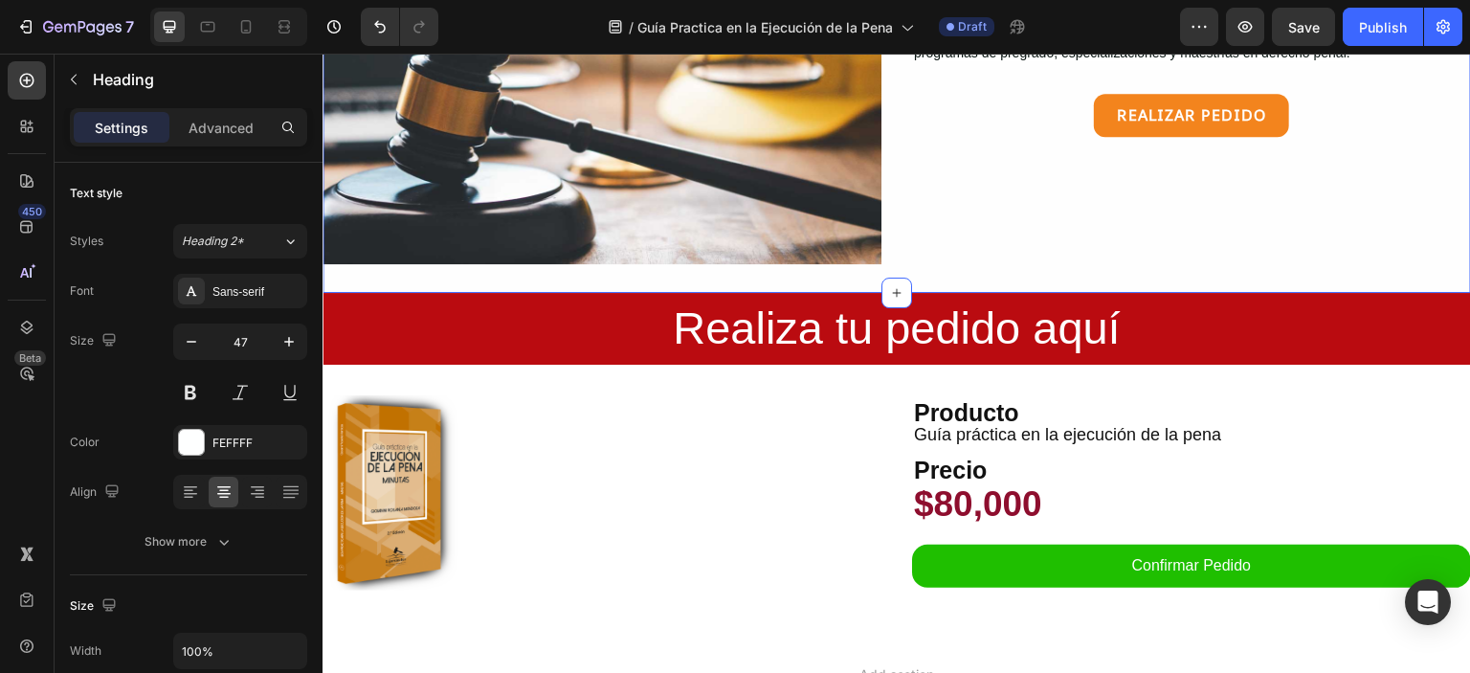
click at [474, 272] on div "Image Siguiendo esta distinción, los modelos de solicitudes y providencias que …" at bounding box center [897, 54] width 1149 height 477
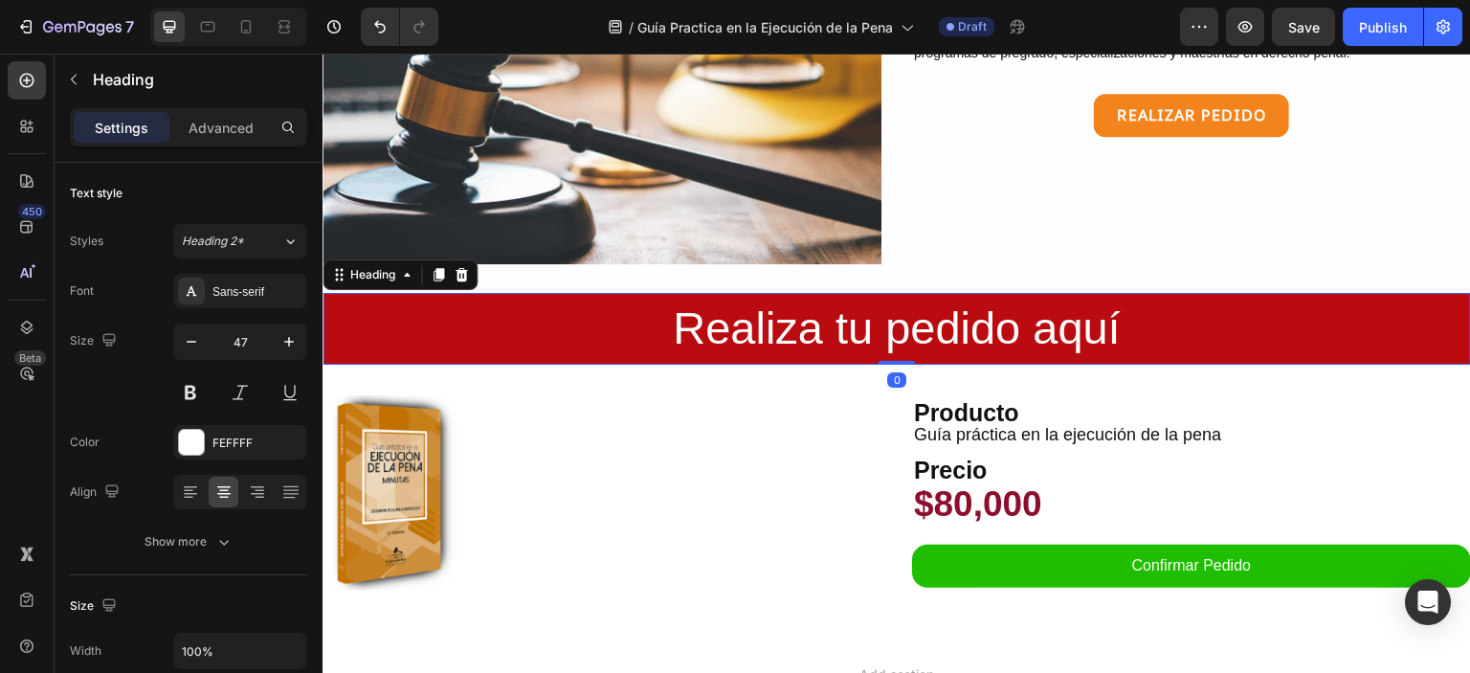
click at [473, 295] on p "Realiza tu pedido aquí" at bounding box center [896, 329] width 1145 height 68
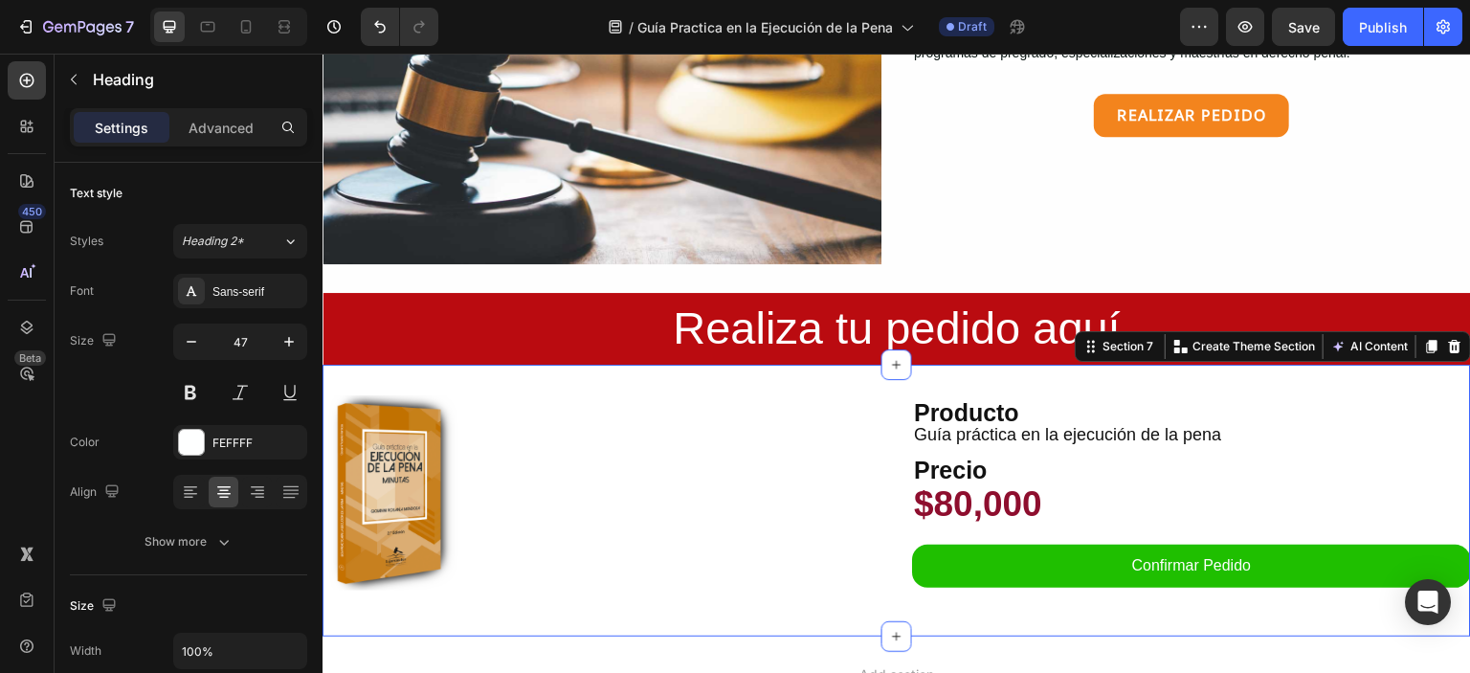
click at [1263, 379] on div "Product Images Producto Text Block Guía práctica en la ejecución de la pena Pro…" at bounding box center [897, 501] width 1149 height 272
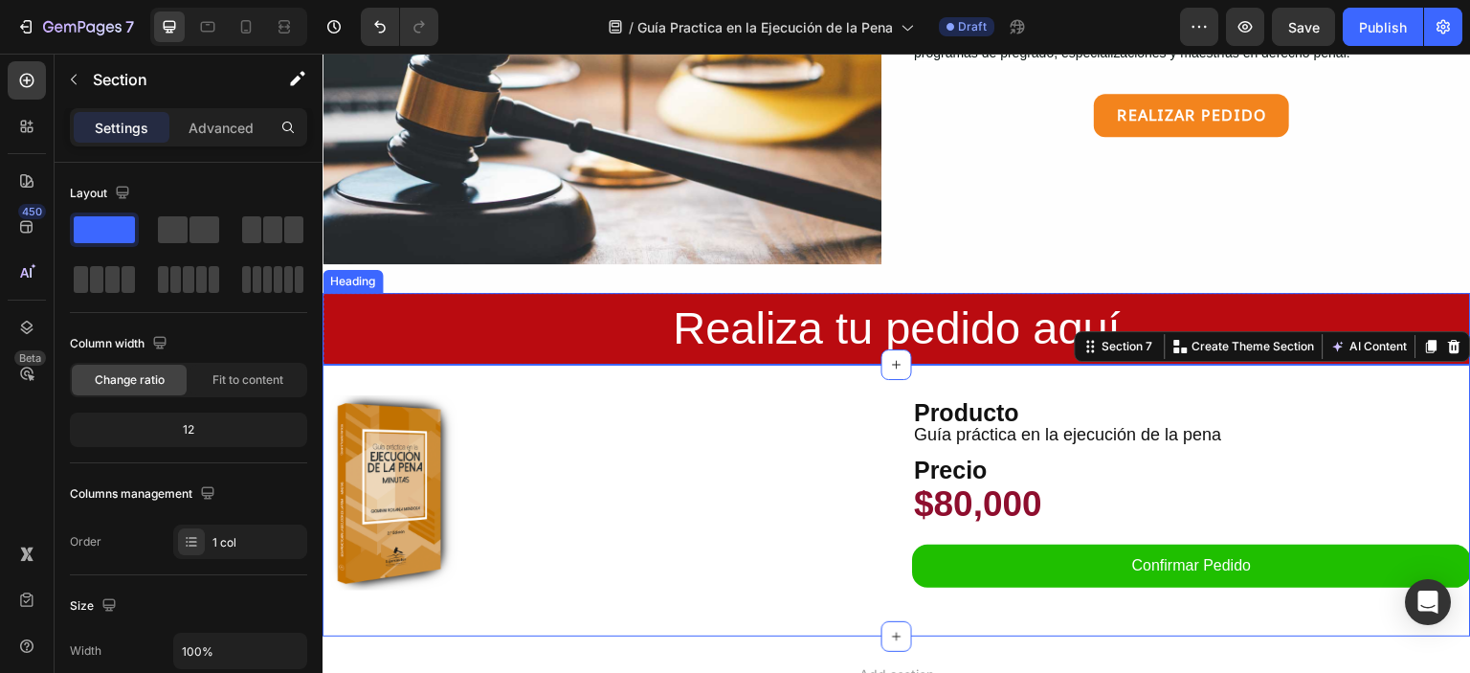
click at [1443, 302] on p "Realiza tu pedido aquí" at bounding box center [896, 329] width 1145 height 68
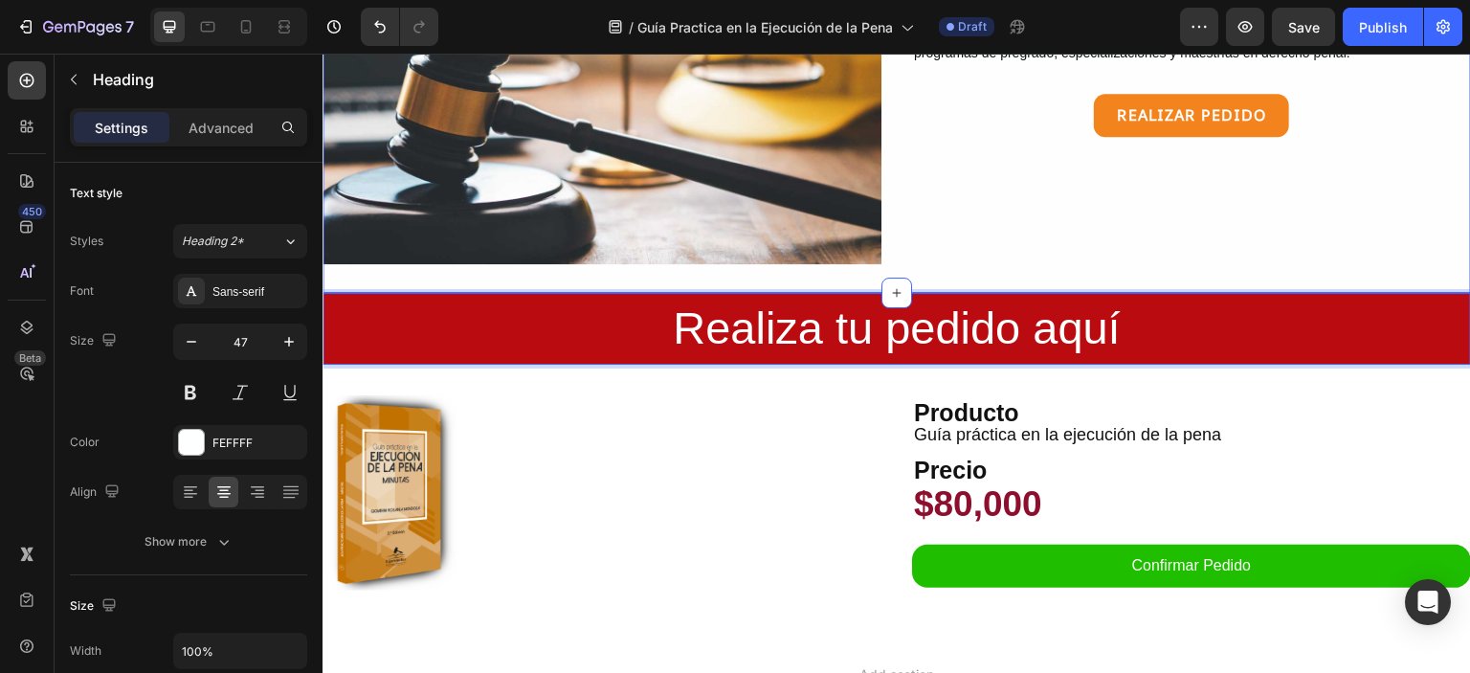
click at [466, 271] on div "Image Siguiendo esta distinción, los modelos de solicitudes y providencias que …" at bounding box center [897, 54] width 1149 height 477
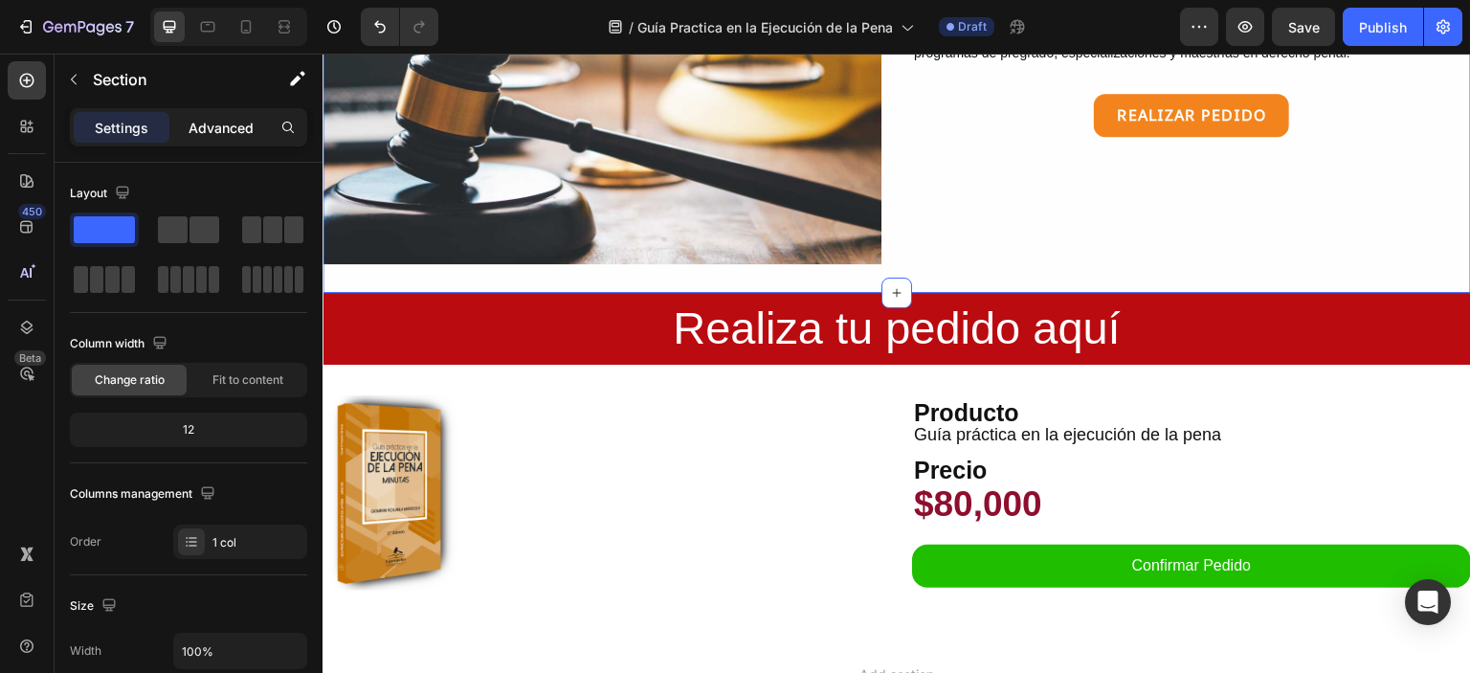
click at [212, 120] on p "Advanced" at bounding box center [221, 128] width 65 height 20
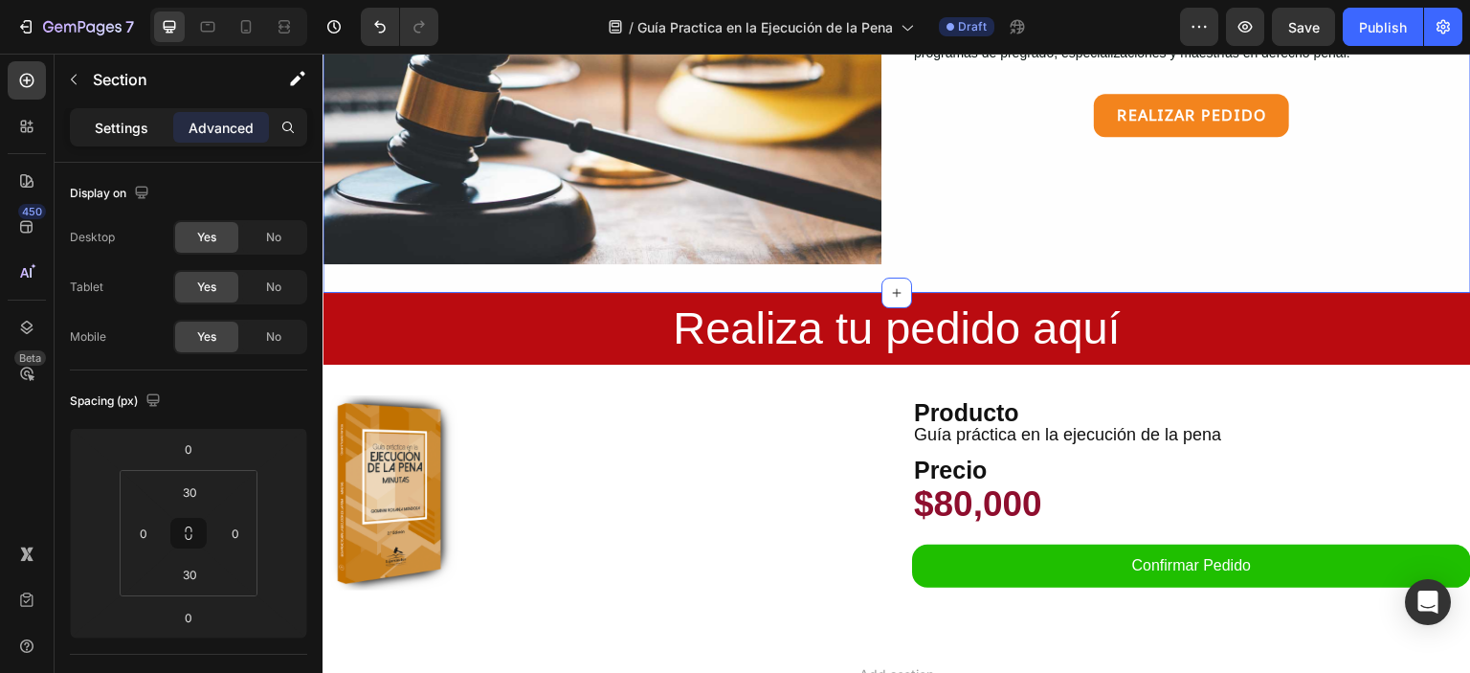
click at [123, 123] on p "Settings" at bounding box center [122, 128] width 54 height 20
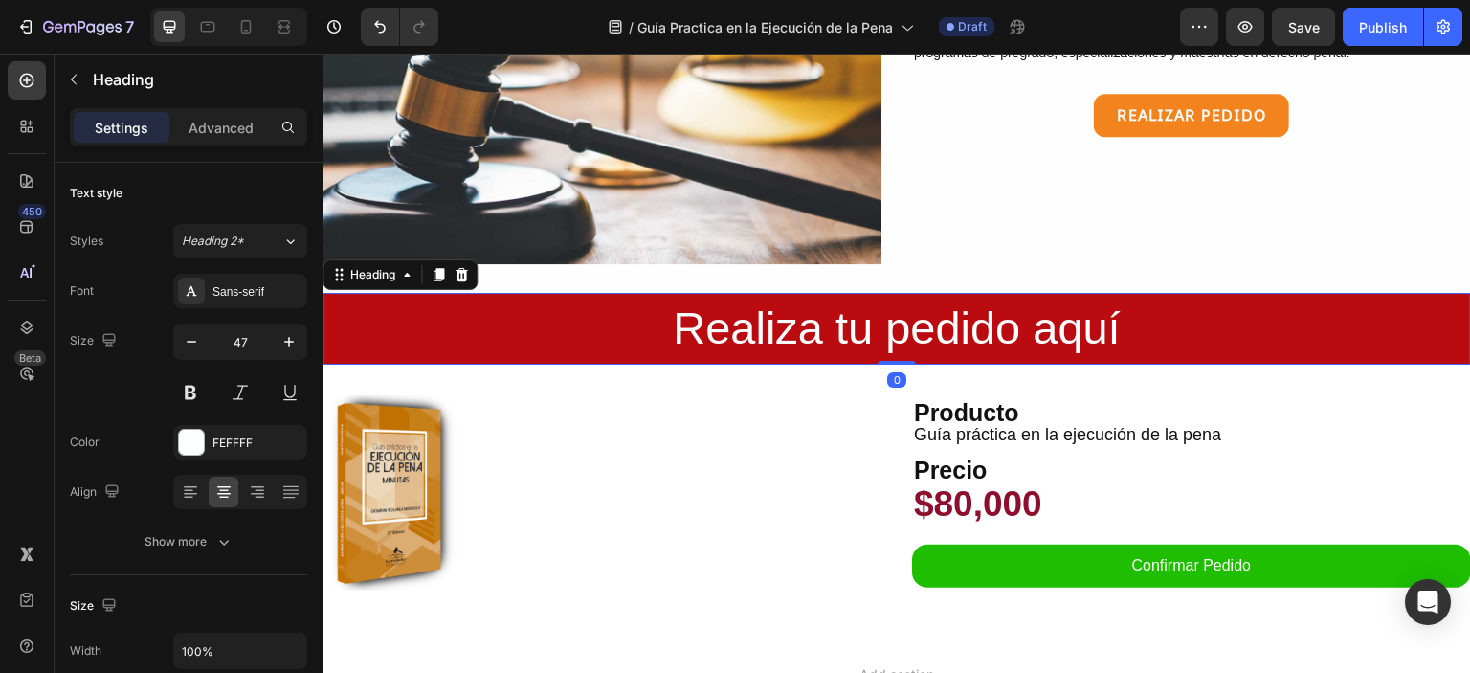
click at [399, 352] on p "Realiza tu pedido aquí" at bounding box center [896, 329] width 1145 height 68
click at [391, 353] on p "Realiza tu pedido aquí" at bounding box center [896, 329] width 1145 height 68
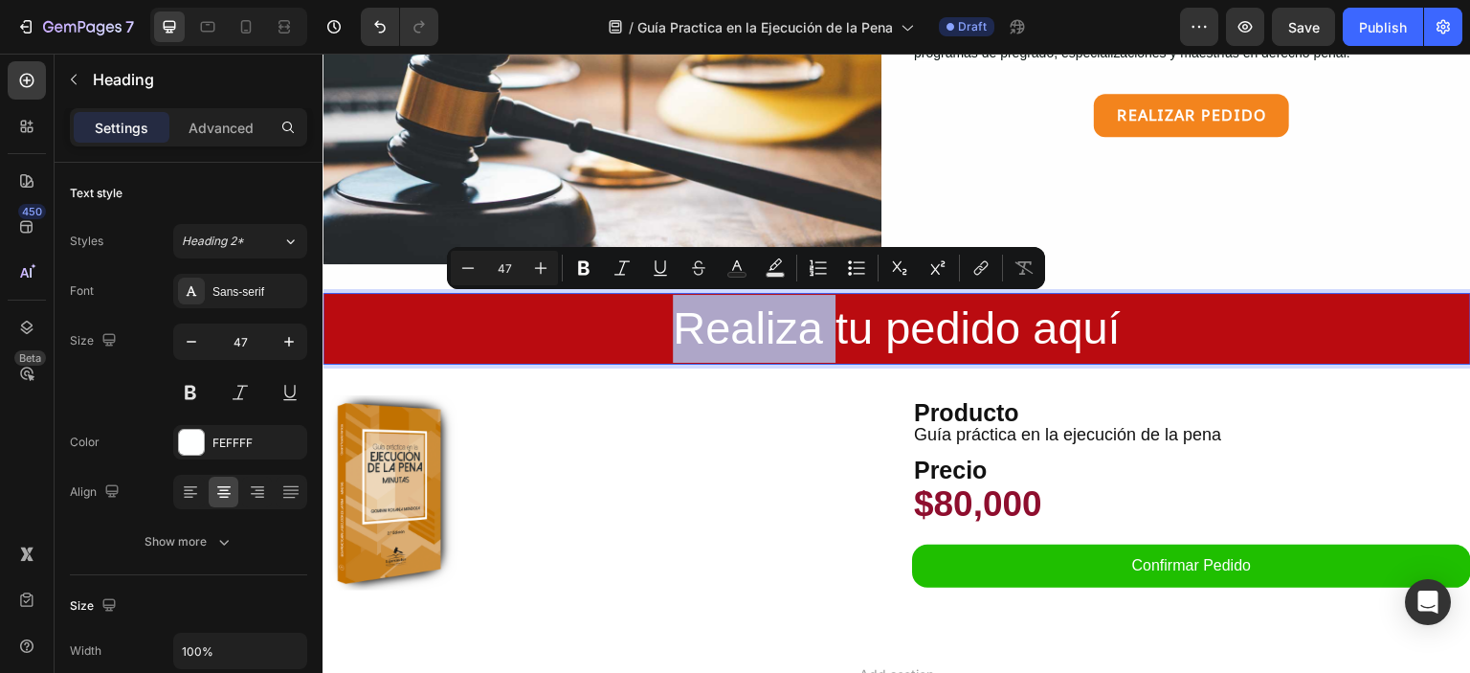
click at [394, 321] on p "Realiza tu pedido aquí" at bounding box center [896, 329] width 1145 height 68
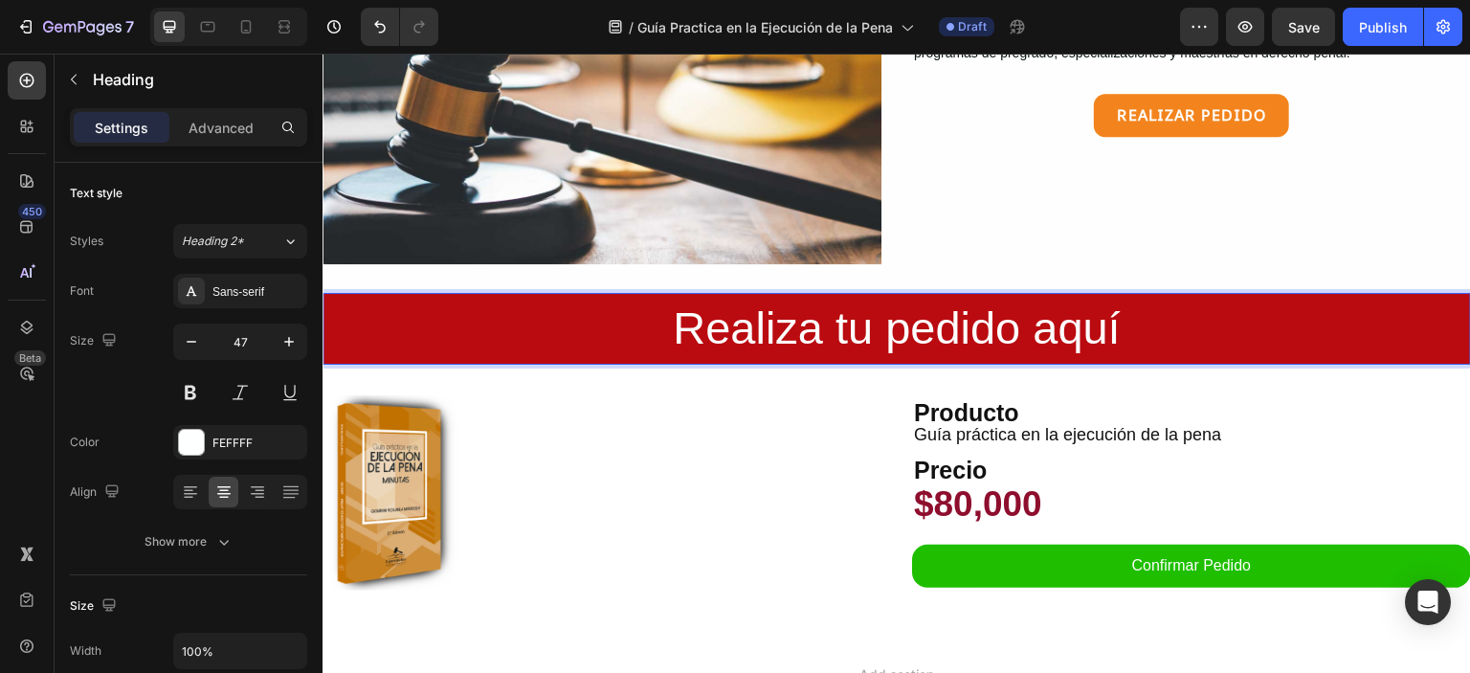
click at [350, 299] on p "Realiza tu pedido aquí" at bounding box center [896, 329] width 1145 height 68
click at [342, 279] on div "Image Siguiendo esta distinción, los modelos de solicitudes y providencias que …" at bounding box center [897, 54] width 1149 height 477
click at [345, 295] on p "Realiza tu pedido aquí" at bounding box center [896, 329] width 1145 height 68
click at [343, 279] on div "Heading" at bounding box center [372, 274] width 91 height 23
click at [341, 299] on p "Realiza tu pedido aquí" at bounding box center [896, 329] width 1145 height 68
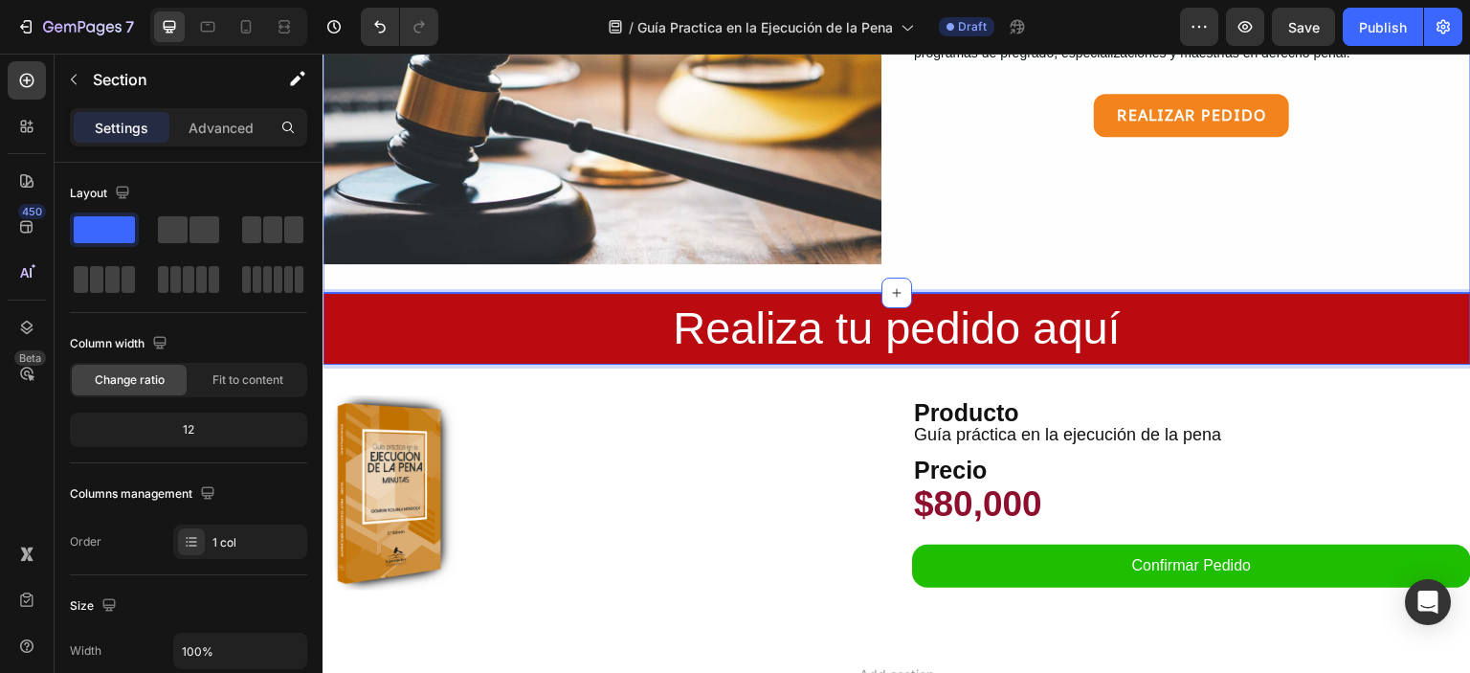
click at [500, 268] on div "Image Siguiendo esta distinción, los modelos de solicitudes y providencias que …" at bounding box center [897, 54] width 1149 height 477
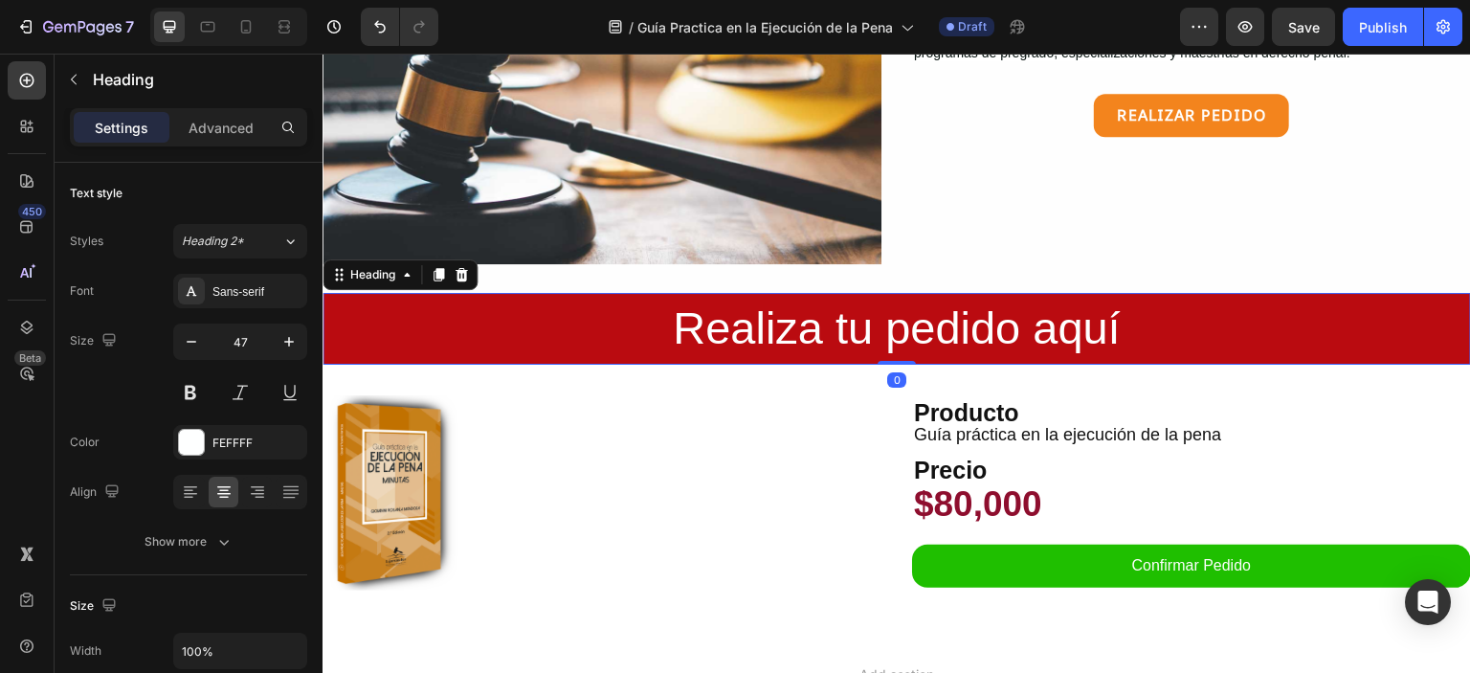
click at [452, 293] on h2 "Realiza tu pedido aquí" at bounding box center [897, 329] width 1149 height 72
click at [241, 34] on icon at bounding box center [245, 26] width 19 height 19
type input "28"
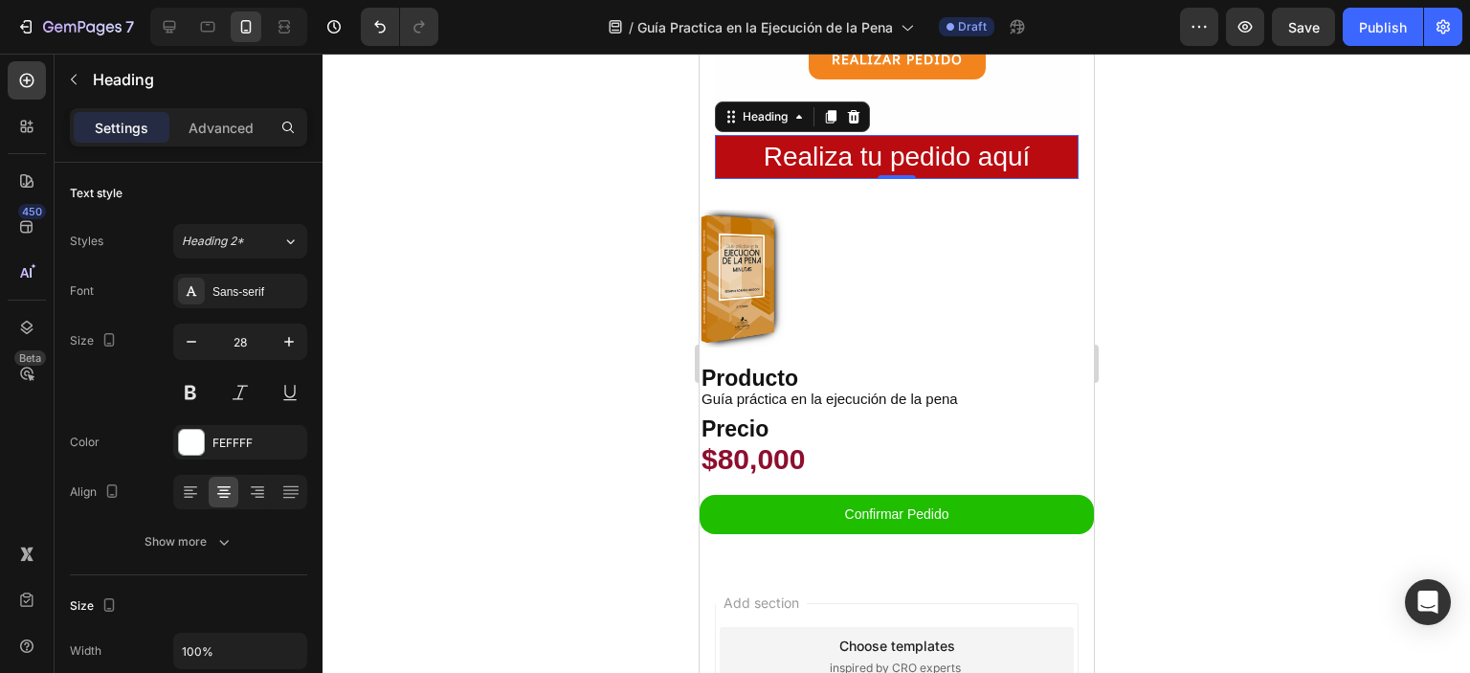
scroll to position [2339, 0]
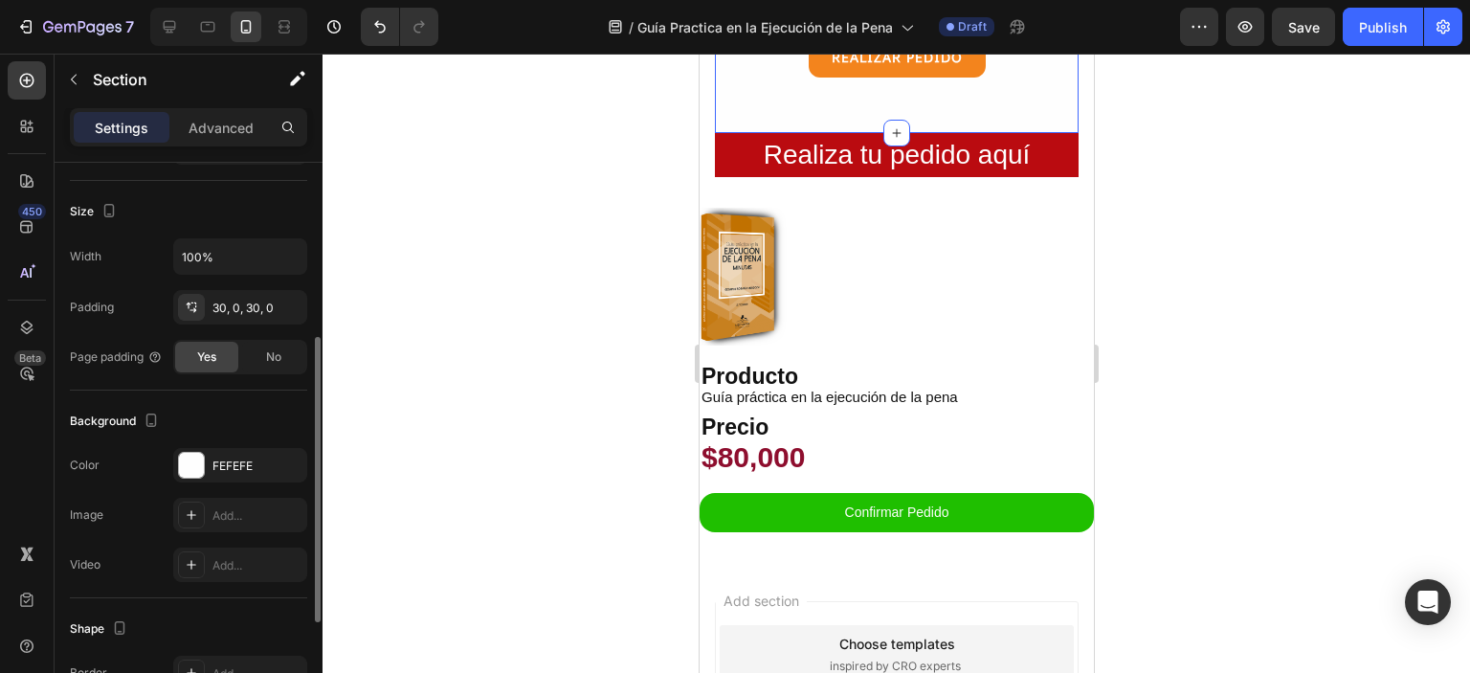
scroll to position [551, 0]
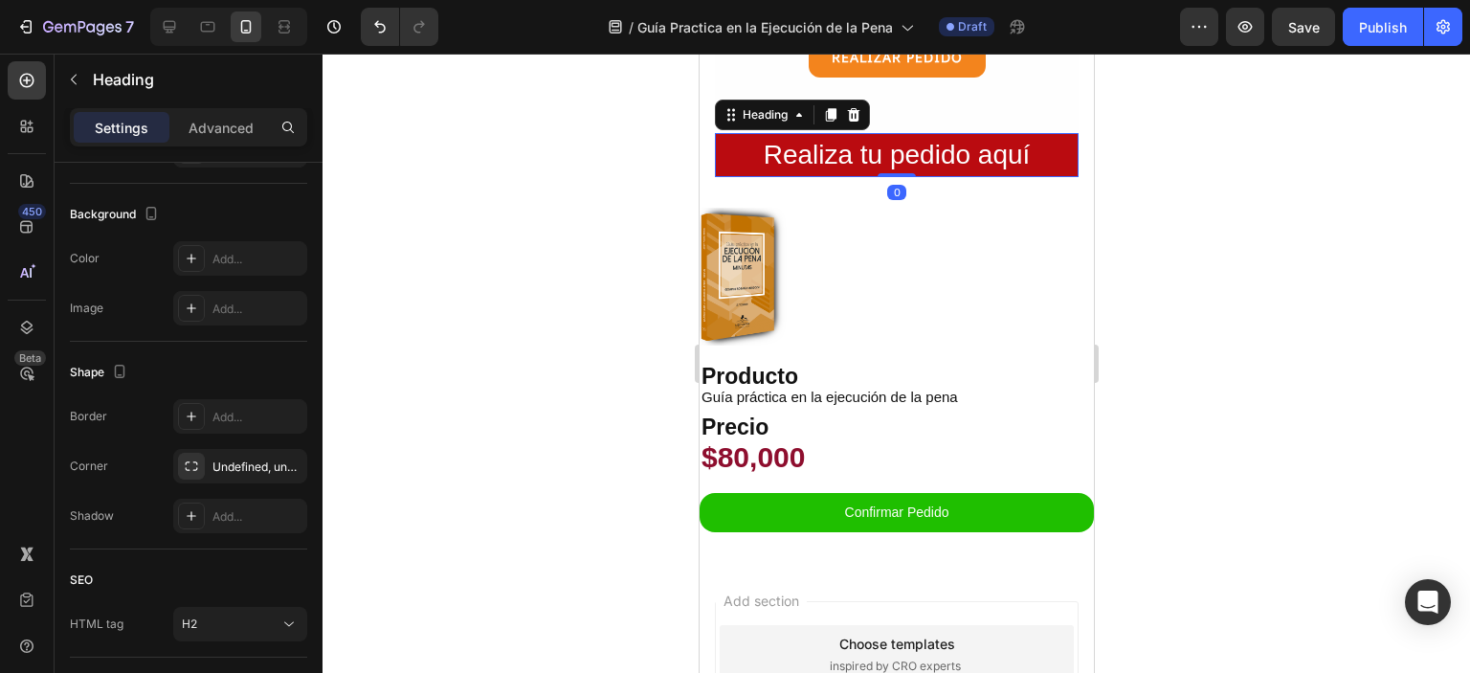
click at [717, 164] on h2 "Realiza tu pedido aquí" at bounding box center [896, 155] width 364 height 44
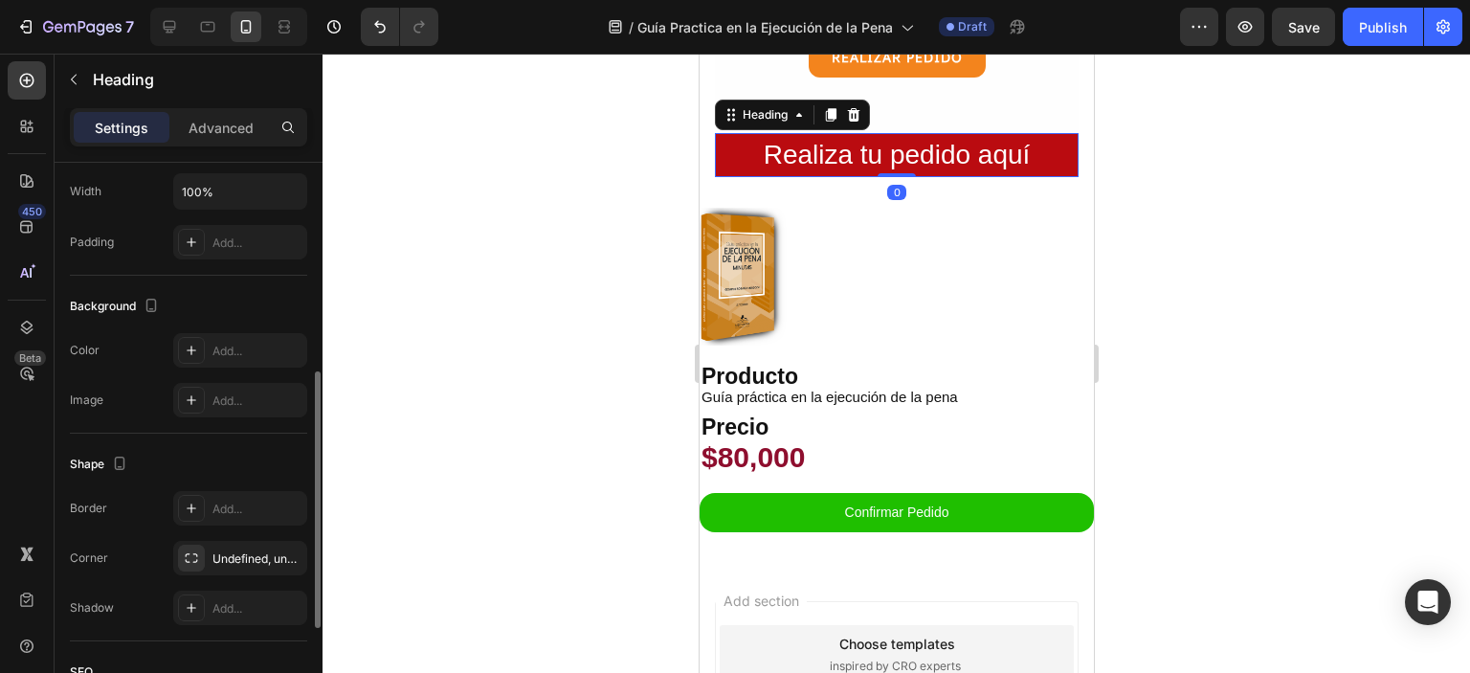
scroll to position [675, 0]
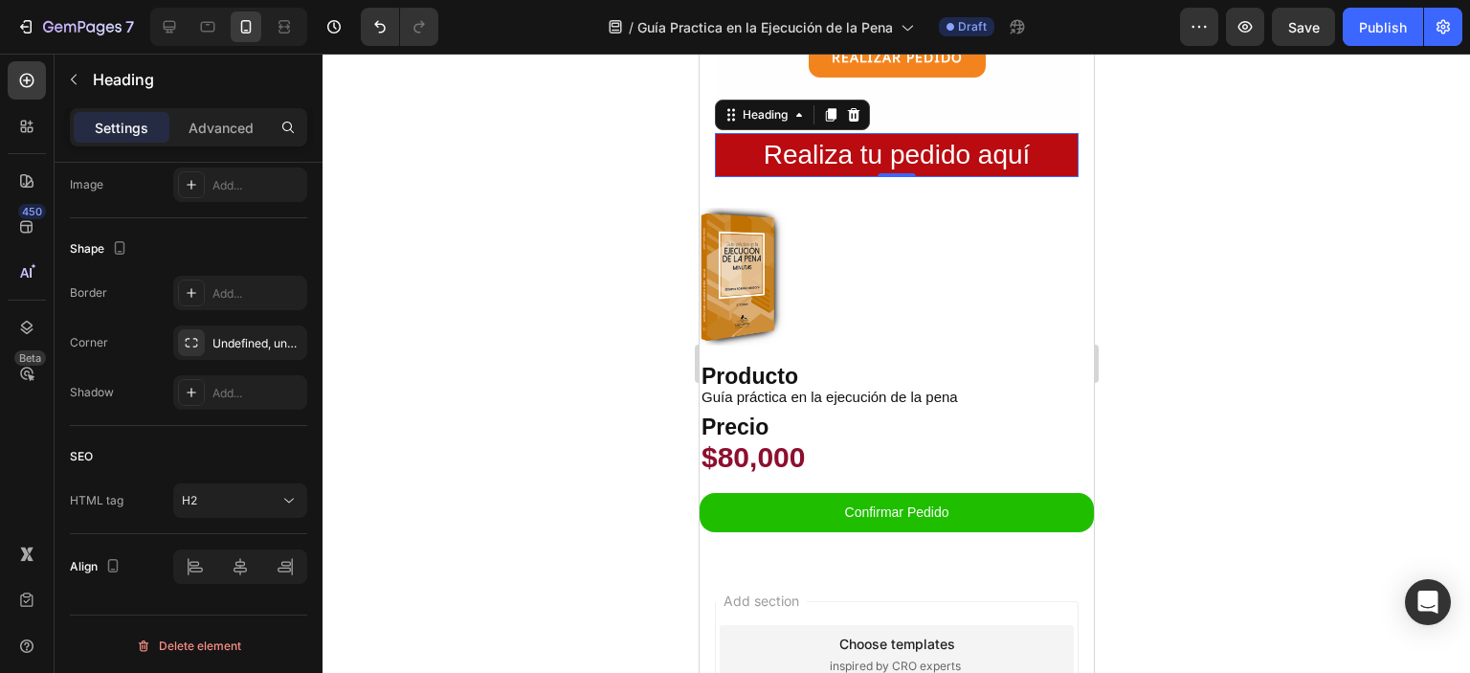
click at [1307, 279] on div at bounding box center [897, 363] width 1148 height 619
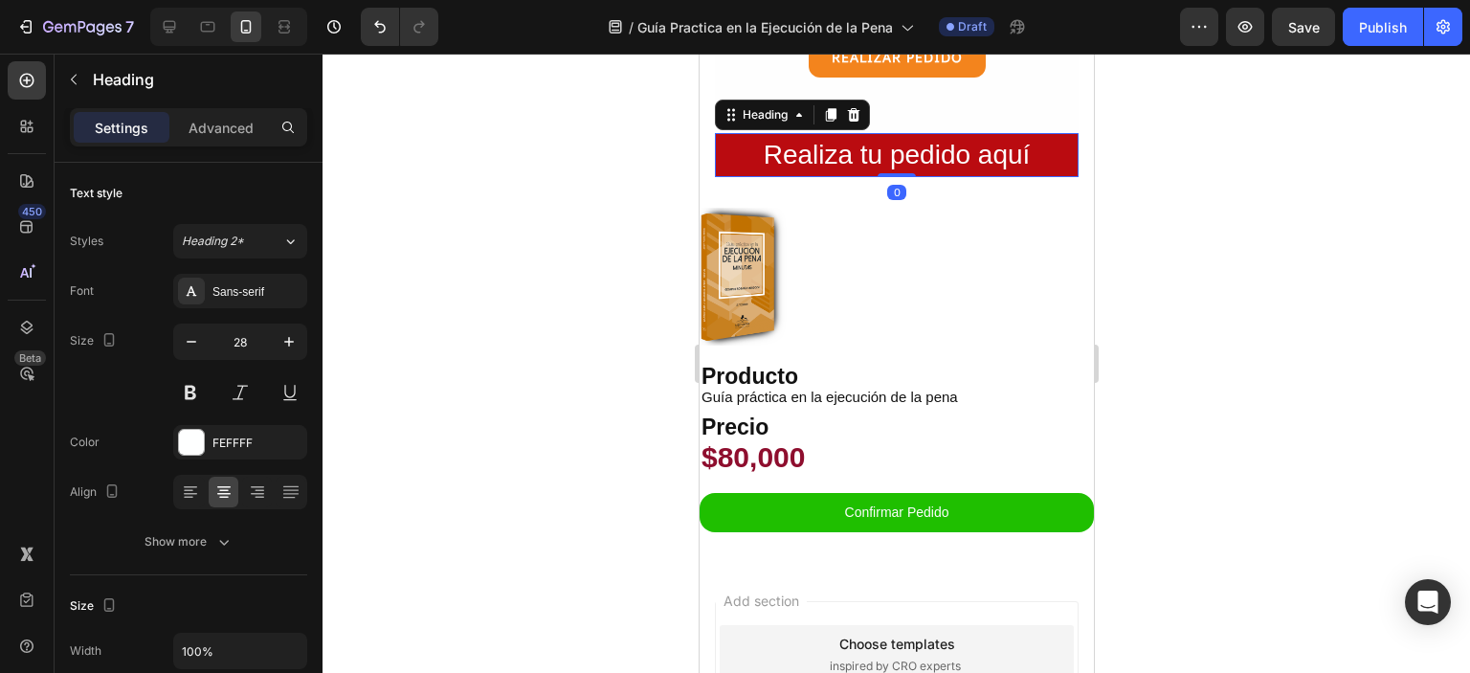
click at [1061, 135] on p "Realiza tu pedido aquí" at bounding box center [896, 155] width 360 height 40
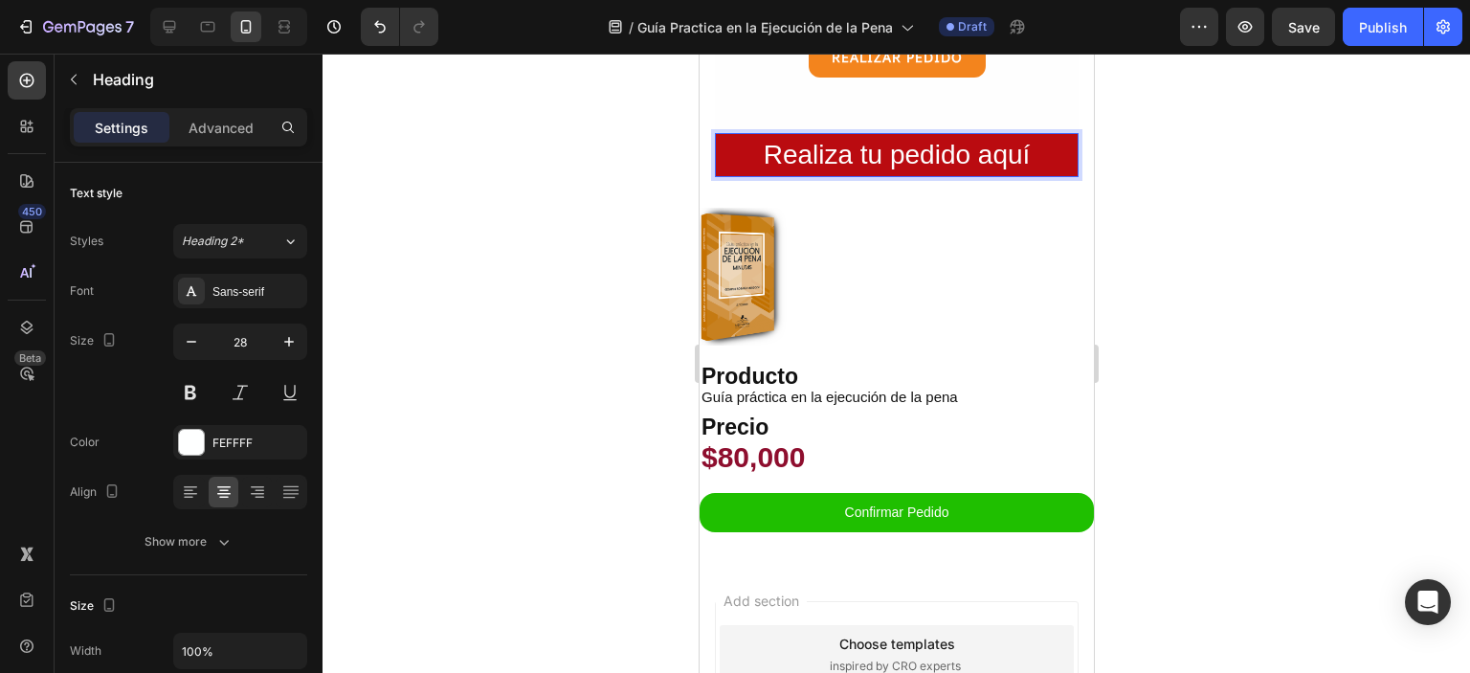
click at [1140, 138] on div at bounding box center [897, 363] width 1148 height 619
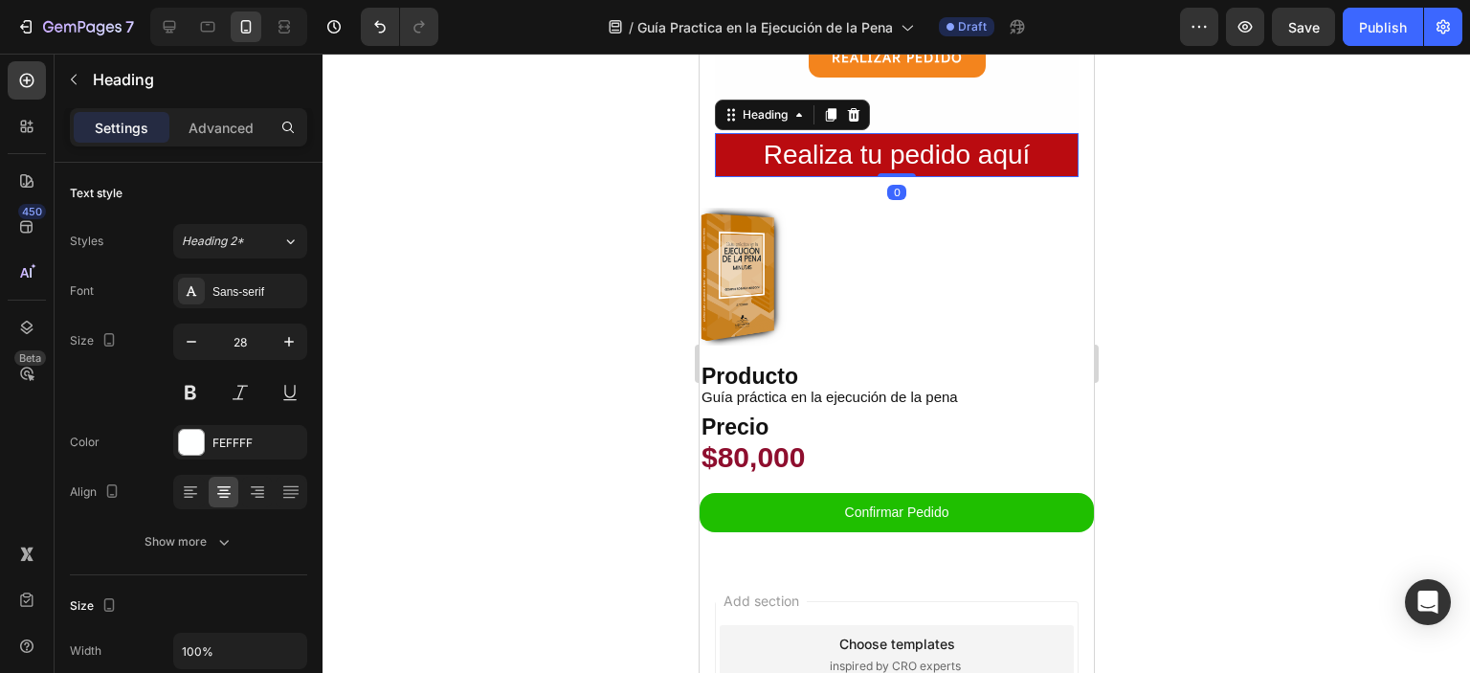
click at [1056, 136] on p "Realiza tu pedido aquí" at bounding box center [896, 155] width 360 height 40
click at [1131, 198] on div at bounding box center [897, 363] width 1148 height 619
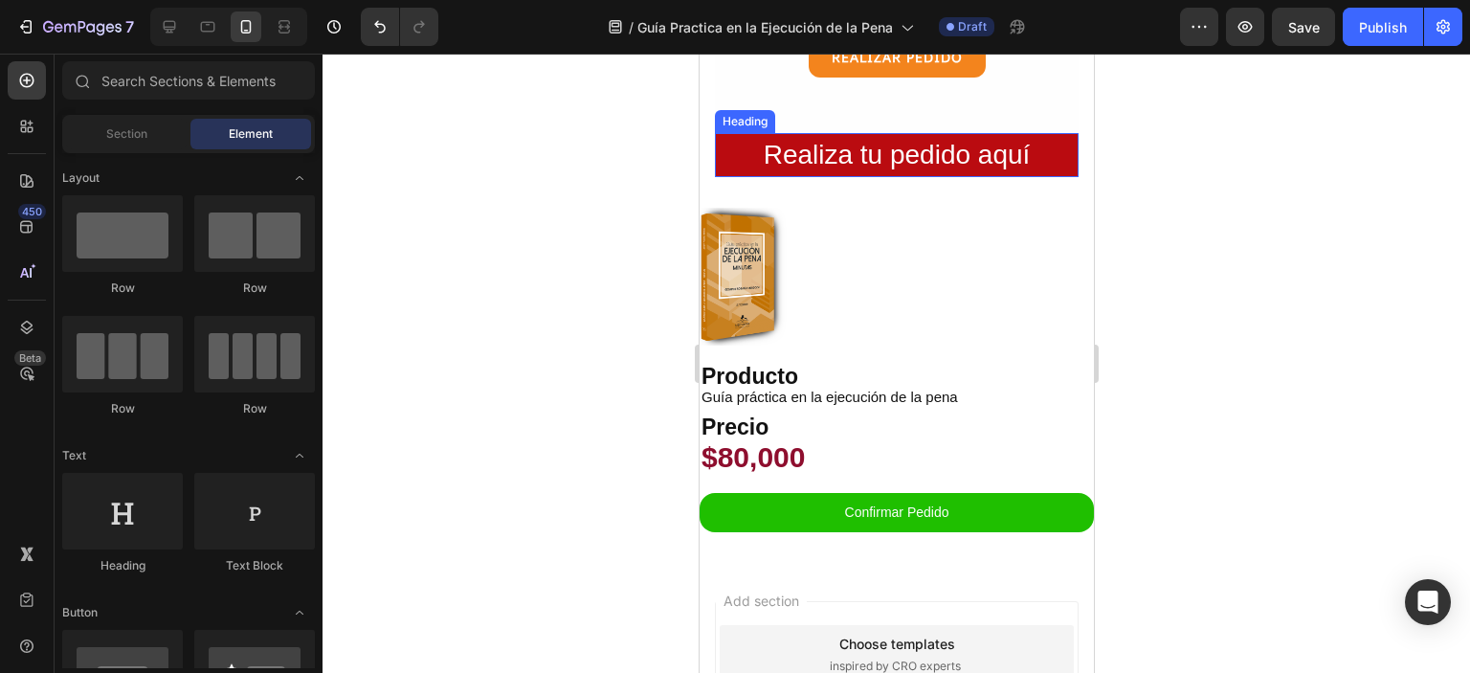
click at [1060, 135] on p "Realiza tu pedido aquí" at bounding box center [896, 155] width 360 height 40
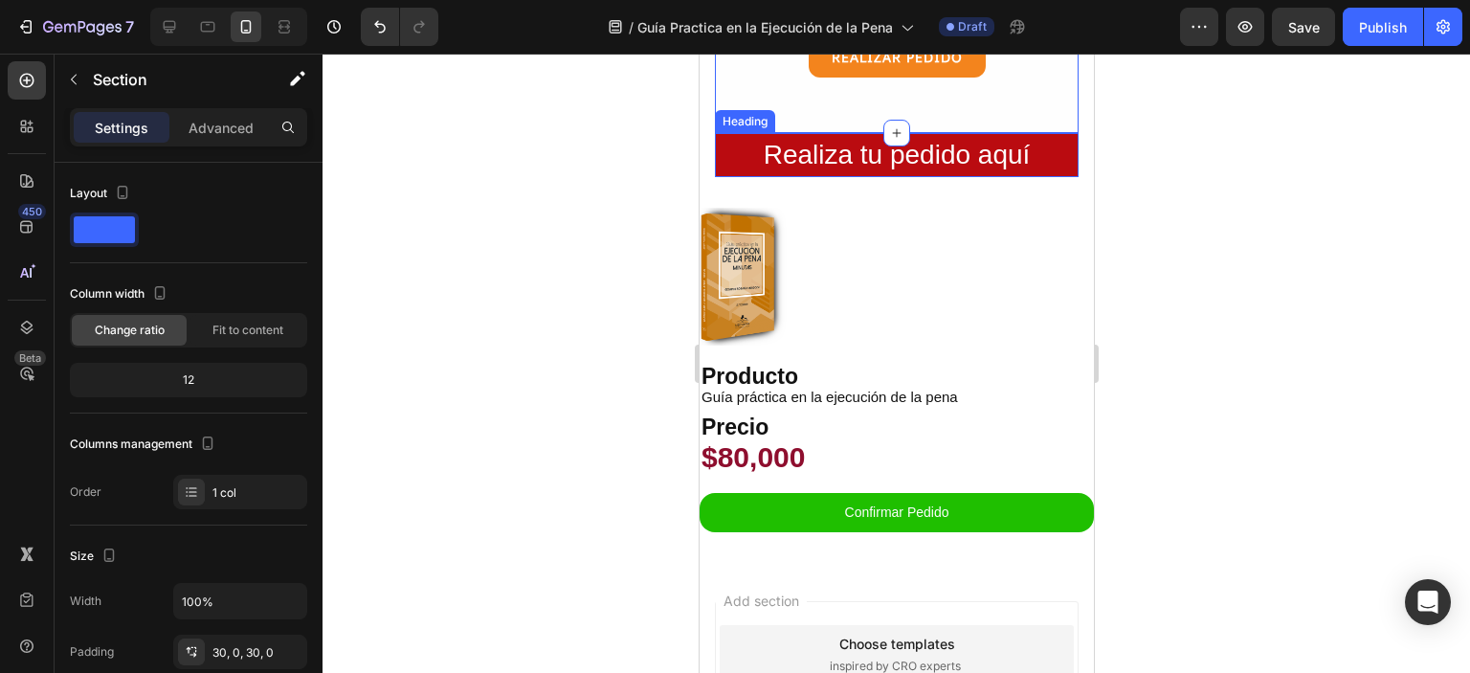
click at [736, 152] on p "Realiza tu pedido aquí" at bounding box center [896, 155] width 360 height 40
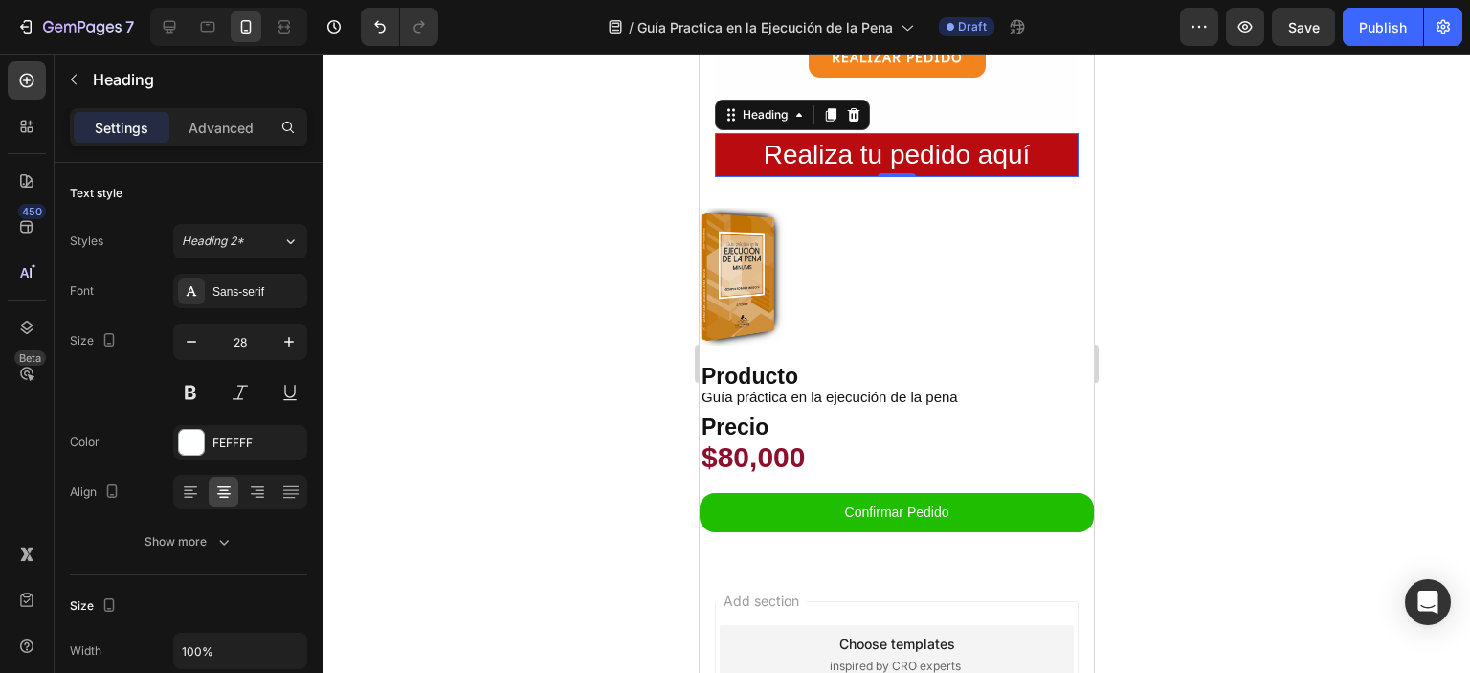
click at [726, 133] on h2 "Realiza tu pedido aquí" at bounding box center [896, 155] width 364 height 44
click at [1158, 137] on div at bounding box center [897, 363] width 1148 height 619
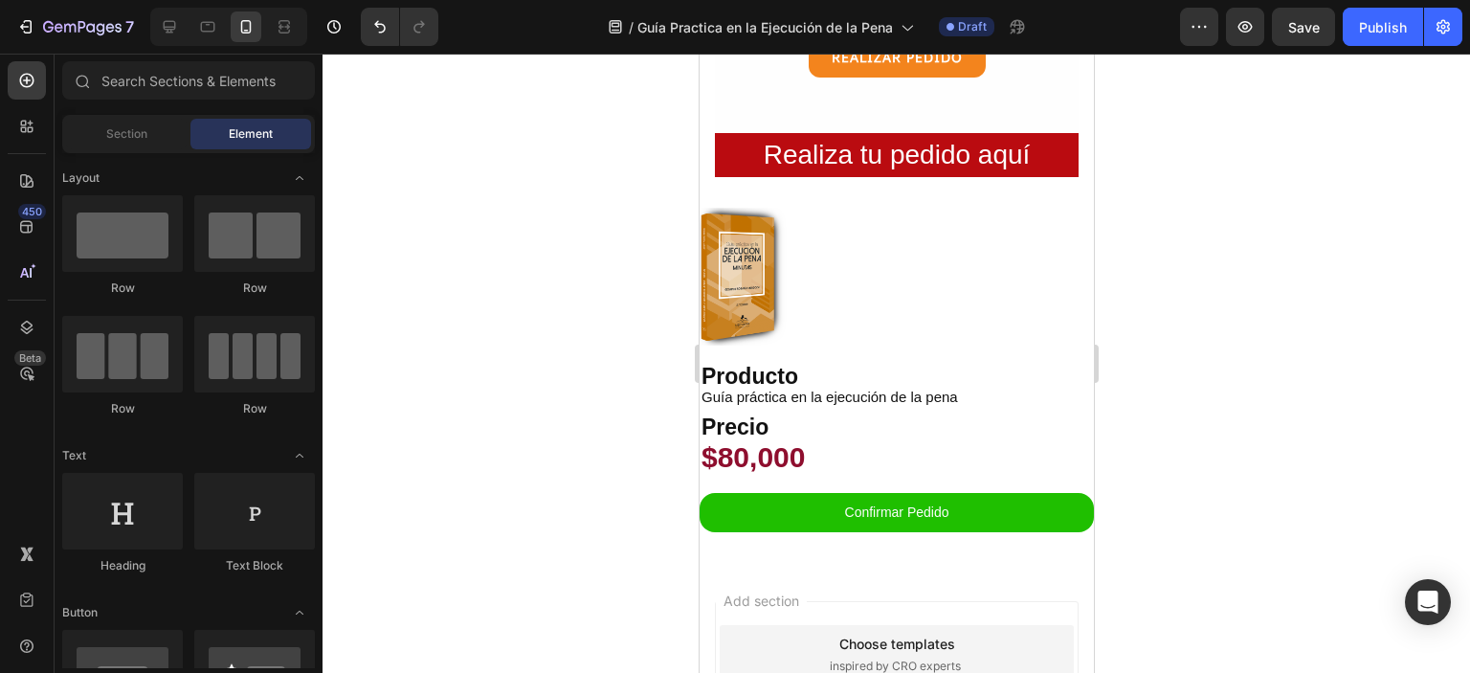
click at [1063, 133] on section "Realiza tu pedido aquí Heading Section 6" at bounding box center [896, 155] width 394 height 44
click at [1060, 135] on p "Realiza tu pedido aquí" at bounding box center [896, 155] width 360 height 40
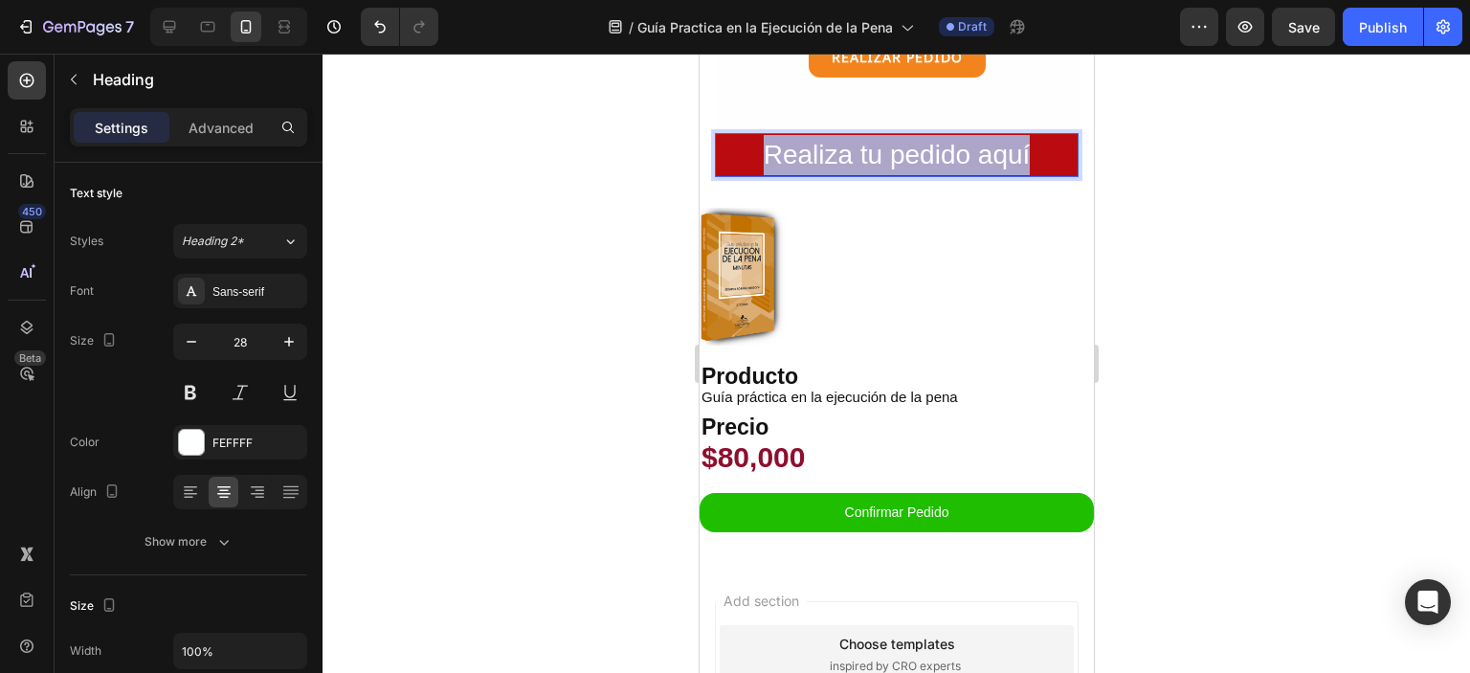
click at [1060, 135] on p "Realiza tu pedido aquí" at bounding box center [896, 155] width 360 height 40
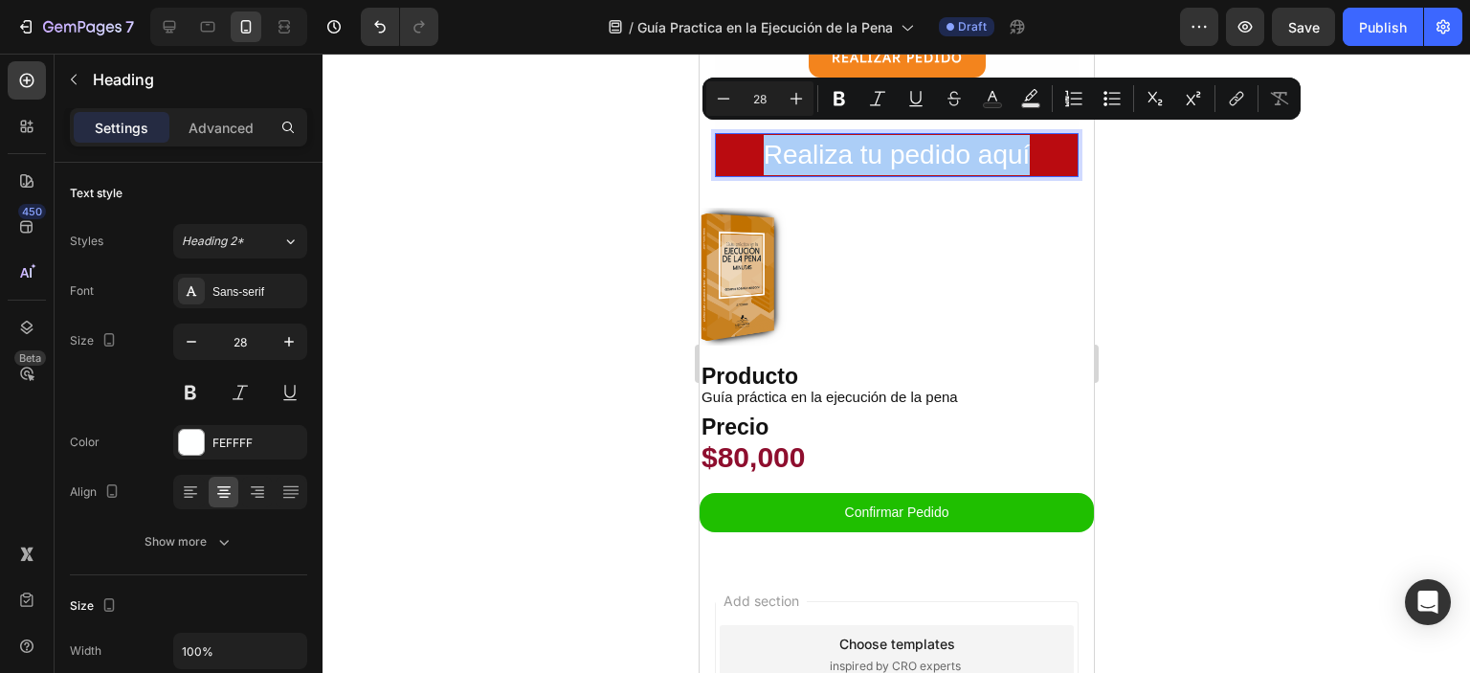
click at [1199, 154] on div at bounding box center [897, 363] width 1148 height 619
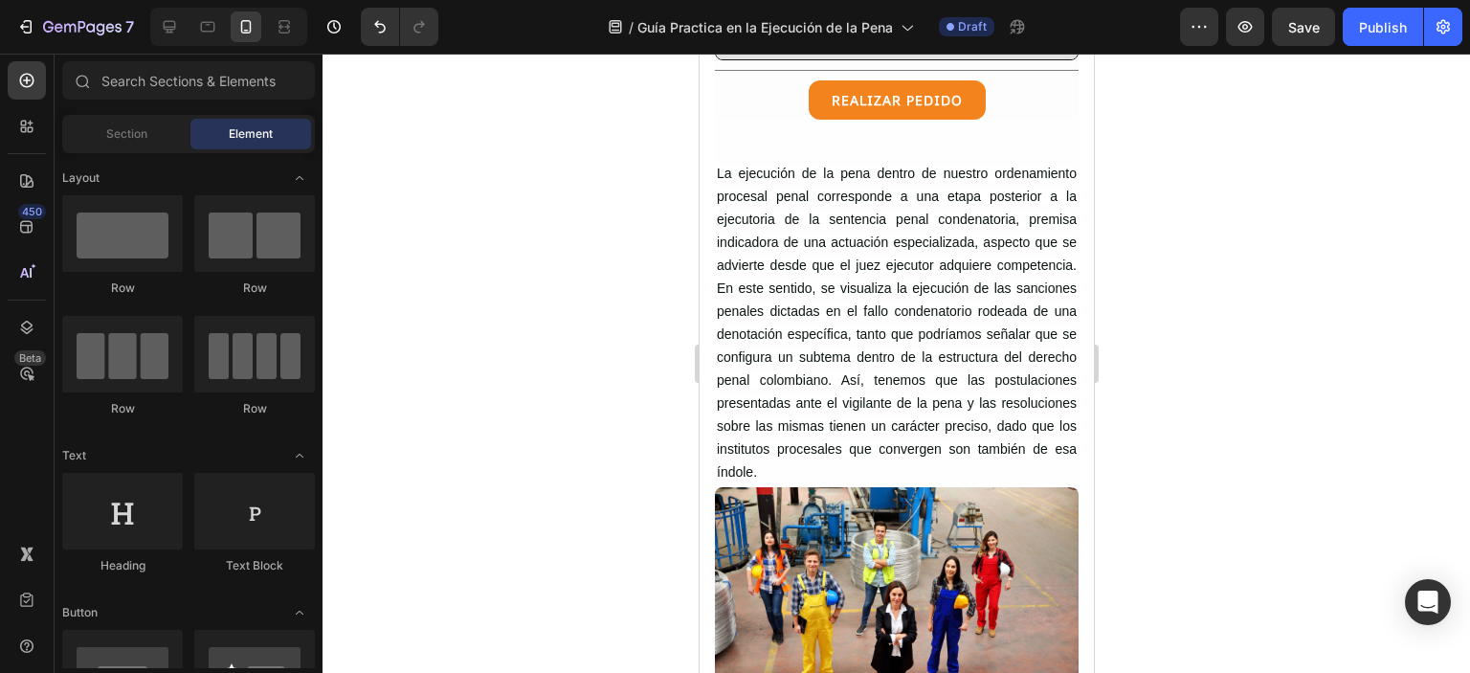
scroll to position [665, 0]
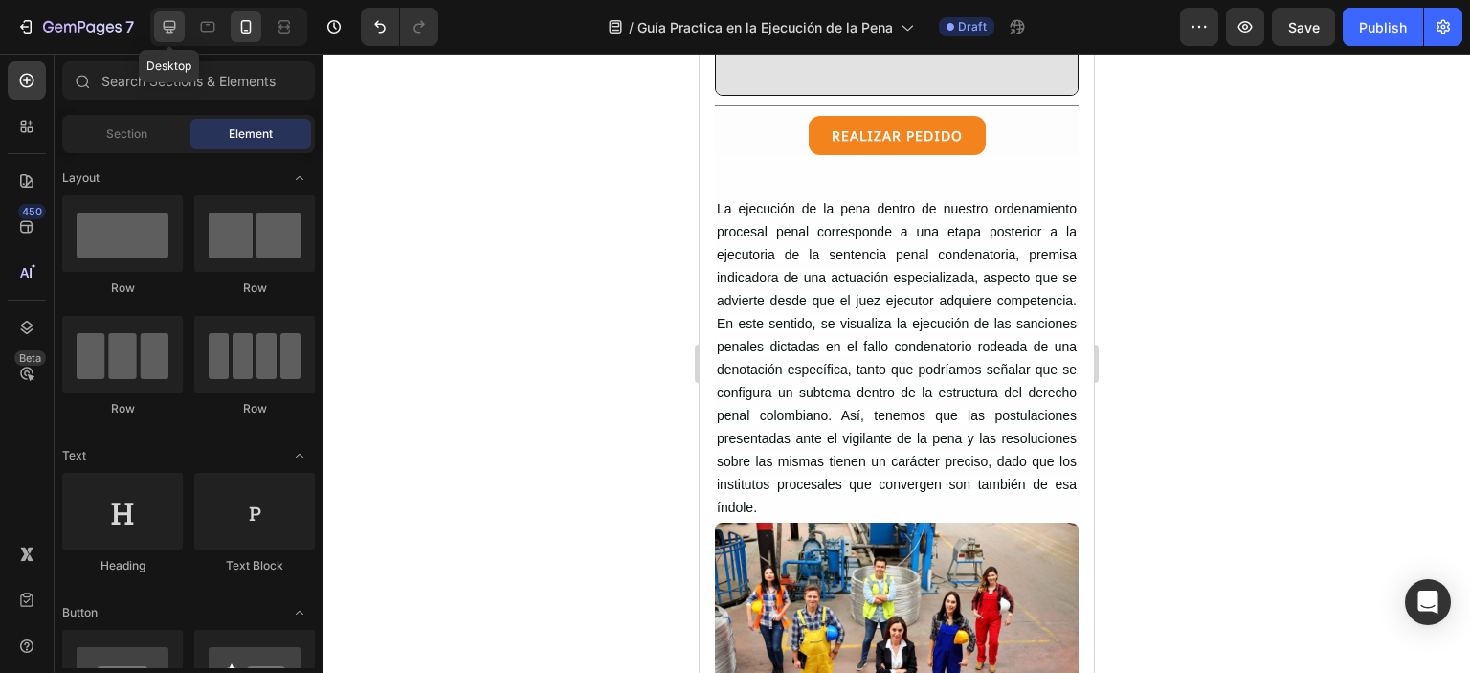
click at [173, 32] on icon at bounding box center [169, 26] width 19 height 19
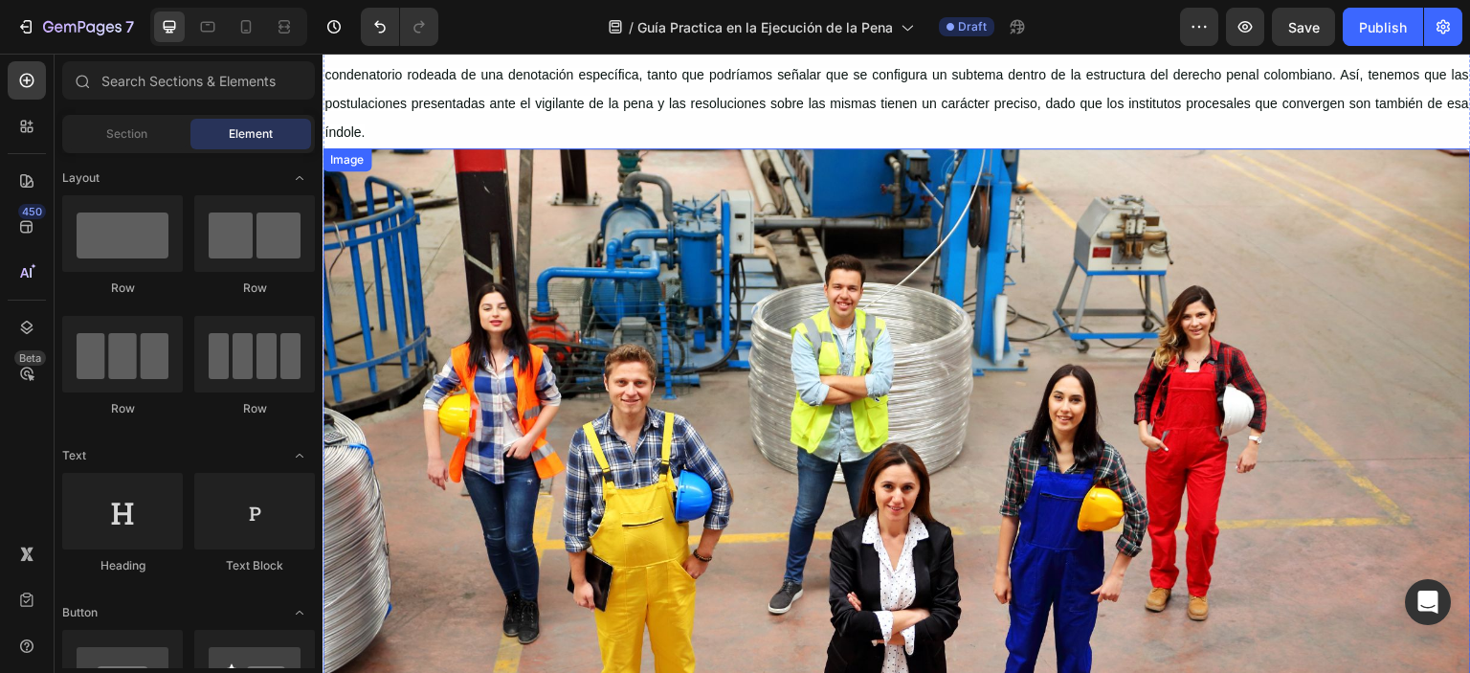
scroll to position [919, 0]
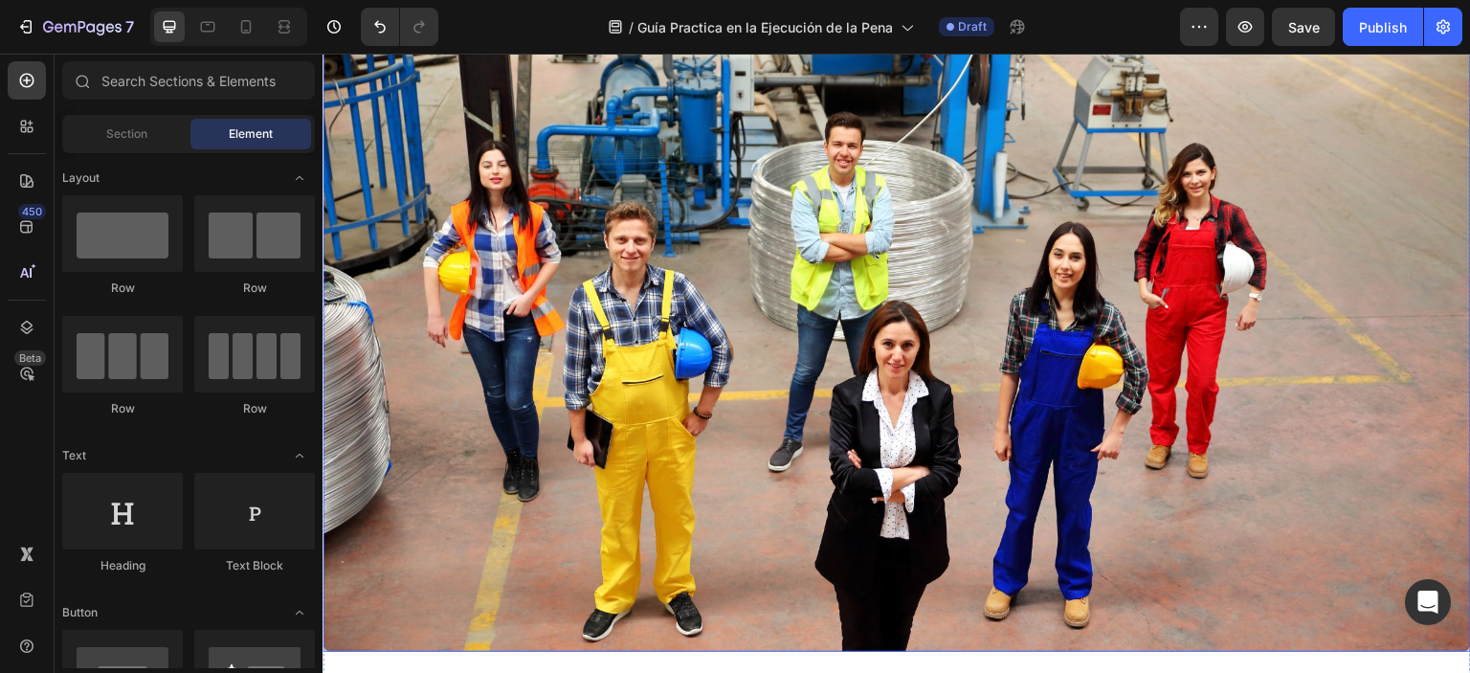
click at [869, 332] on img at bounding box center [897, 329] width 1149 height 646
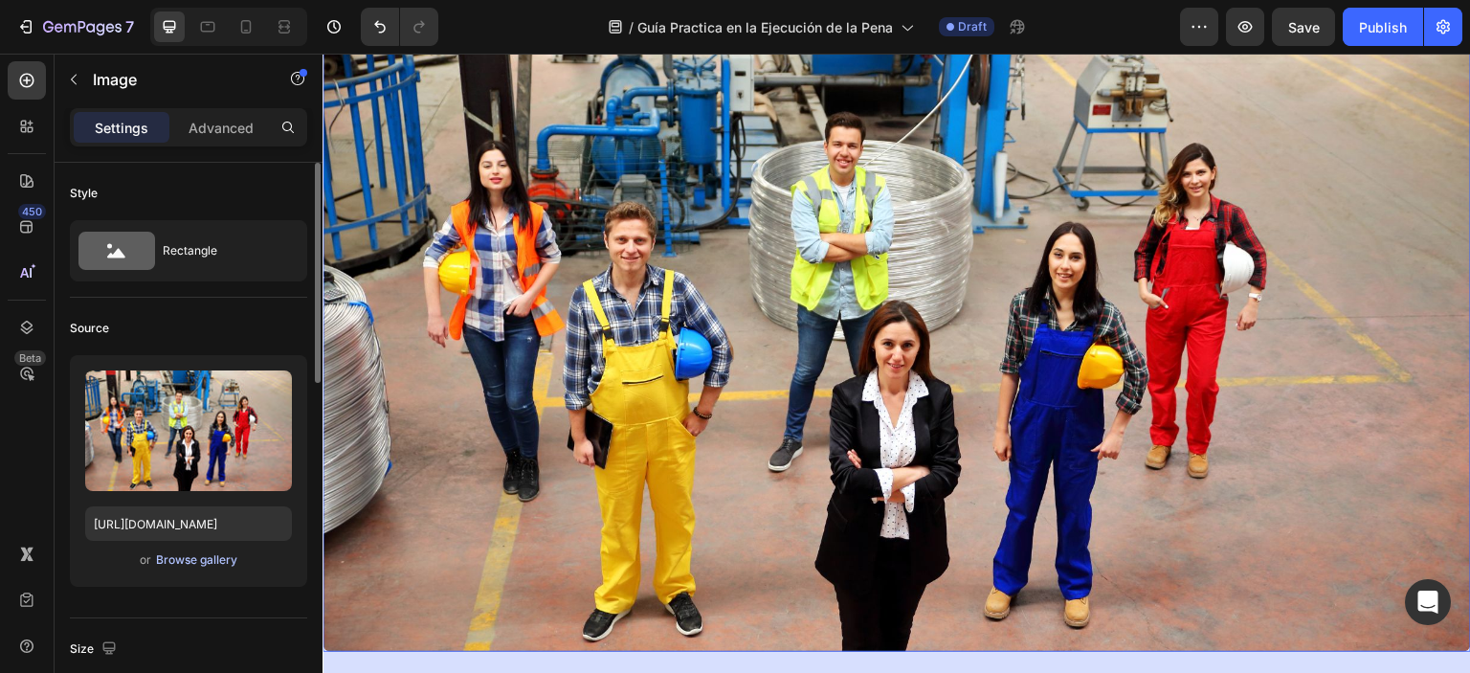
click at [189, 567] on div "Browse gallery" at bounding box center [196, 559] width 81 height 17
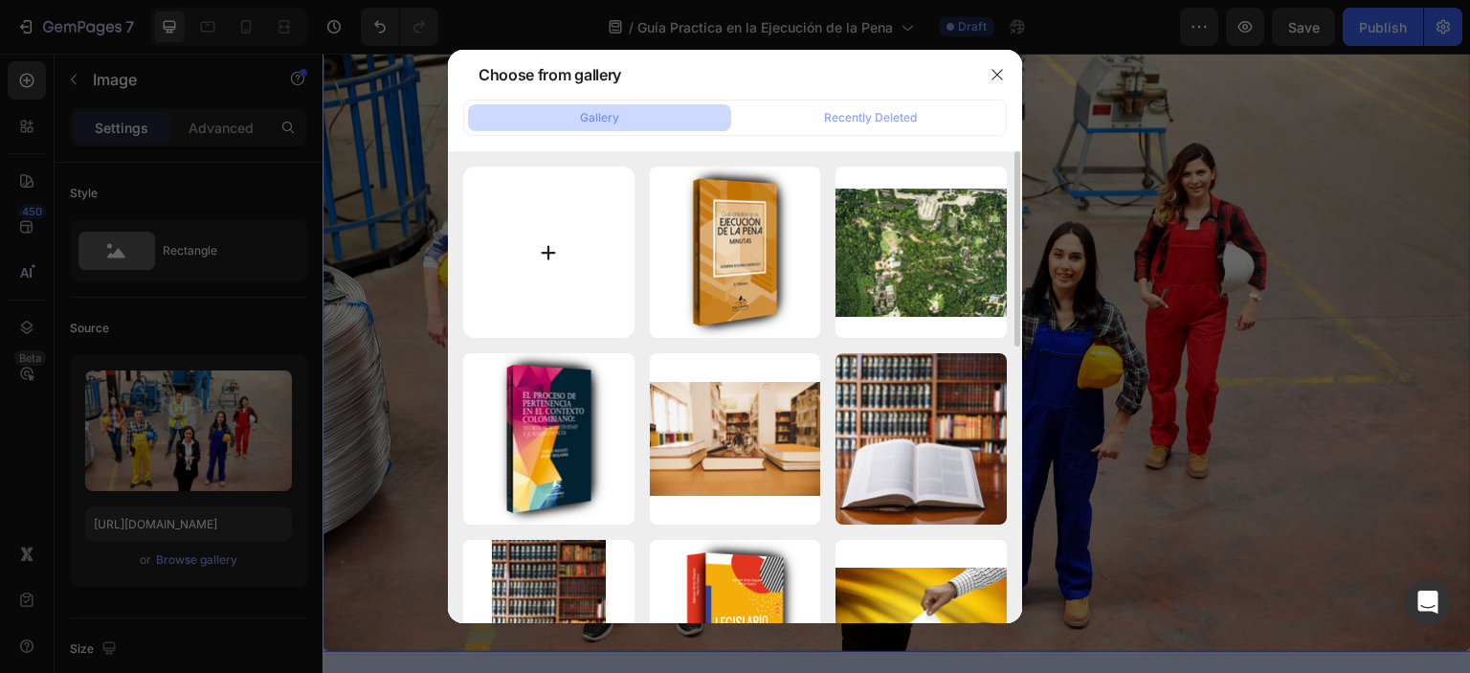
click at [548, 253] on input "file" at bounding box center [548, 252] width 171 height 171
type input "C:\fakepath\2149271744.jpg"
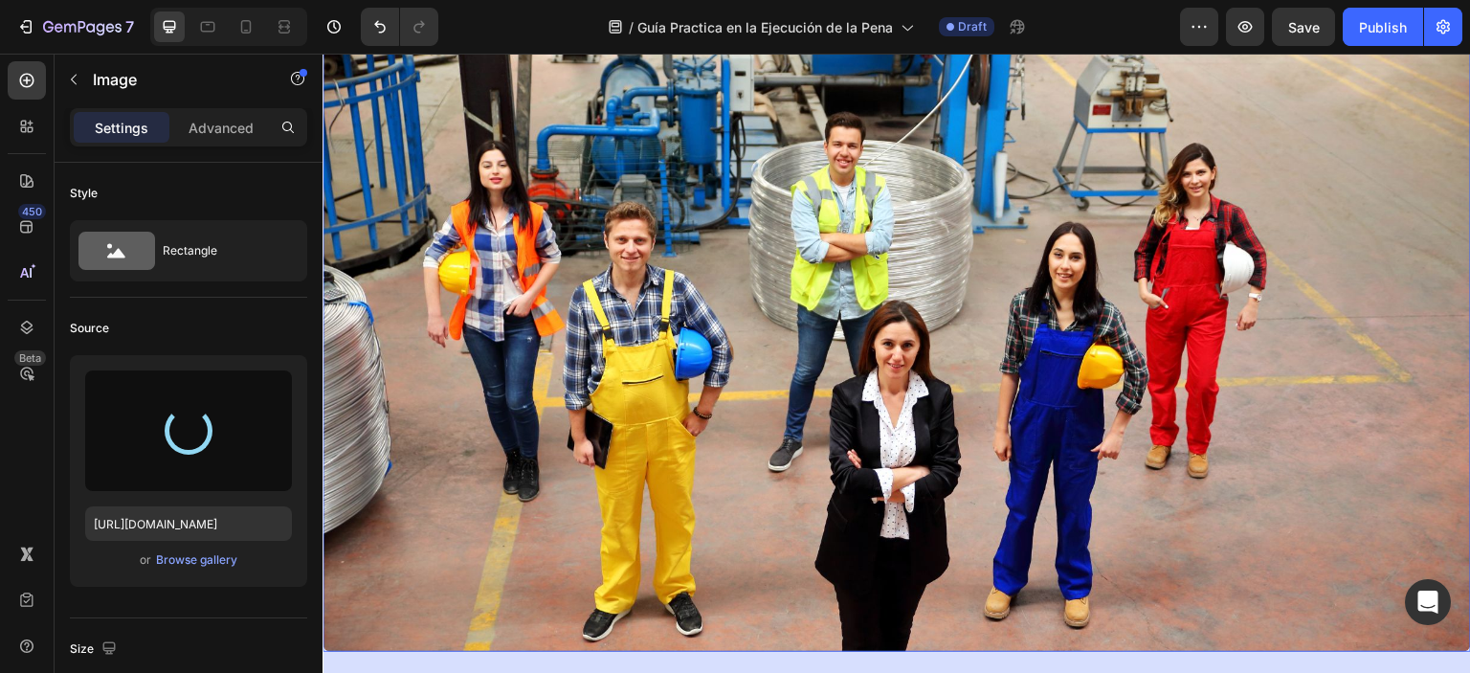
type input "[URL][DOMAIN_NAME]"
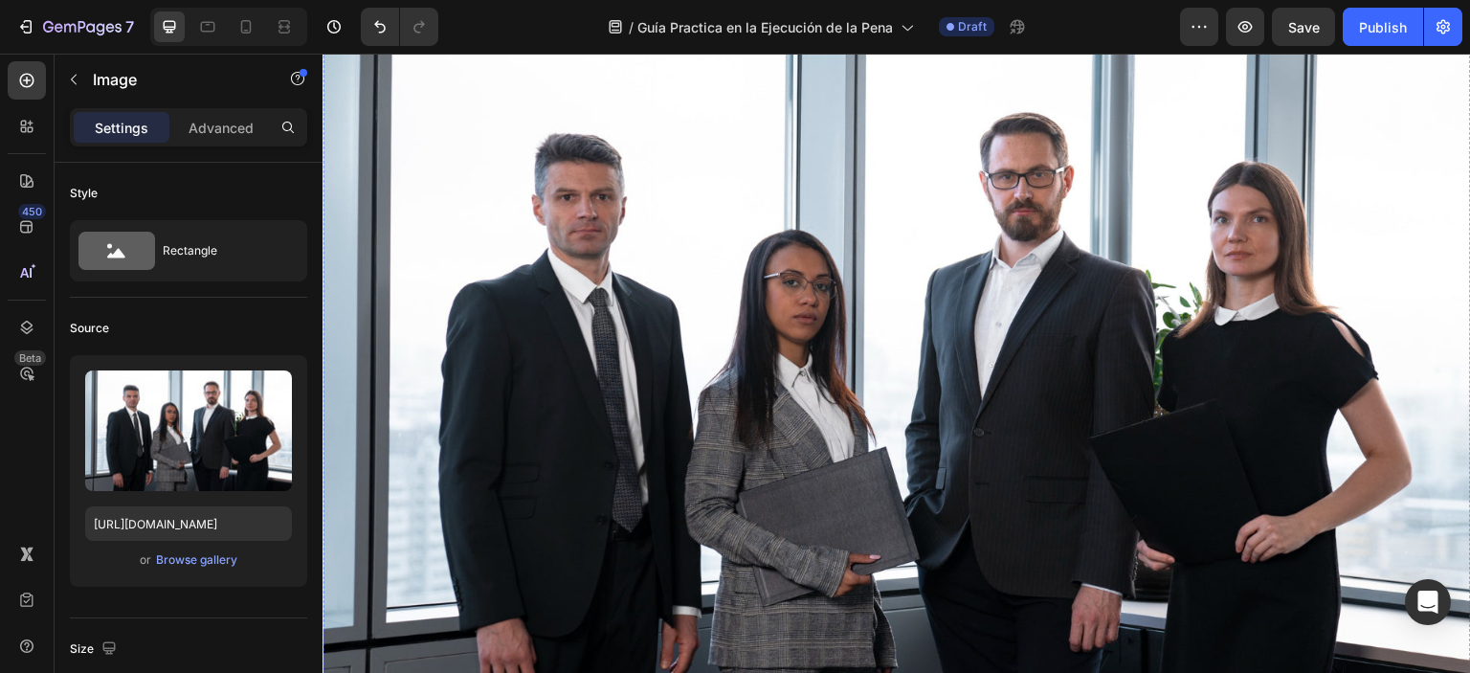
click at [748, 364] on img at bounding box center [897, 386] width 1149 height 760
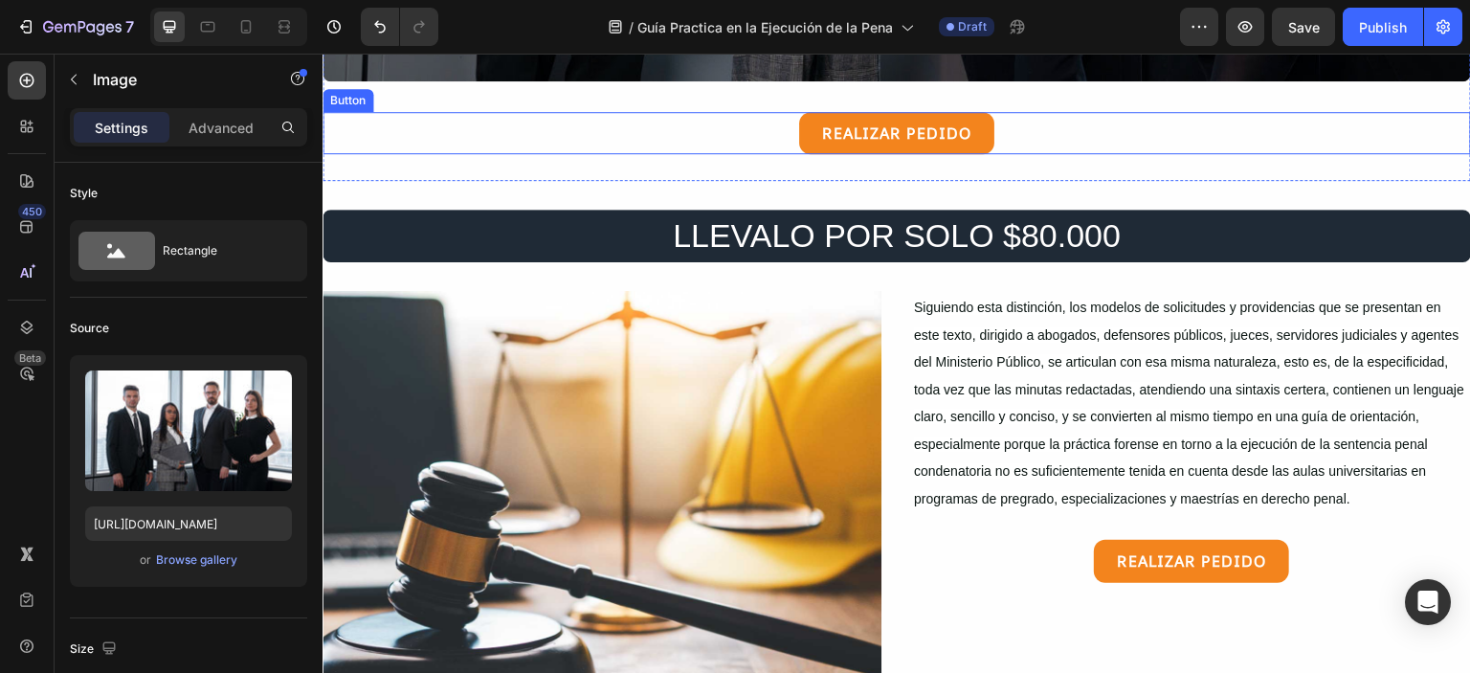
scroll to position [1608, 0]
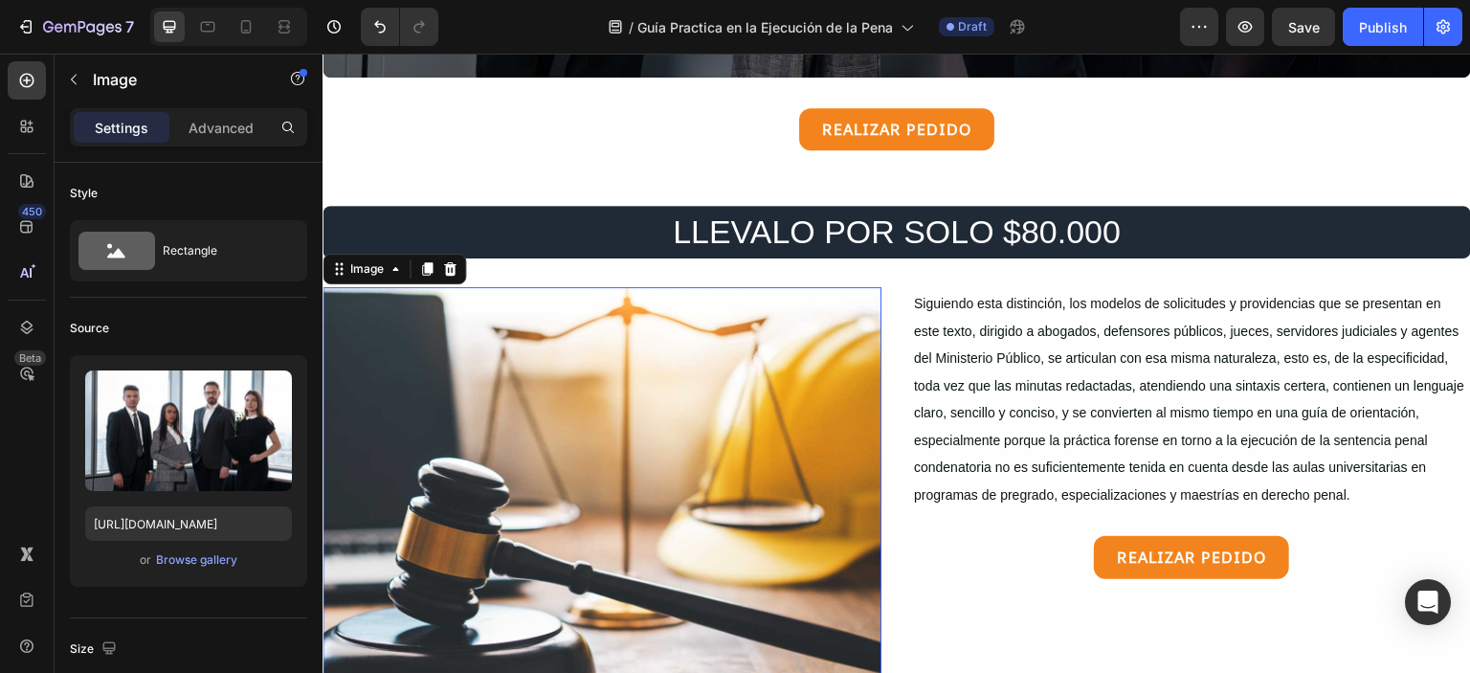
click at [619, 394] on img at bounding box center [602, 496] width 559 height 419
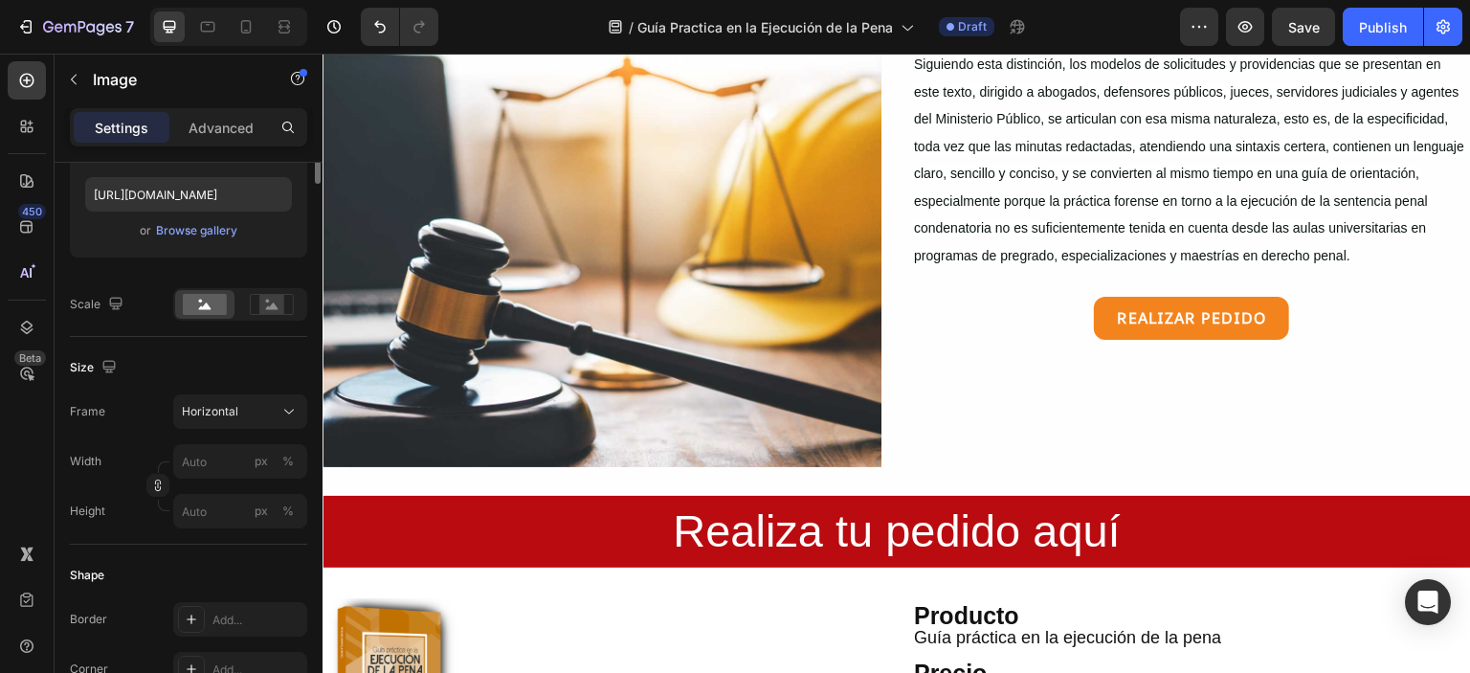
scroll to position [0, 0]
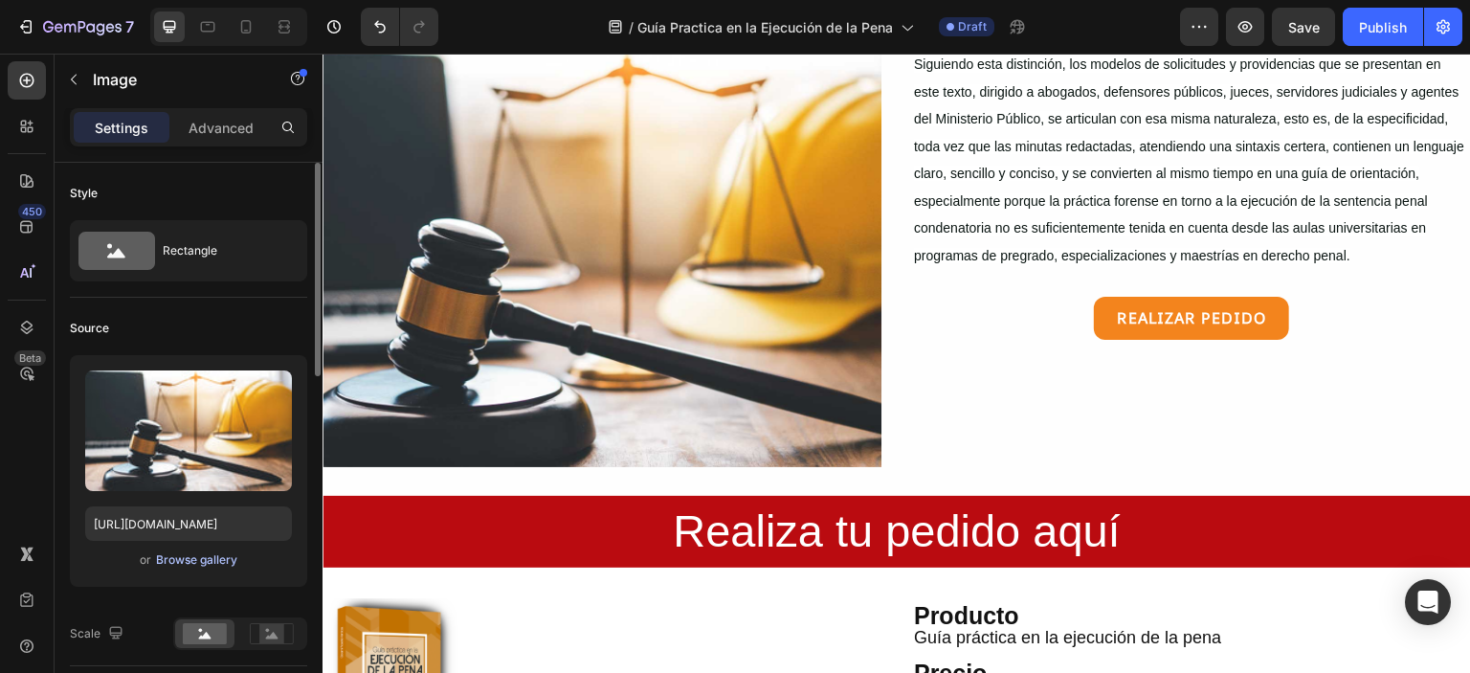
click at [193, 558] on div "Browse gallery" at bounding box center [196, 559] width 81 height 17
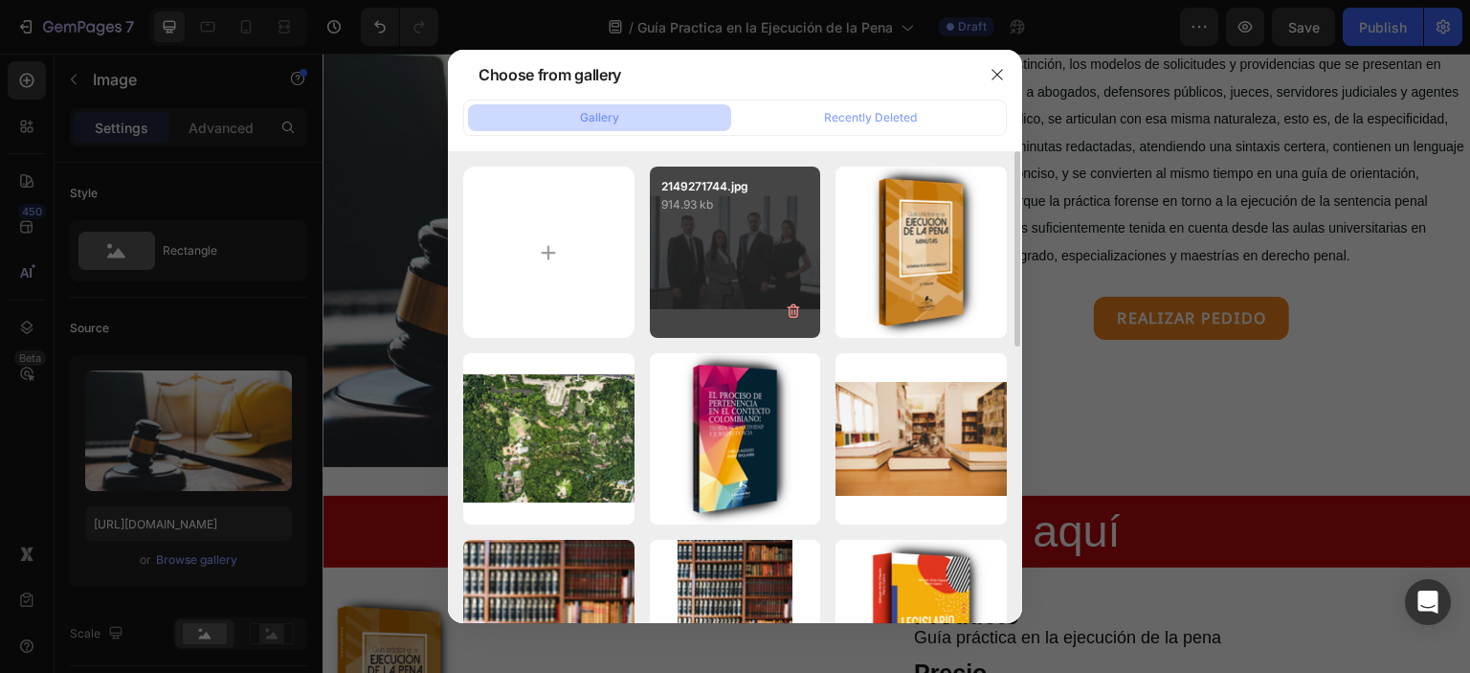
click at [746, 244] on div "2149271744.jpg 914.93 kb" at bounding box center [735, 252] width 171 height 171
type input "[URL][DOMAIN_NAME]"
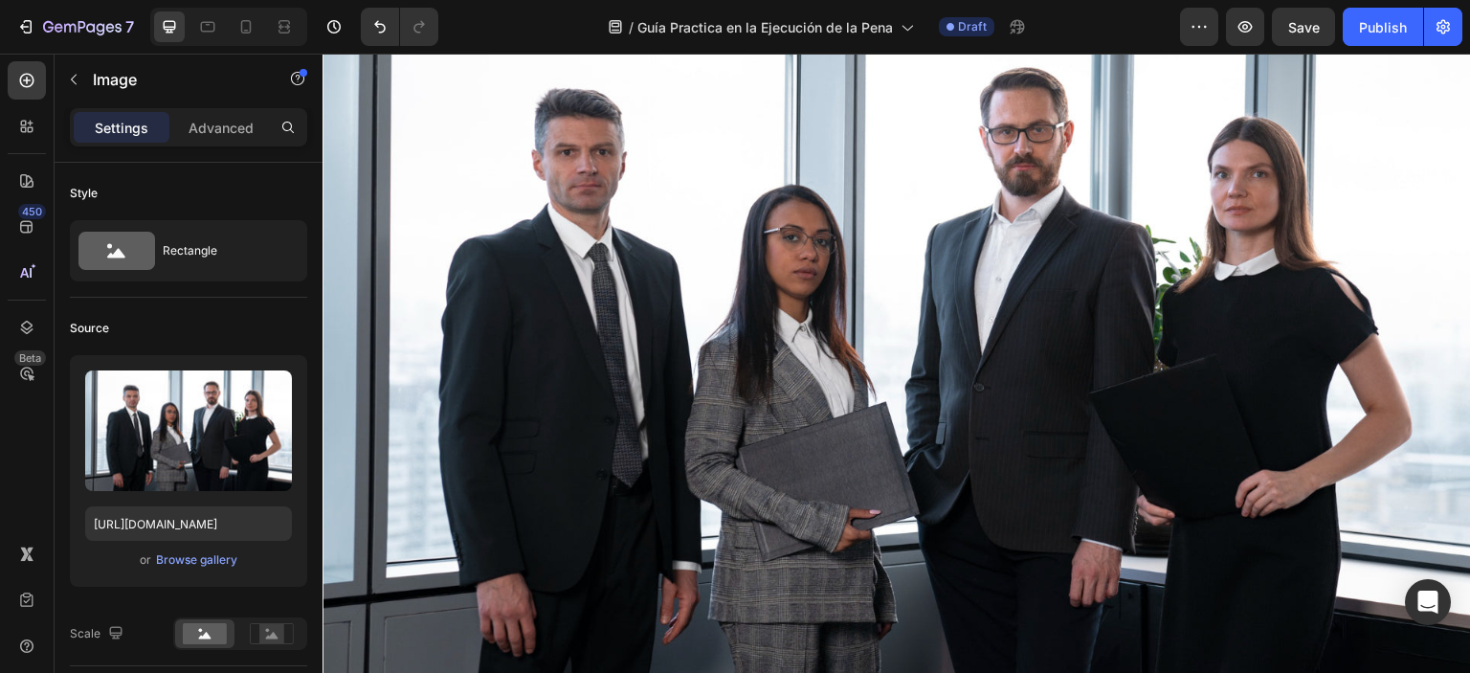
scroll to position [919, 0]
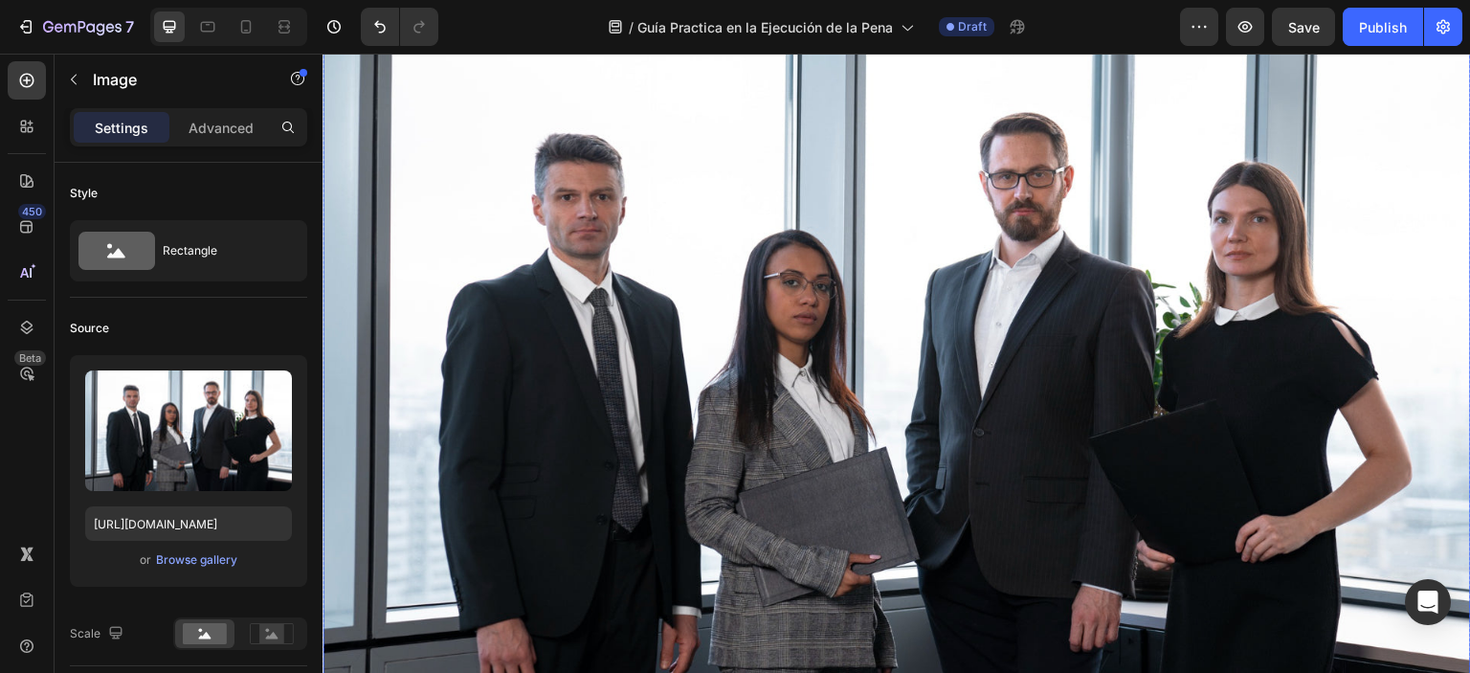
click at [693, 375] on img at bounding box center [897, 386] width 1149 height 760
click at [209, 559] on div "Browse gallery" at bounding box center [196, 559] width 81 height 17
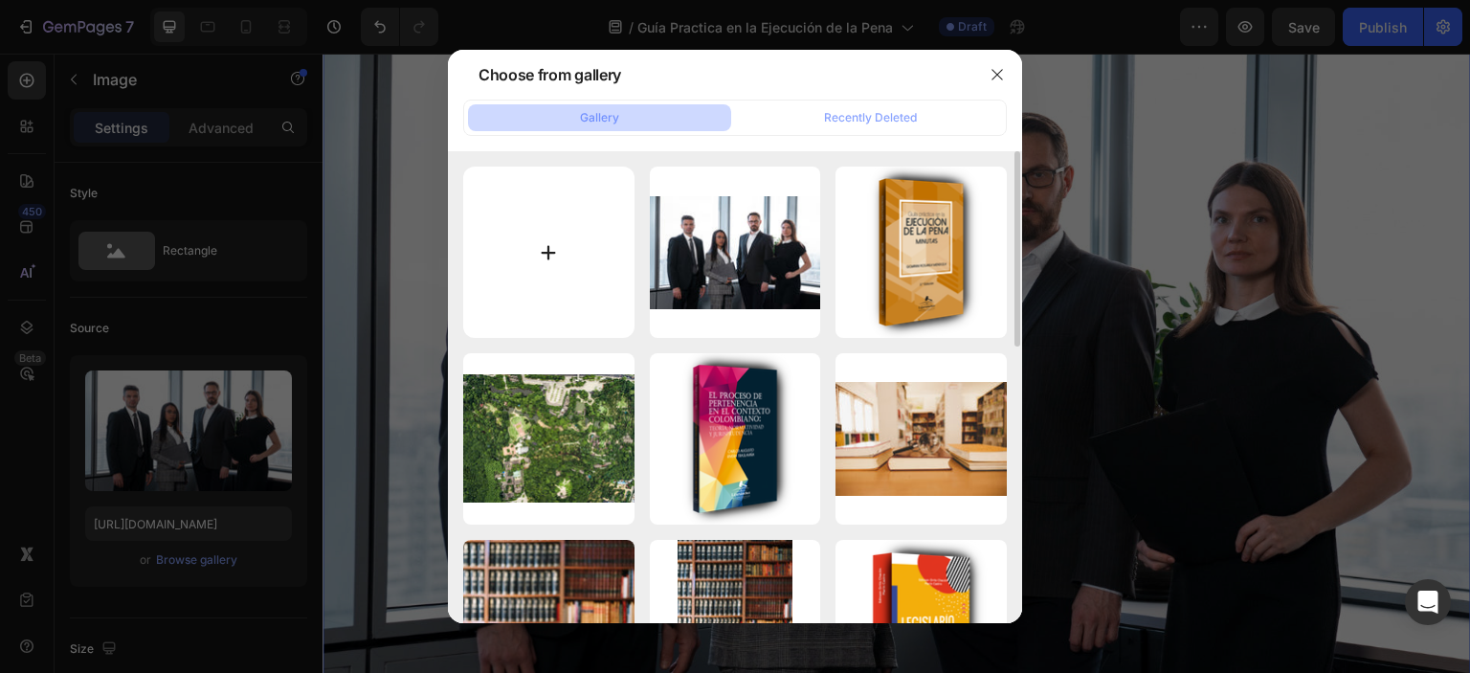
click at [561, 237] on input "file" at bounding box center [548, 252] width 171 height 171
type input "C:\fakepath\645.jpg"
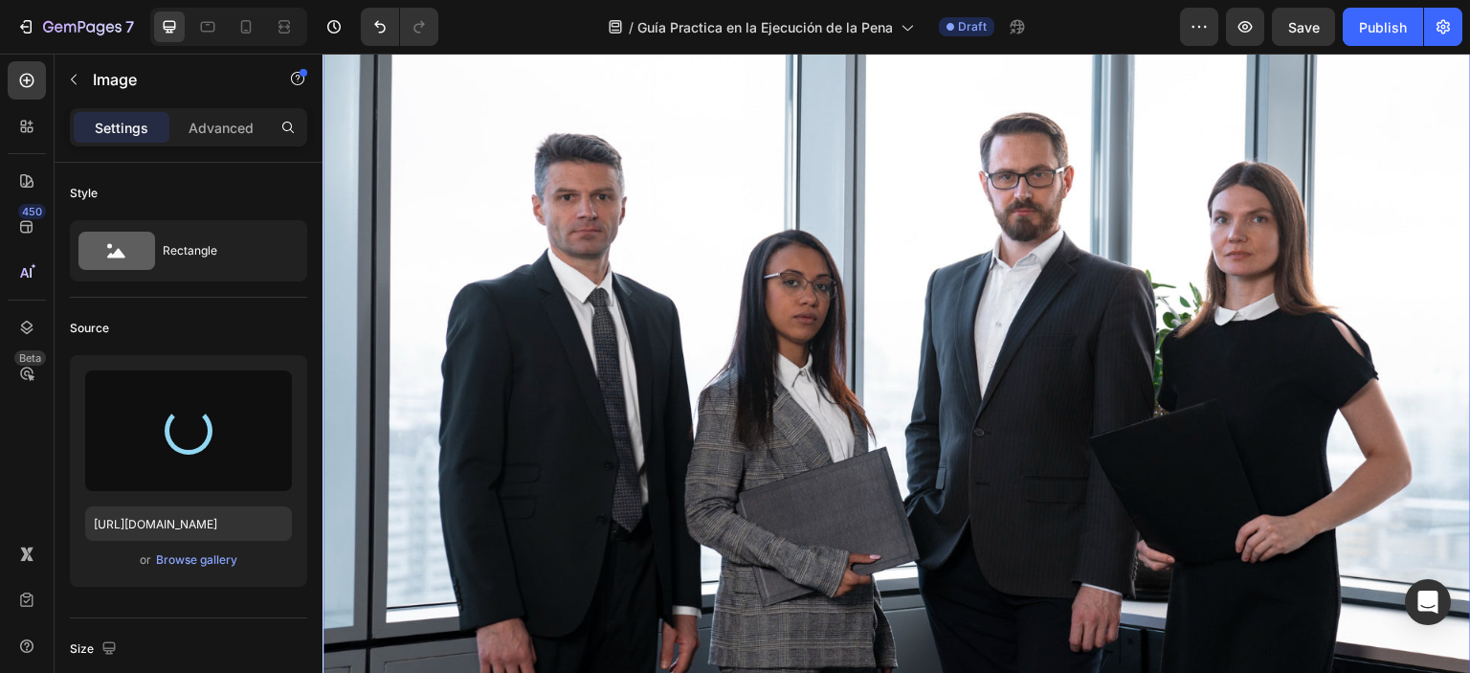
type input "[URL][DOMAIN_NAME]"
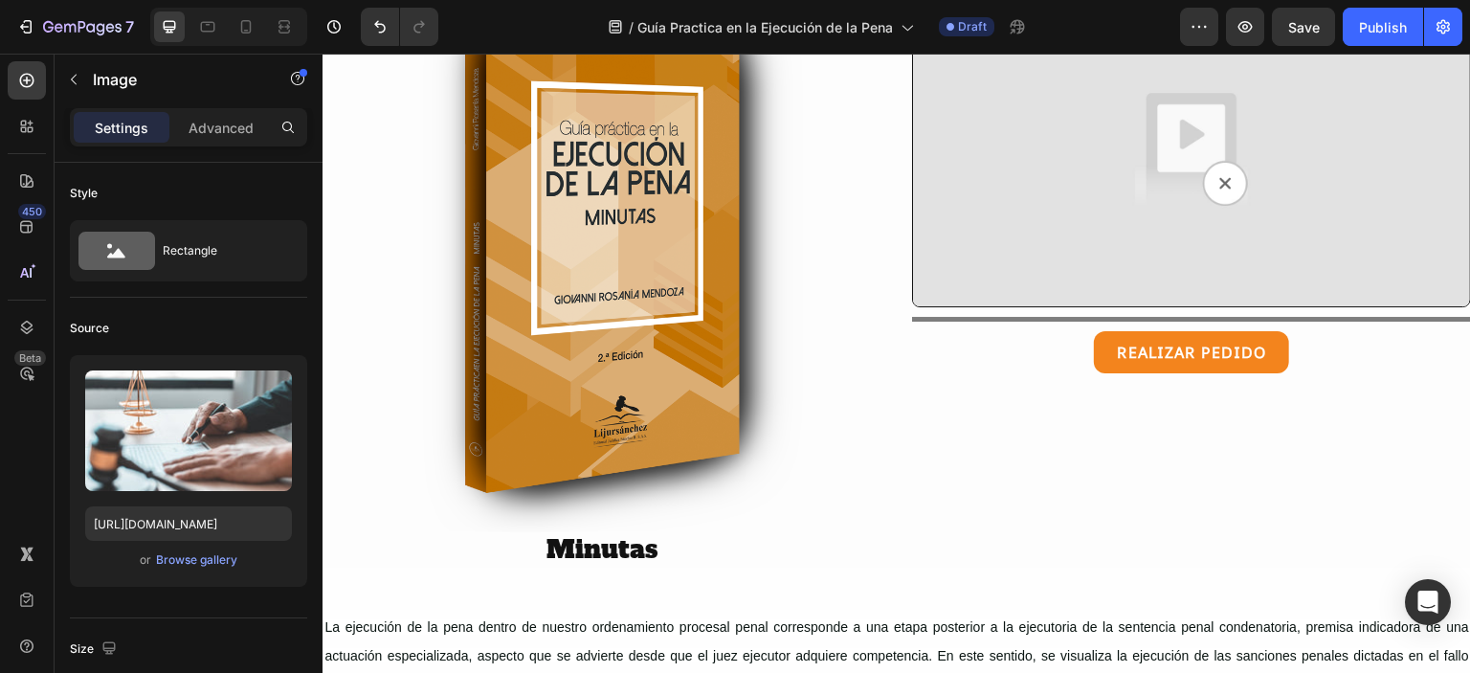
scroll to position [0, 0]
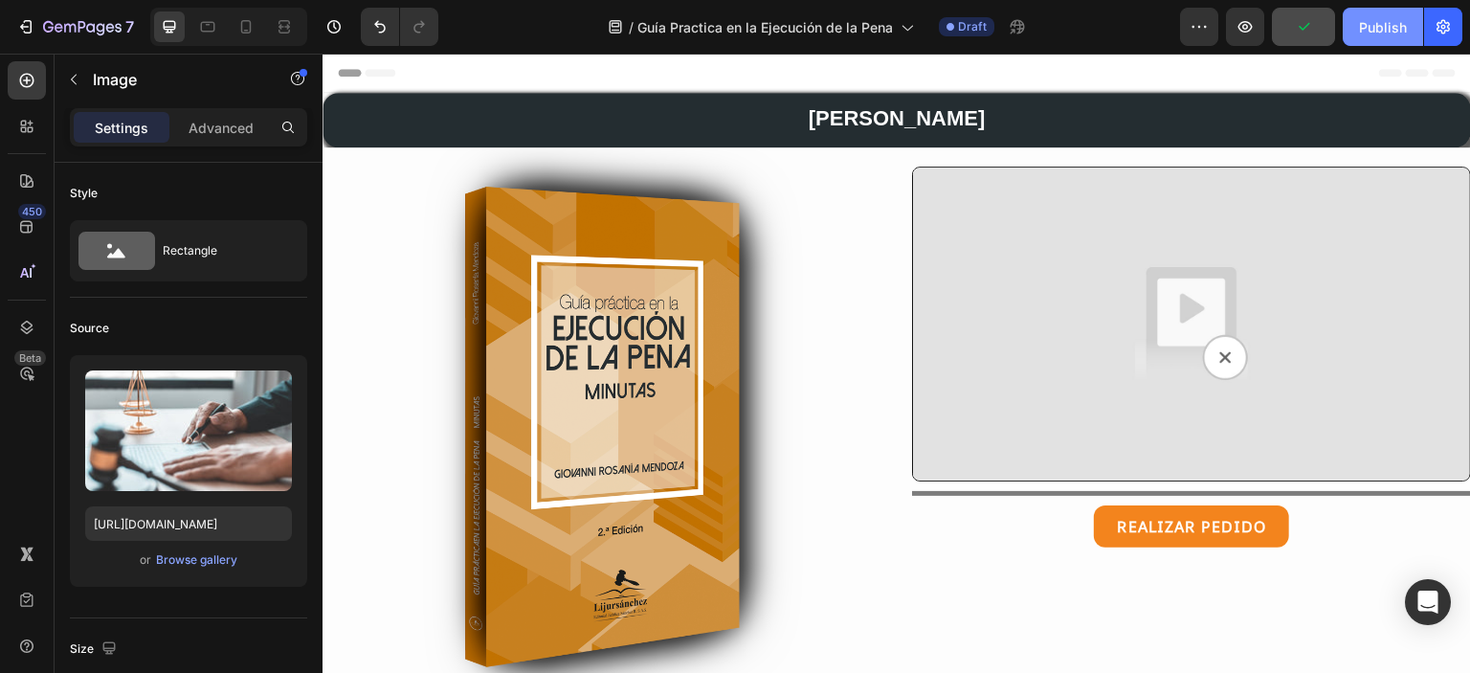
click at [1382, 17] on div "Publish" at bounding box center [1383, 27] width 48 height 20
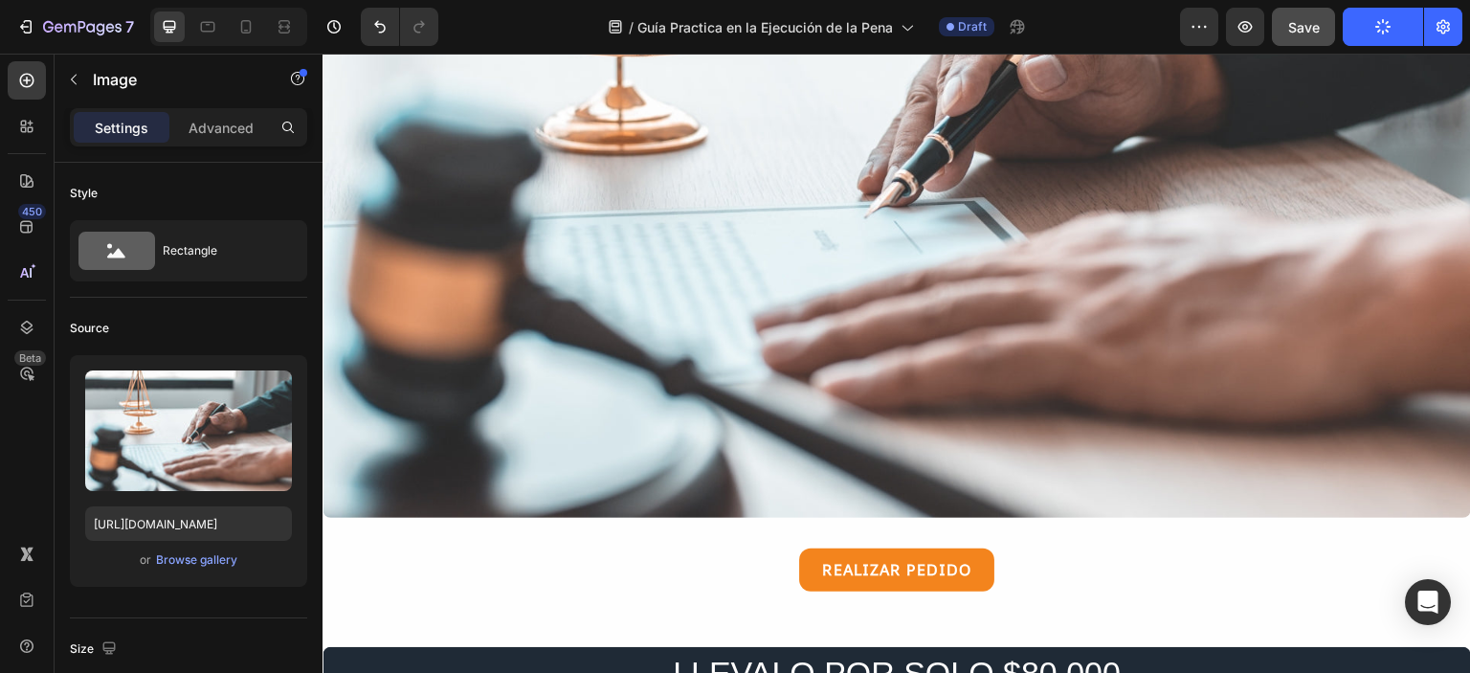
scroll to position [1034, 0]
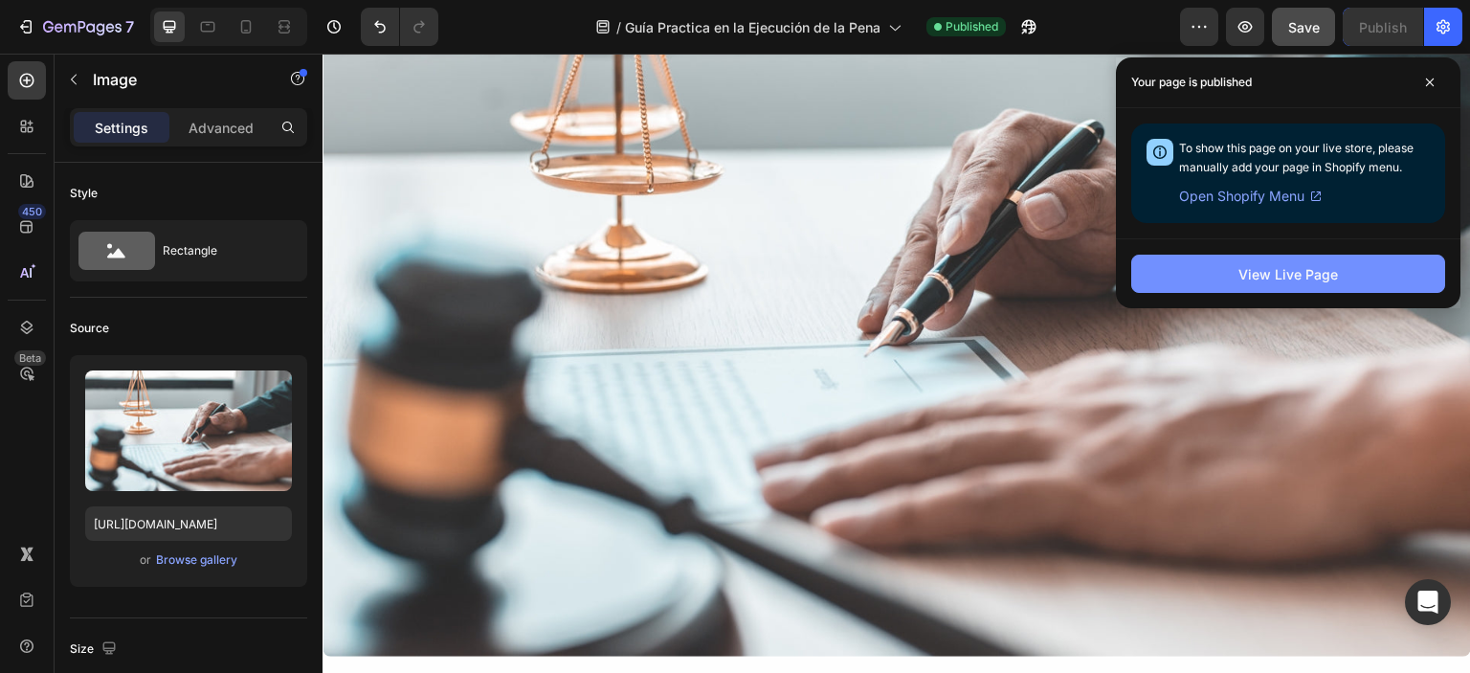
click at [1325, 280] on div "View Live Page" at bounding box center [1289, 274] width 100 height 20
